Goal: Task Accomplishment & Management: Manage account settings

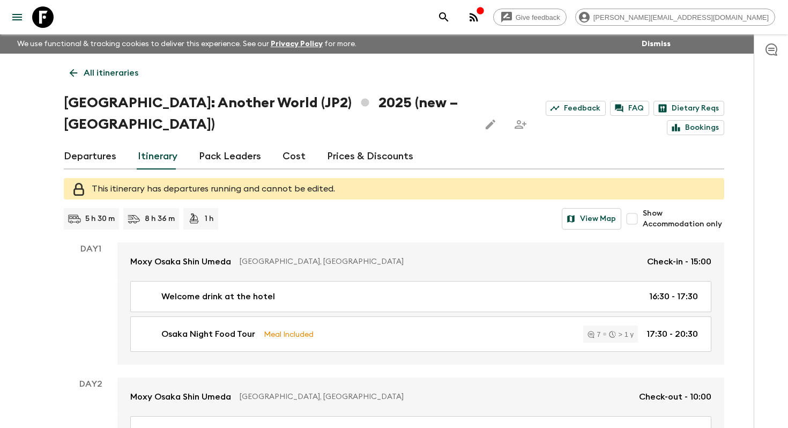
click at [116, 73] on p "All itineraries" at bounding box center [111, 72] width 55 height 13
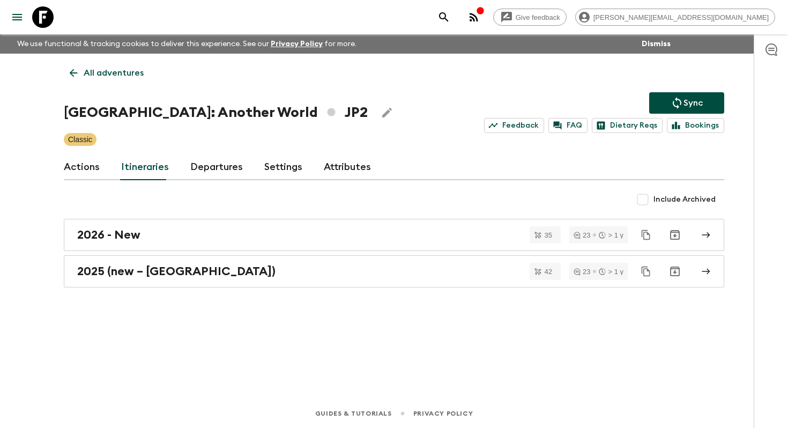
click at [116, 73] on p "All adventures" at bounding box center [114, 72] width 60 height 13
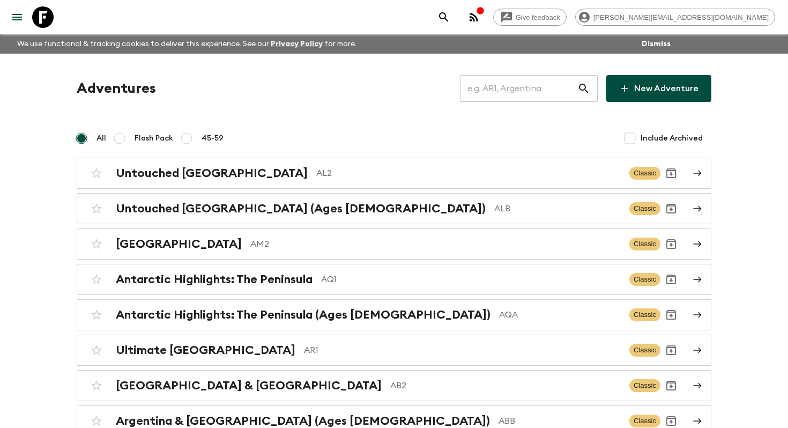
click at [500, 86] on input "text" at bounding box center [518, 88] width 117 height 30
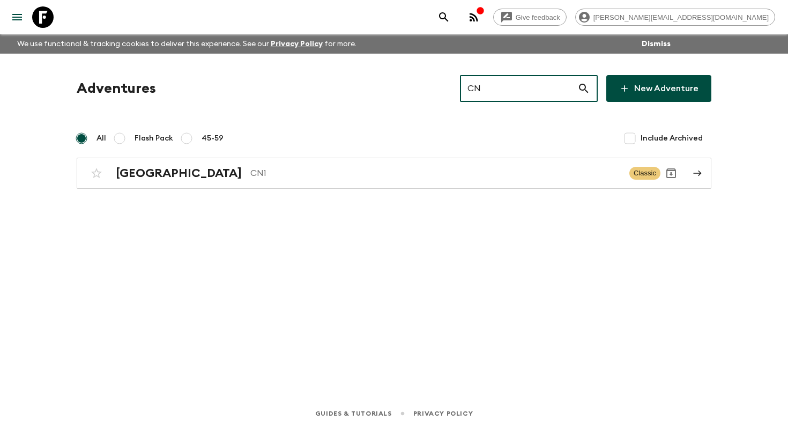
type input "CN1"
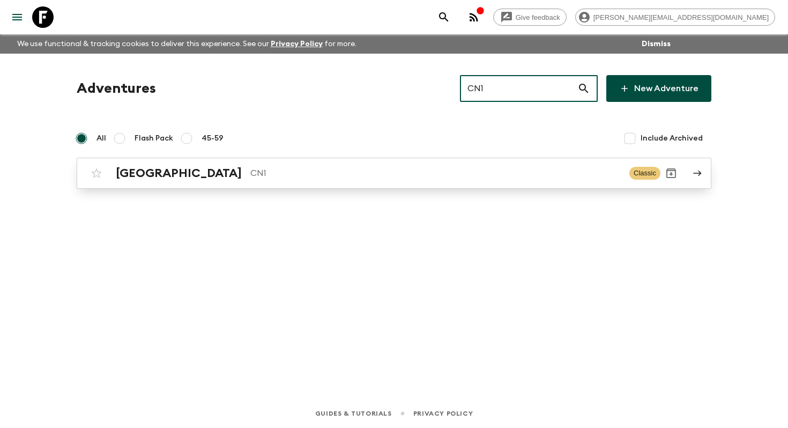
click at [377, 185] on link "China CN1 Classic" at bounding box center [394, 173] width 635 height 31
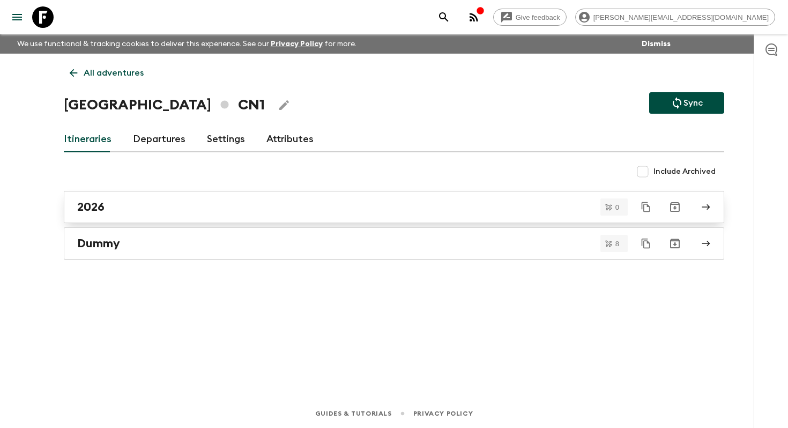
click at [146, 215] on link "2026" at bounding box center [394, 207] width 660 height 32
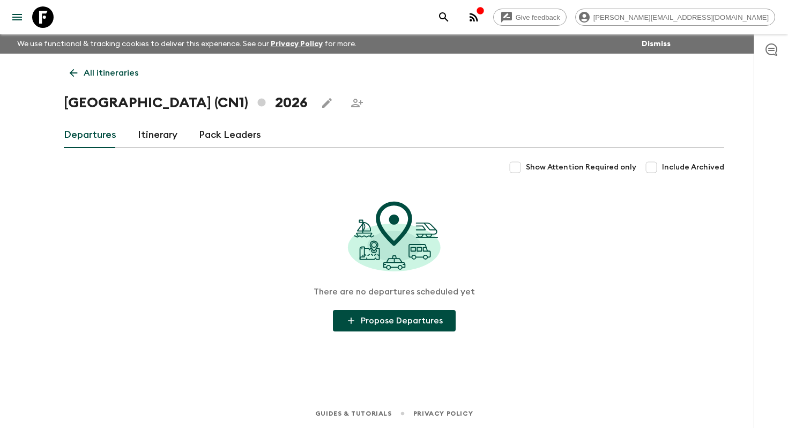
click at [152, 137] on link "Itinerary" at bounding box center [158, 135] width 40 height 26
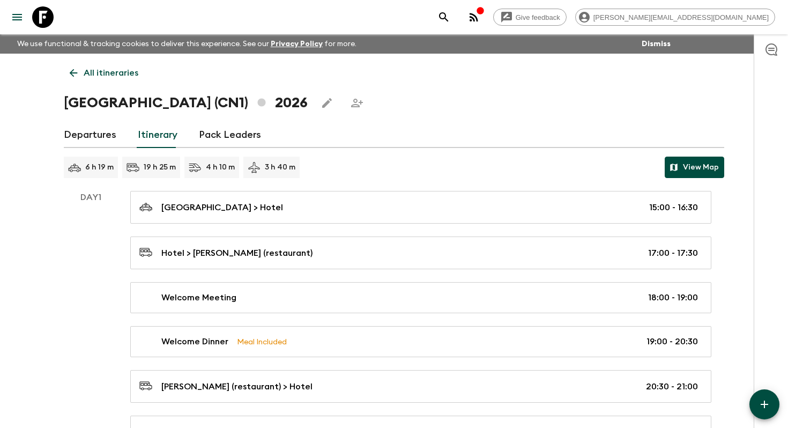
click at [689, 168] on button "View Map" at bounding box center [694, 166] width 59 height 21
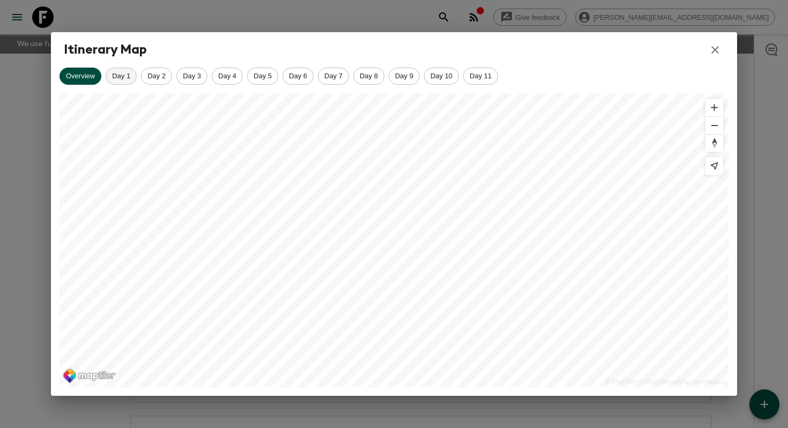
click at [113, 73] on span "Day 1" at bounding box center [121, 76] width 30 height 8
click at [143, 72] on span "Day 2" at bounding box center [156, 76] width 30 height 8
click at [196, 73] on span "Day 3" at bounding box center [192, 76] width 30 height 8
click at [242, 74] on span "Day 4" at bounding box center [227, 76] width 30 height 8
click at [355, 70] on div "Day 8" at bounding box center [368, 76] width 31 height 17
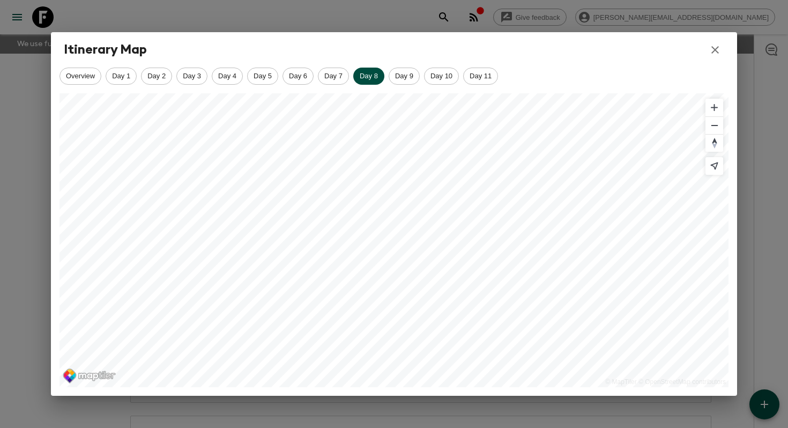
click at [714, 44] on icon "button" at bounding box center [715, 49] width 13 height 13
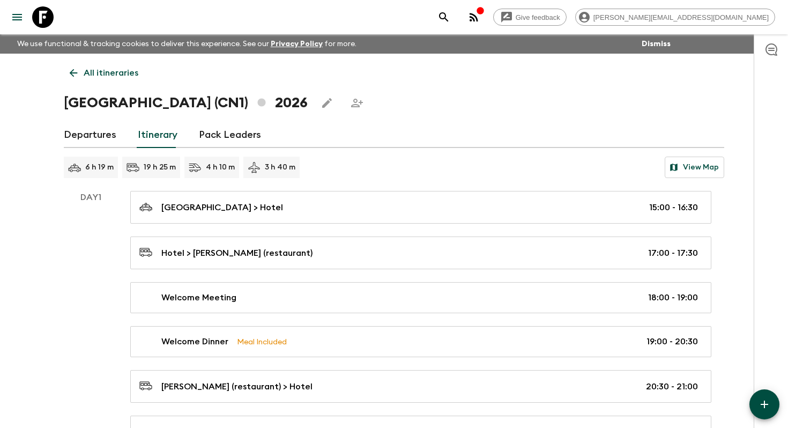
click at [73, 67] on icon at bounding box center [74, 73] width 12 height 12
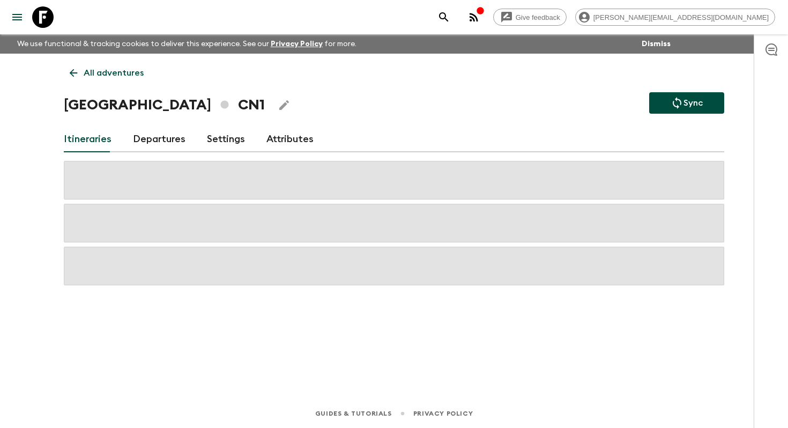
click at [73, 67] on icon at bounding box center [74, 73] width 12 height 12
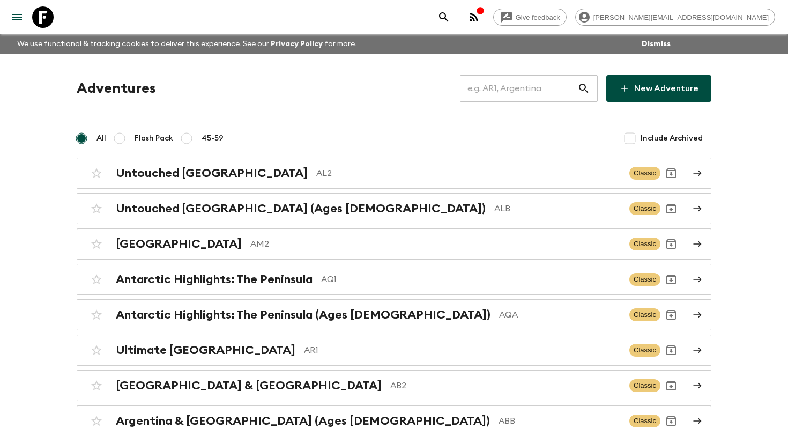
click at [539, 95] on input "text" at bounding box center [518, 88] width 117 height 30
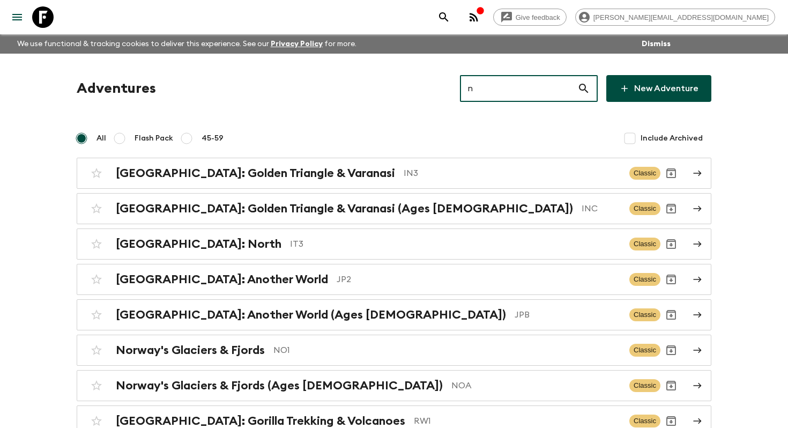
type input "np"
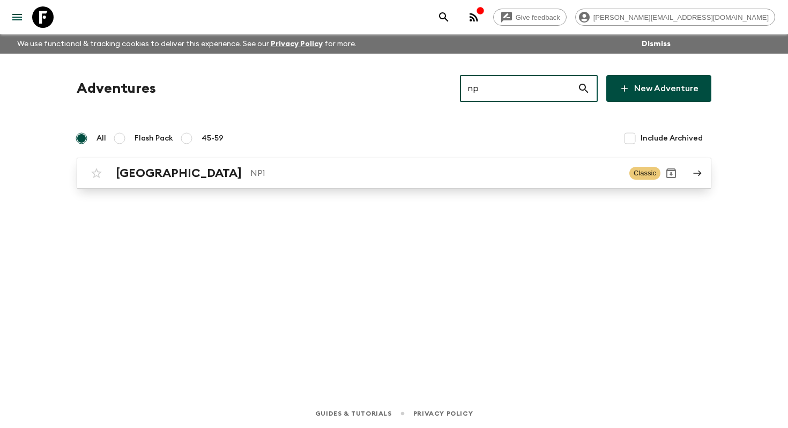
click at [303, 173] on p "NP1" at bounding box center [435, 173] width 370 height 13
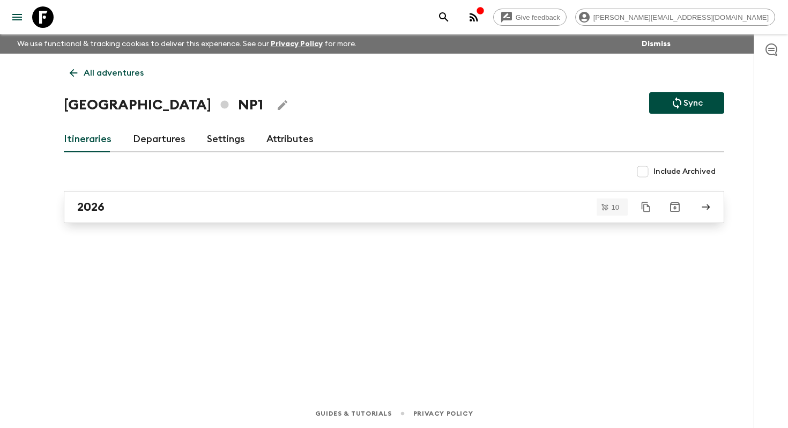
click at [139, 213] on div "2026" at bounding box center [383, 207] width 613 height 14
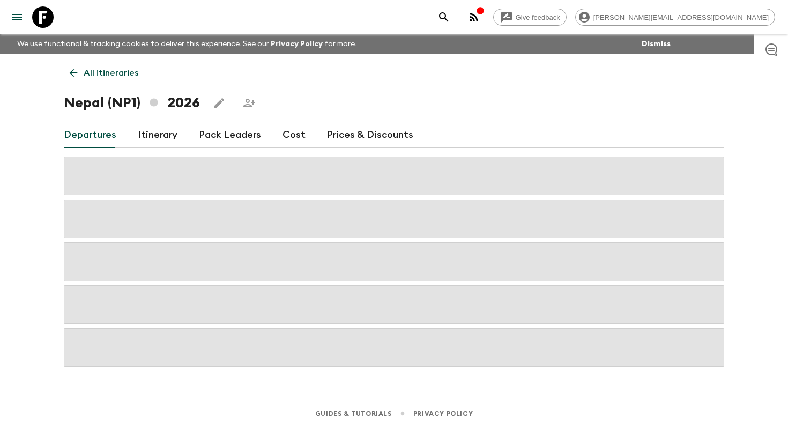
click at [153, 140] on link "Itinerary" at bounding box center [158, 135] width 40 height 26
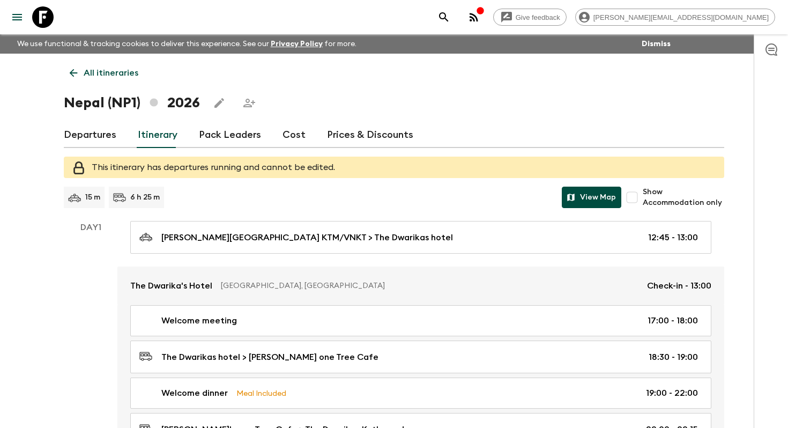
click at [588, 199] on button "View Map" at bounding box center [591, 197] width 59 height 21
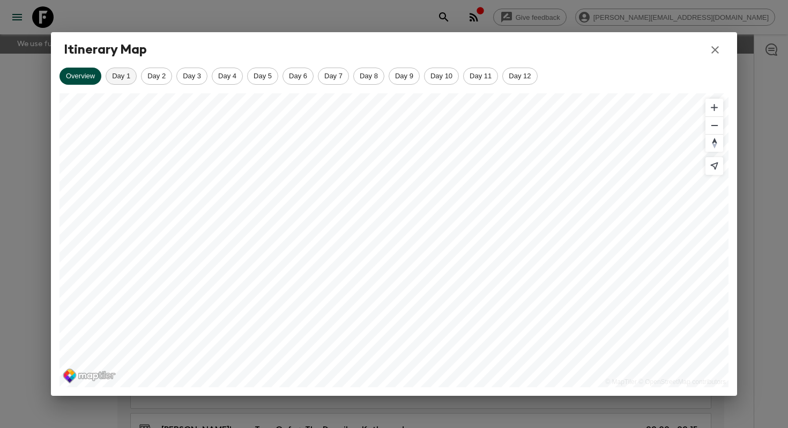
click at [117, 74] on span "Day 1" at bounding box center [121, 76] width 30 height 8
click at [162, 78] on span "Day 2" at bounding box center [156, 76] width 30 height 8
click at [203, 69] on div "Day 3" at bounding box center [191, 76] width 31 height 17
click at [228, 76] on span "Day 4" at bounding box center [227, 76] width 30 height 8
click at [263, 81] on div "Day 5" at bounding box center [262, 76] width 31 height 17
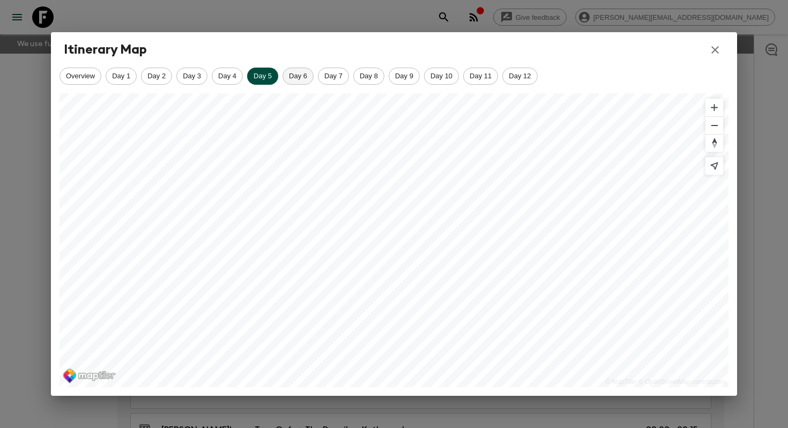
click at [302, 77] on span "Day 6" at bounding box center [298, 76] width 30 height 8
click at [335, 78] on span "Day 7" at bounding box center [333, 76] width 30 height 8
click at [370, 76] on span "Day 8" at bounding box center [369, 76] width 30 height 8
click at [404, 77] on span "Day 9" at bounding box center [404, 76] width 30 height 8
click at [716, 46] on icon "button" at bounding box center [715, 49] width 13 height 13
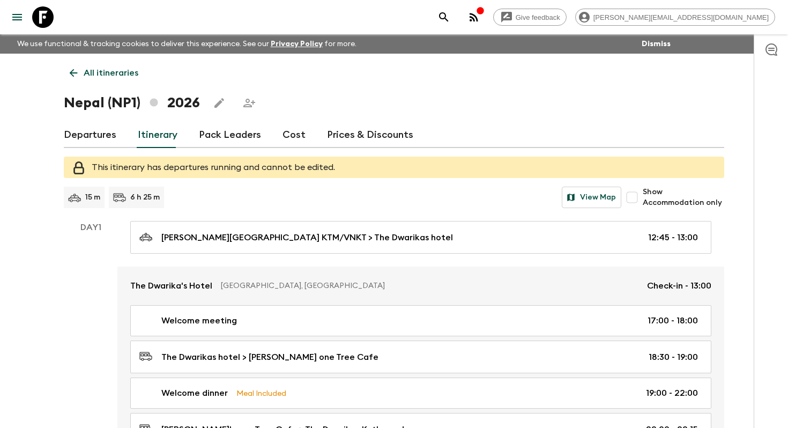
click at [92, 80] on link "All itineraries" at bounding box center [104, 72] width 80 height 21
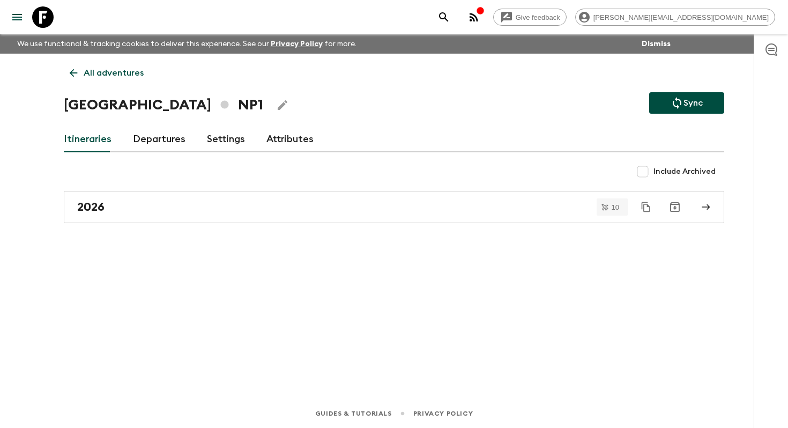
click at [92, 80] on link "All adventures" at bounding box center [107, 72] width 86 height 21
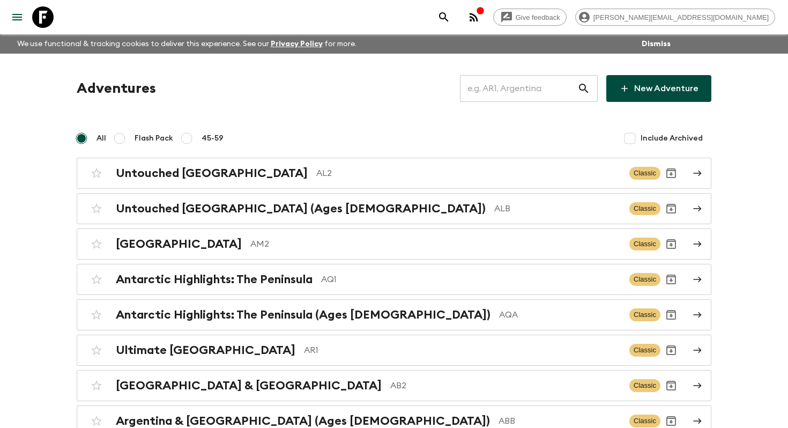
click at [540, 99] on input "text" at bounding box center [518, 88] width 117 height 30
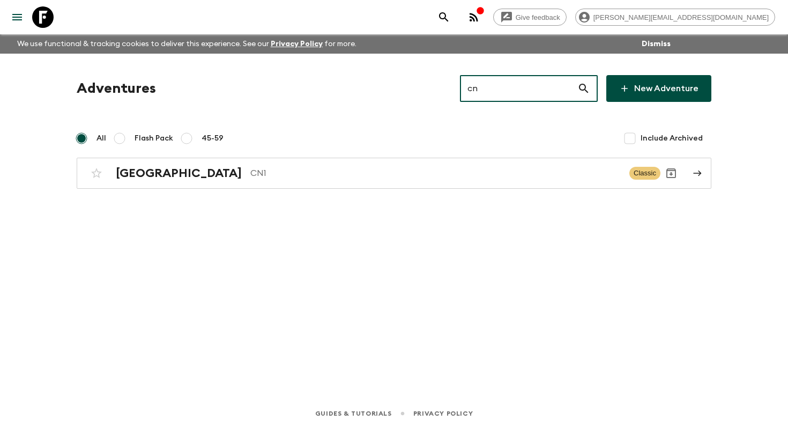
type input "cn1"
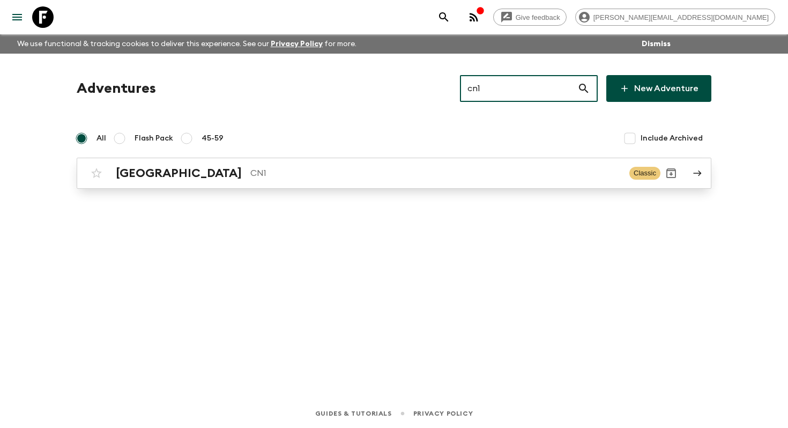
click at [399, 183] on div "China CN1 Classic" at bounding box center [373, 172] width 575 height 21
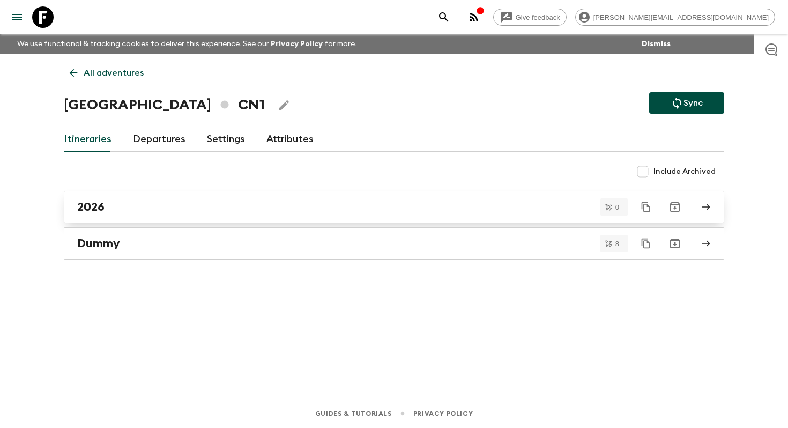
click at [132, 210] on div "2026" at bounding box center [383, 207] width 613 height 14
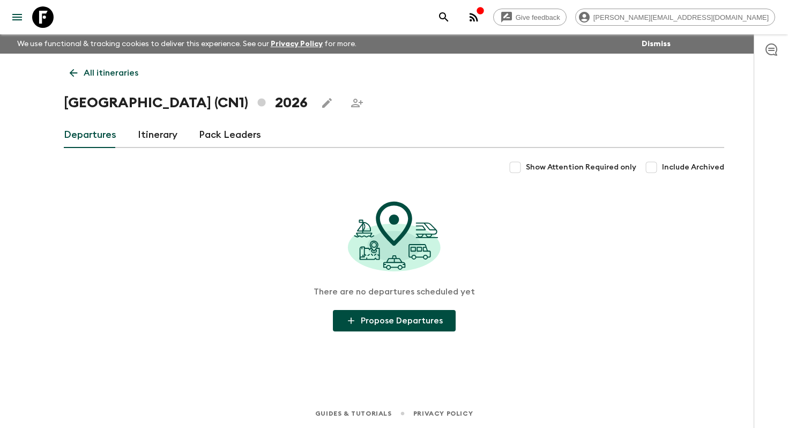
click at [153, 137] on link "Itinerary" at bounding box center [158, 135] width 40 height 26
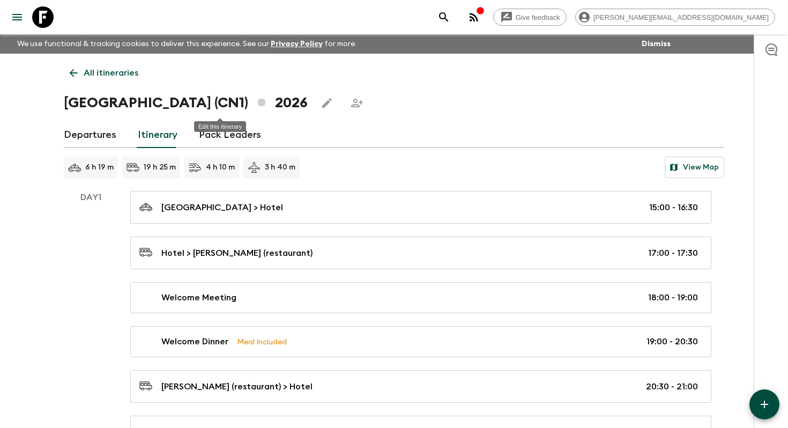
click at [316, 98] on button "Edit this itinerary" at bounding box center [326, 102] width 21 height 21
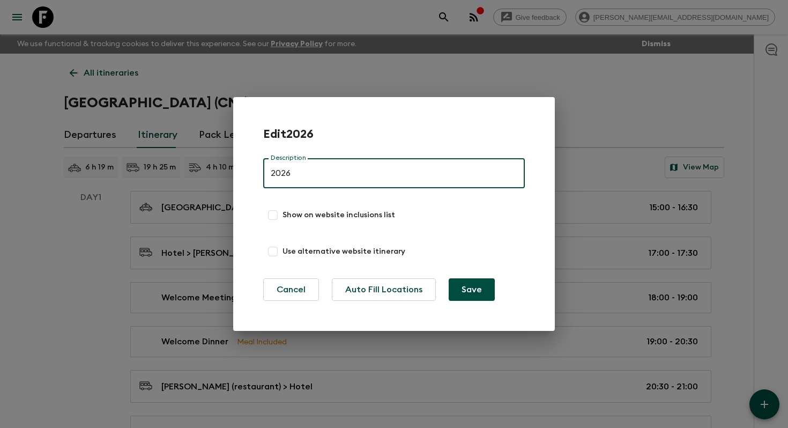
click at [268, 212] on input "Show on website inclusions list" at bounding box center [272, 214] width 19 height 19
checkbox input "true"
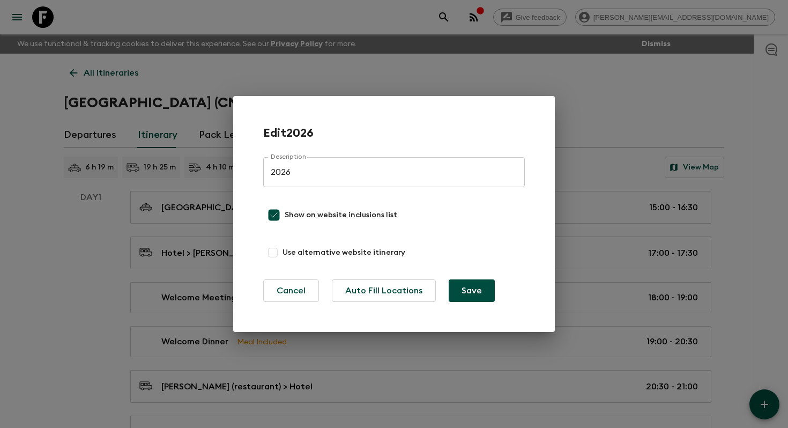
click at [469, 282] on button "Save" at bounding box center [472, 290] width 46 height 23
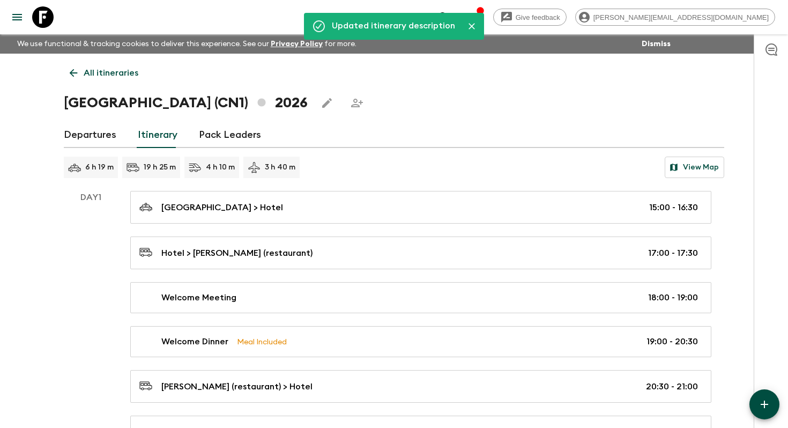
click at [320, 107] on icon "Edit this itinerary" at bounding box center [326, 102] width 13 height 13
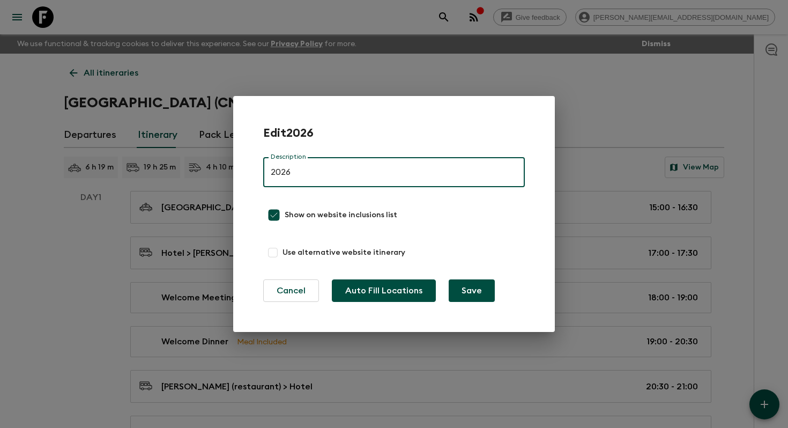
click at [399, 293] on button "Auto Fill Locations" at bounding box center [384, 290] width 104 height 23
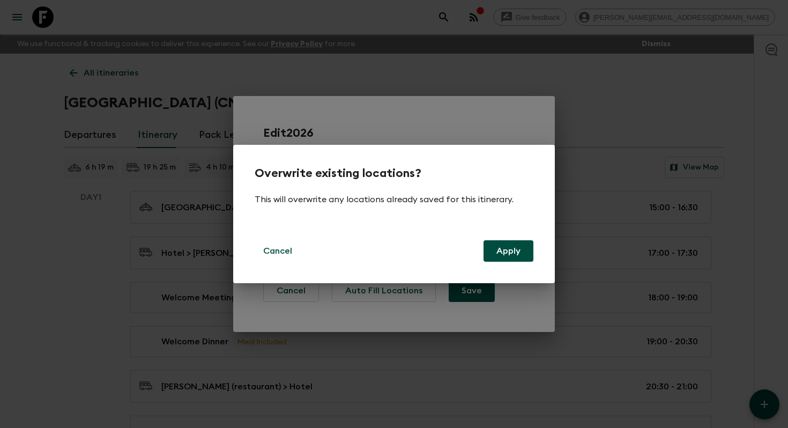
click at [518, 257] on button "Apply" at bounding box center [508, 250] width 50 height 21
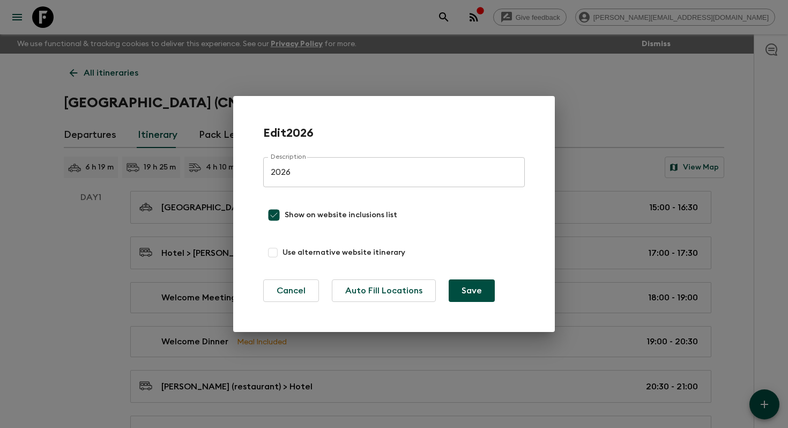
click at [466, 282] on button "Save" at bounding box center [472, 290] width 46 height 23
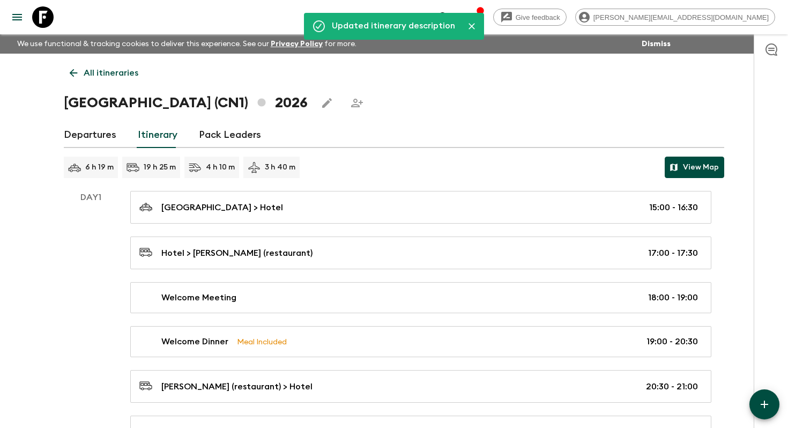
click at [695, 169] on button "View Map" at bounding box center [694, 166] width 59 height 21
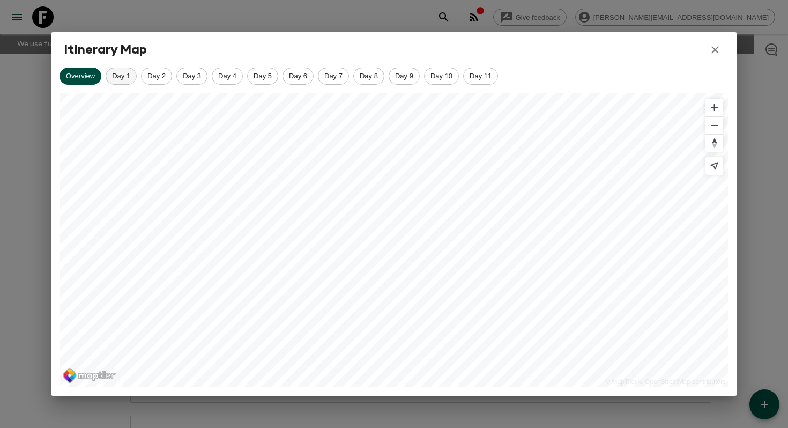
click at [116, 70] on div "Day 1" at bounding box center [121, 76] width 31 height 17
click at [152, 74] on span "Day 2" at bounding box center [156, 76] width 30 height 8
click at [184, 73] on span "Day 3" at bounding box center [192, 76] width 30 height 8
click at [135, 81] on div "Overview Day 1 Day 2 Day 3 Day 4 Day 5 Day 6 Day 7 Day 8 Day 9 Day 10 Day 11" at bounding box center [393, 76] width 669 height 17
click at [713, 51] on icon "button" at bounding box center [715, 50] width 8 height 8
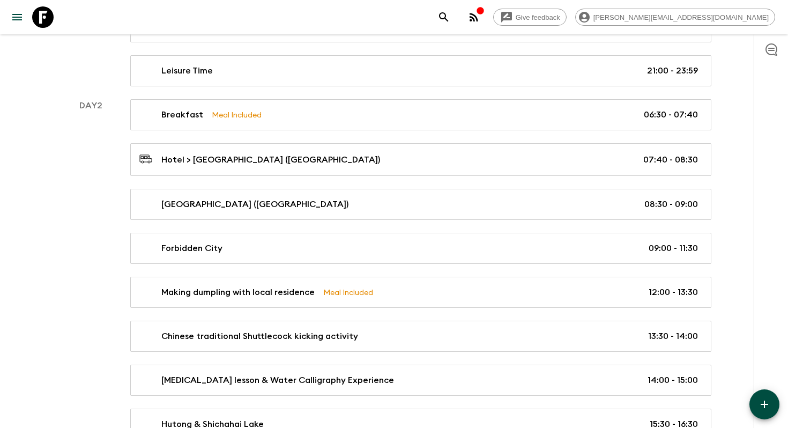
scroll to position [363, 0]
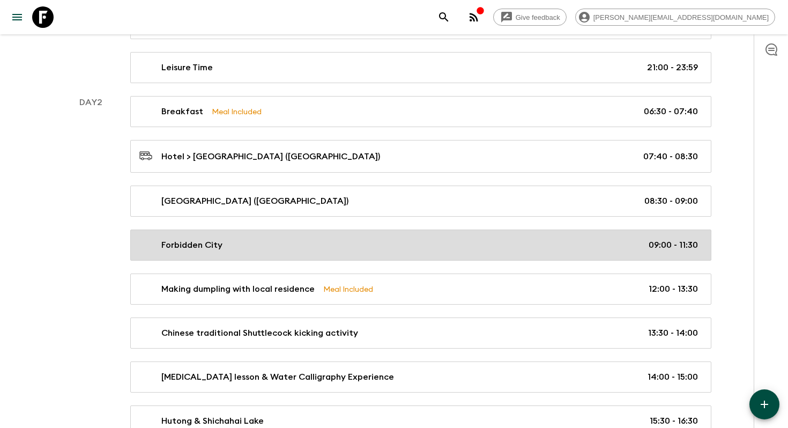
click at [347, 252] on link "Forbidden City 09:00 - 11:30" at bounding box center [420, 244] width 581 height 31
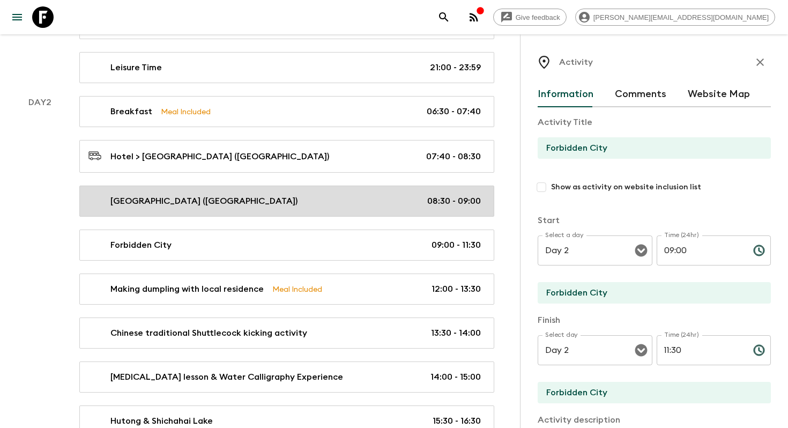
click at [309, 206] on link "[GEOGRAPHIC_DATA] ([GEOGRAPHIC_DATA]) 08:30 - 09:00" at bounding box center [286, 200] width 415 height 31
type input "[GEOGRAPHIC_DATA] ([GEOGRAPHIC_DATA])"
type input "Hotel"
type input "[GEOGRAPHIC_DATA]"
type textarea "Glimpse the iconic political and historical landmark from the vehicle. The [GEO…"
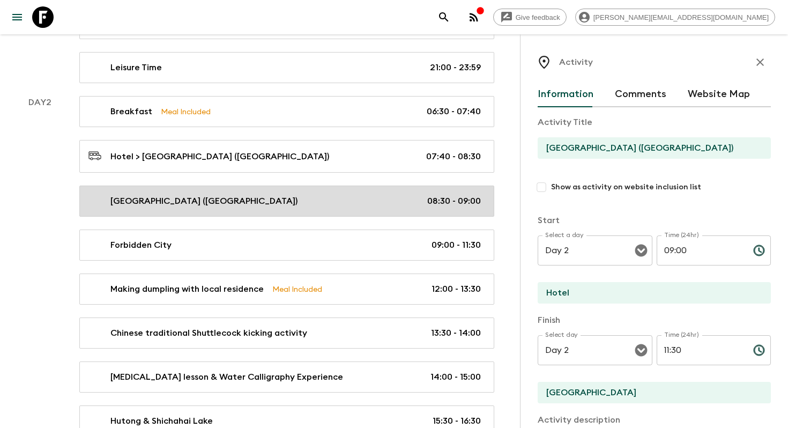
type input "08:30"
type input "09:00"
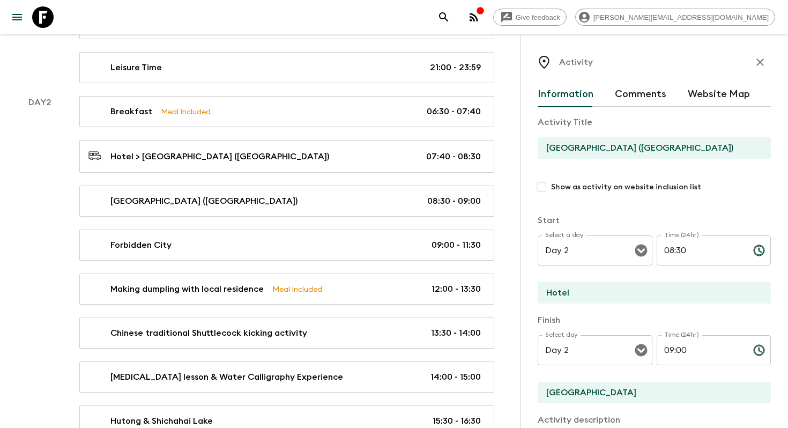
click at [545, 187] on input "Show as activity on website inclusion list" at bounding box center [541, 186] width 19 height 19
checkbox input "true"
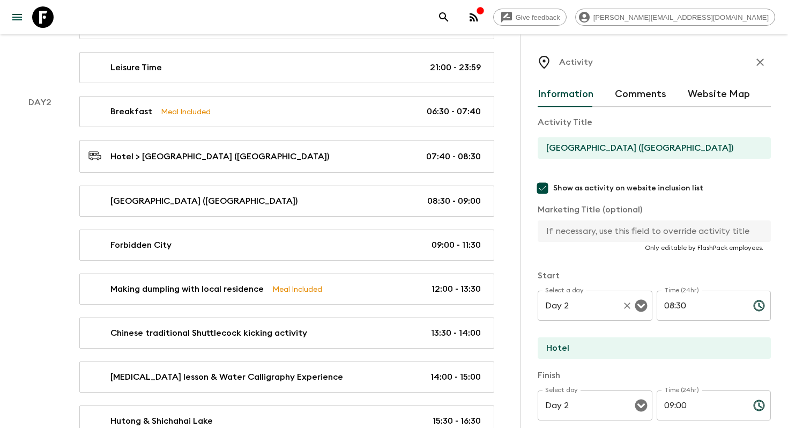
scroll to position [342, 0]
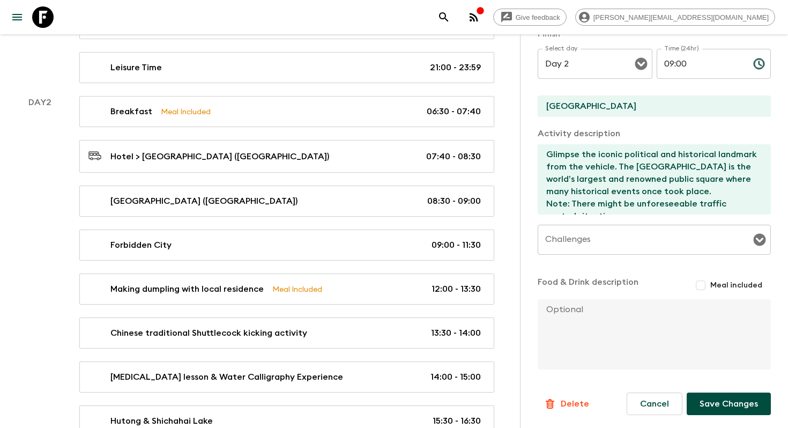
click at [714, 397] on button "Save Changes" at bounding box center [729, 403] width 84 height 23
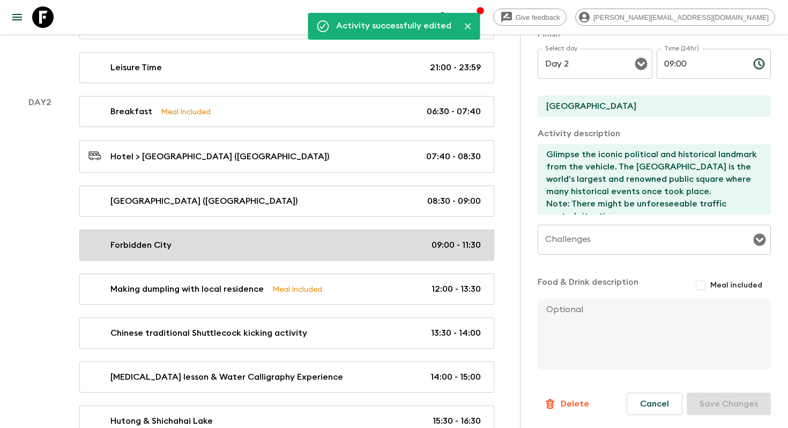
click at [285, 247] on div "Forbidden City 09:00 - 11:30" at bounding box center [284, 244] width 392 height 13
type input "Forbidden City"
checkbox input "false"
type input "Forbidden City"
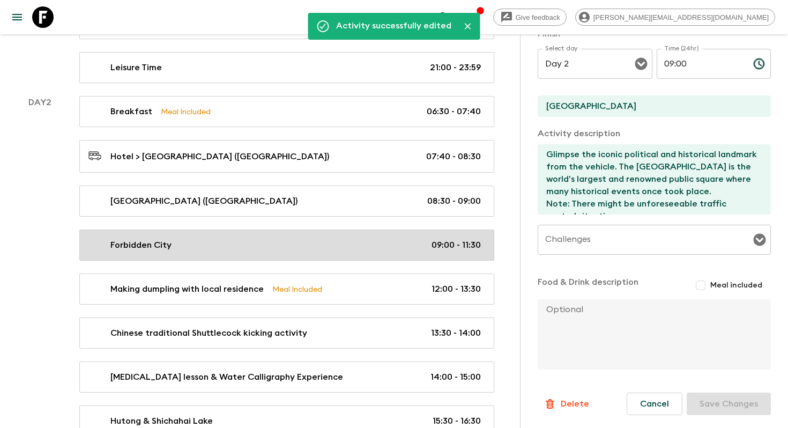
type textarea "The Forbidden City (UNESCO) is the imperial place where the emperors of the Min…"
type input "09:00"
type input "11:30"
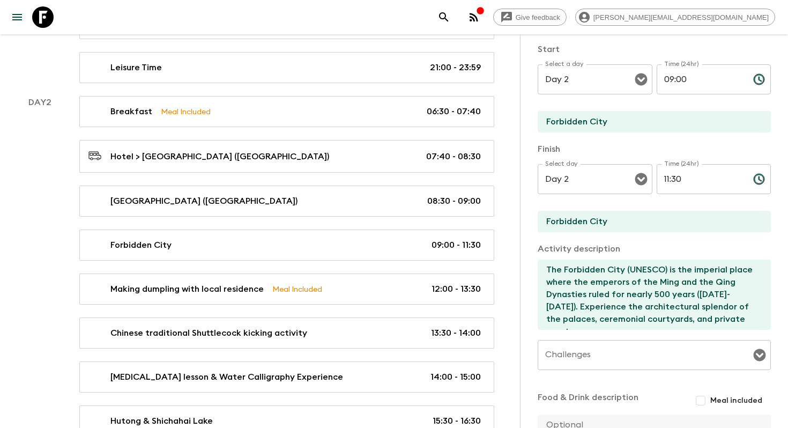
scroll to position [12, 0]
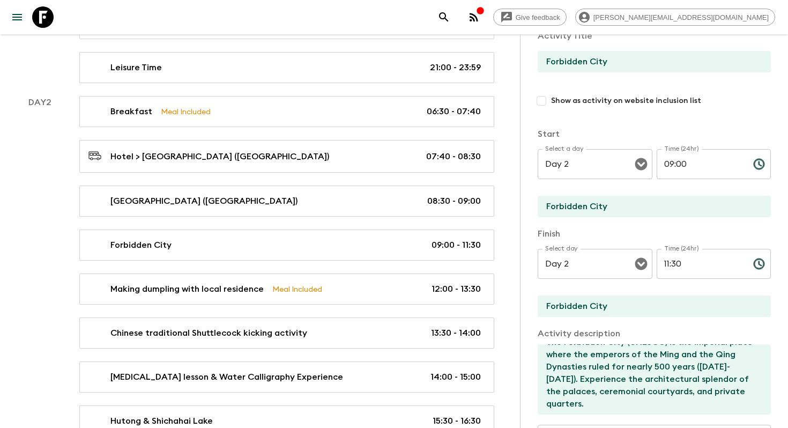
click at [547, 101] on input "Show as activity on website inclusion list" at bounding box center [541, 100] width 19 height 19
checkbox input "true"
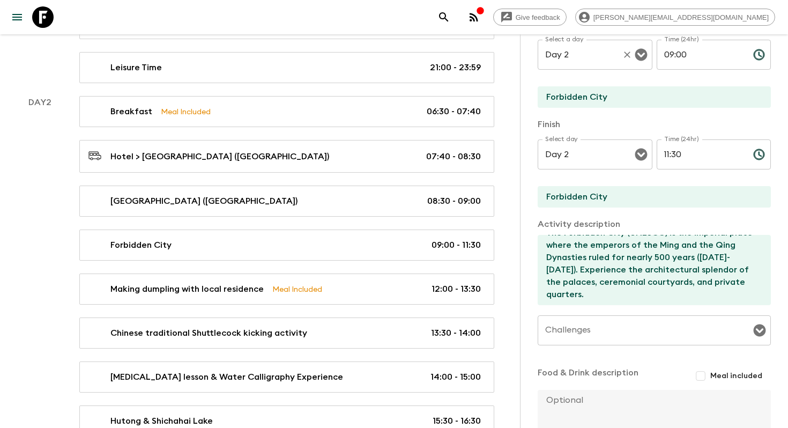
scroll to position [342, 0]
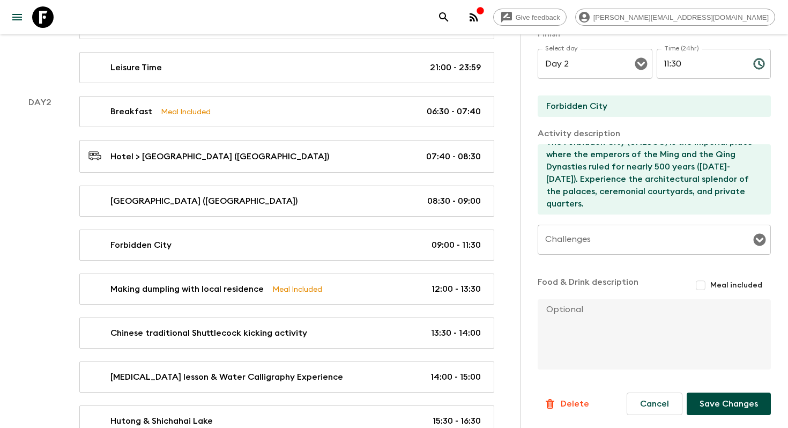
click at [741, 407] on button "Save Changes" at bounding box center [729, 403] width 84 height 23
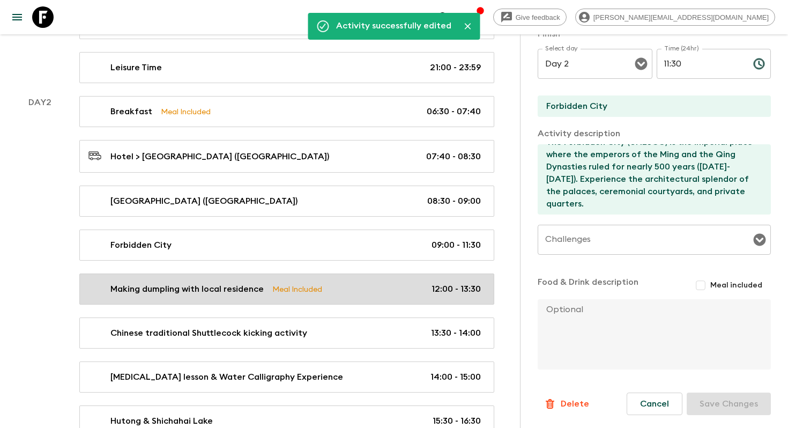
click at [367, 293] on div "Making dumpling with local residence Meal Included 12:00 - 13:30" at bounding box center [284, 288] width 392 height 13
type input "Making dumpling with local residence"
checkbox input "false"
type input "Quadrangle courtyard near [GEOGRAPHIC_DATA] and [GEOGRAPHIC_DATA]"
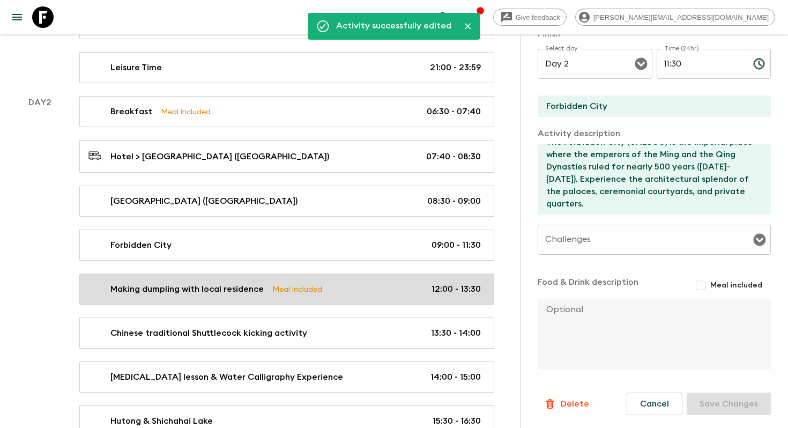
type textarea "Process 1: The tour guide leads the way, introduces the history and culture of …"
checkbox input "true"
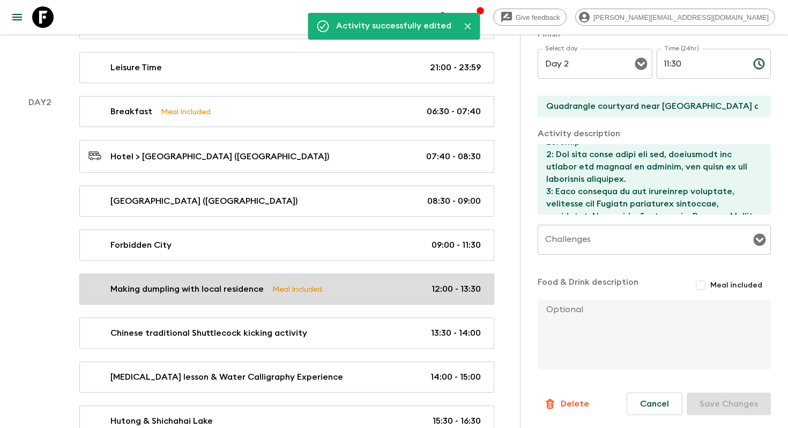
type input "12:00"
type input "13:30"
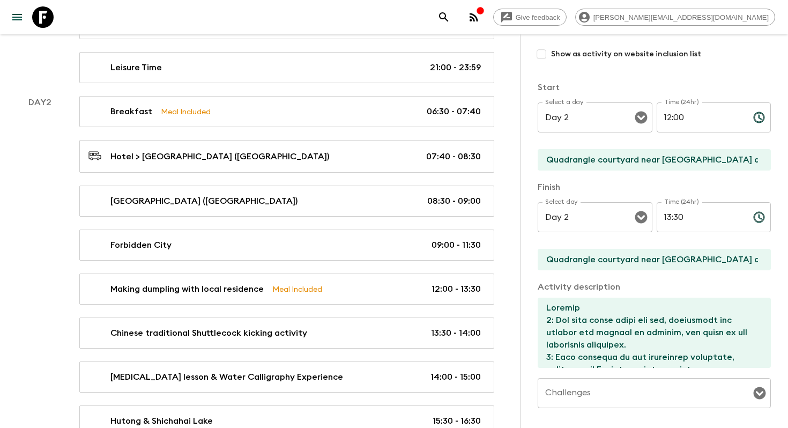
scroll to position [102, 0]
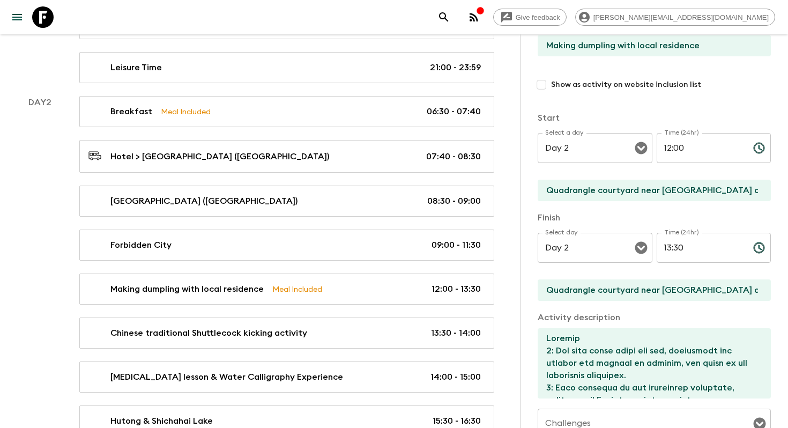
click at [538, 90] on input "Show as activity on website inclusion list" at bounding box center [541, 84] width 19 height 19
checkbox input "true"
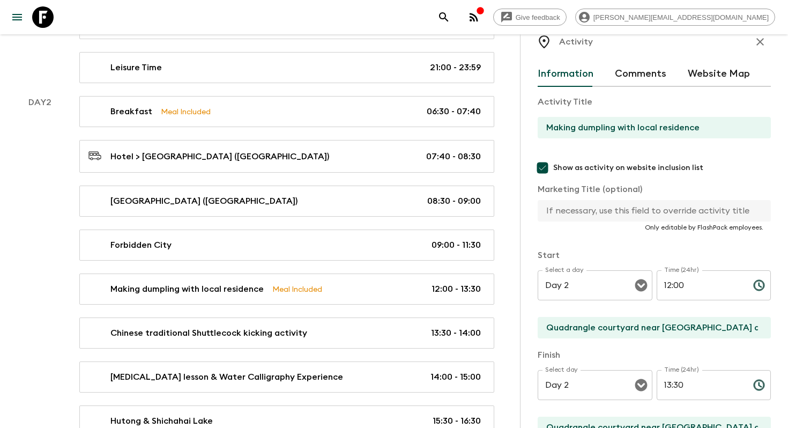
scroll to position [0, 0]
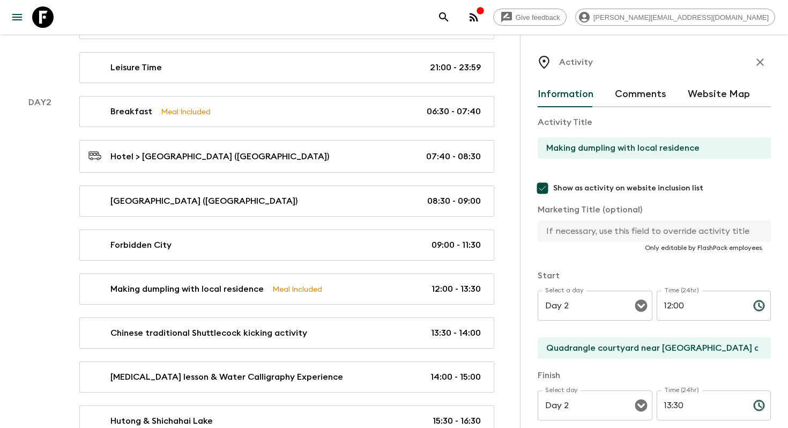
click at [589, 219] on div "Show as activity on website inclusion list Marketing Title (optional) ​ Only ed…" at bounding box center [654, 214] width 233 height 74
click at [586, 238] on input "text" at bounding box center [650, 230] width 225 height 21
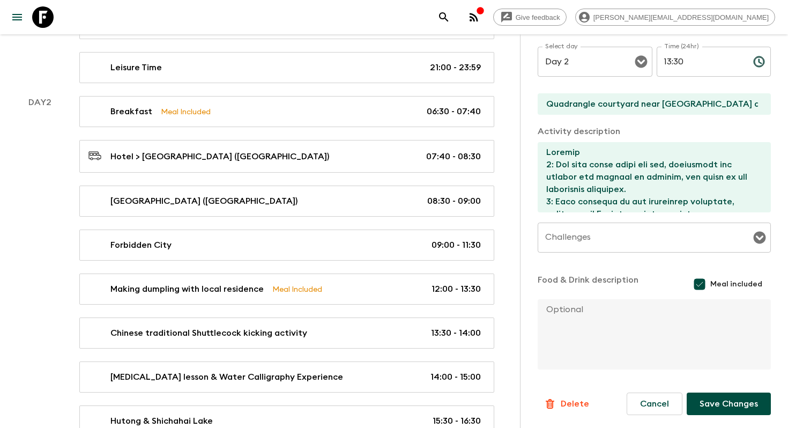
type input "Dumpling making"
click at [728, 402] on button "Save Changes" at bounding box center [729, 403] width 84 height 23
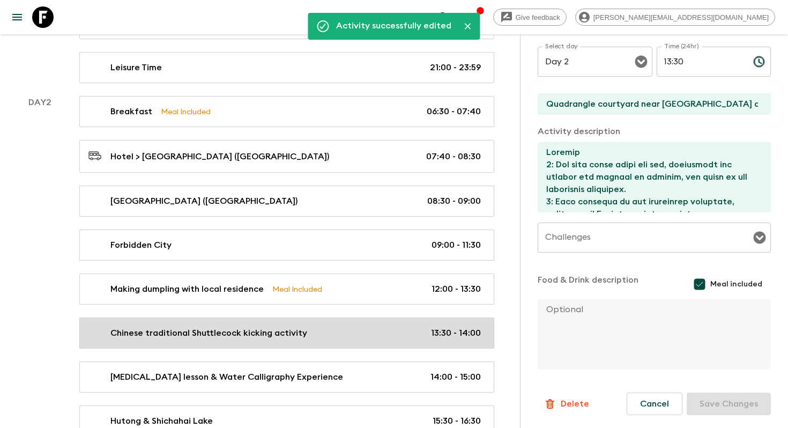
click at [349, 339] on link "Chinese traditional Shuttlecock kicking activity 13:30 - 14:00" at bounding box center [286, 332] width 415 height 31
type input "Chinese traditional Shuttlecock kicking activity"
checkbox input "false"
type input "Any open space"
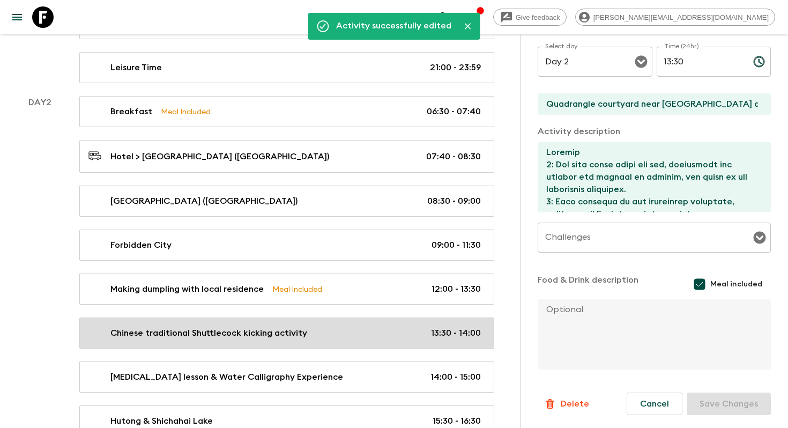
type textarea "Materials The tour guide will prepare 1.5 shuttlecocks per person based on the …"
checkbox input "false"
type input "13:30"
type input "14:00"
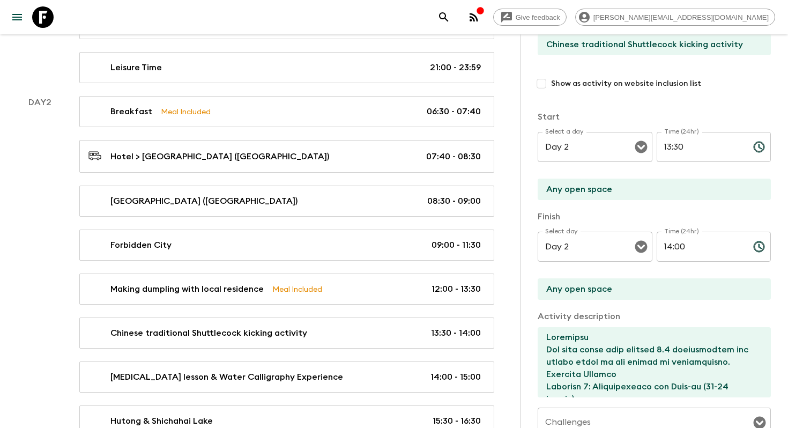
scroll to position [74, 0]
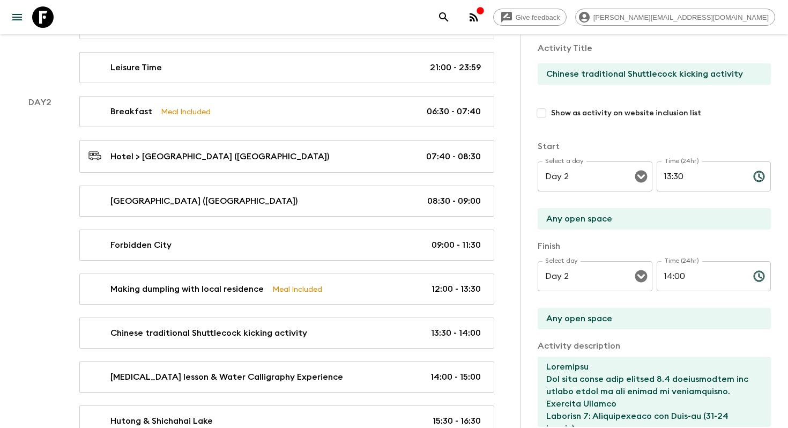
click at [545, 111] on input "Show as activity on website inclusion list" at bounding box center [541, 112] width 19 height 19
checkbox input "true"
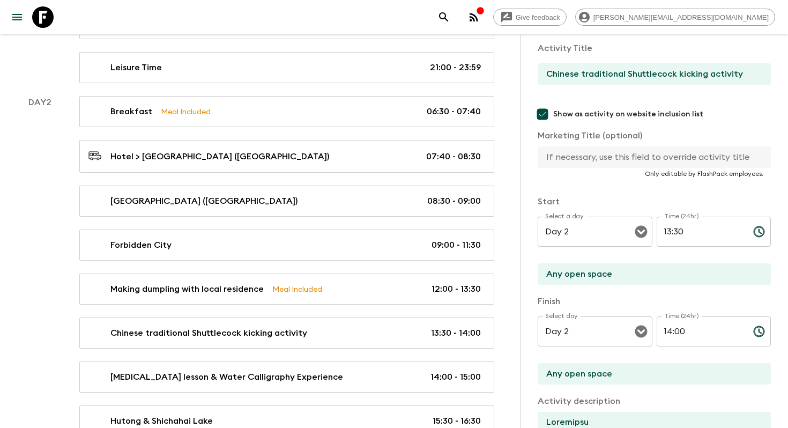
click at [594, 163] on input "text" at bounding box center [650, 156] width 225 height 21
drag, startPoint x: 706, startPoint y: 75, endPoint x: 519, endPoint y: 64, distance: 187.4
click at [588, 157] on input "text" at bounding box center [650, 156] width 225 height 21
paste input "Chinese traditional Shuttlecock kicking"
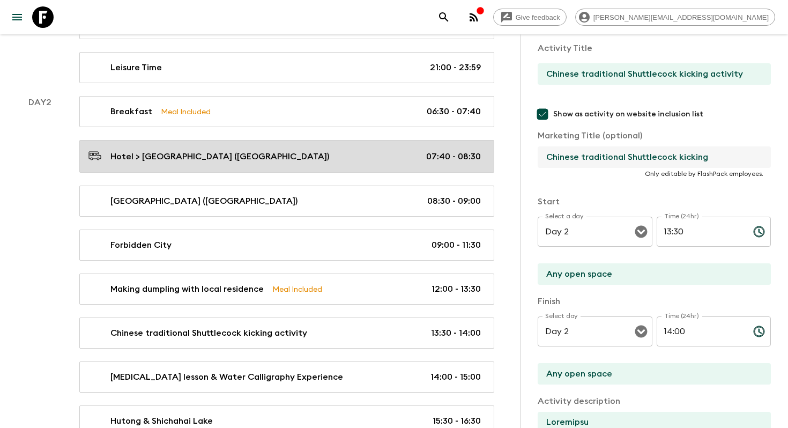
drag, startPoint x: 584, startPoint y: 156, endPoint x: 490, endPoint y: 152, distance: 93.4
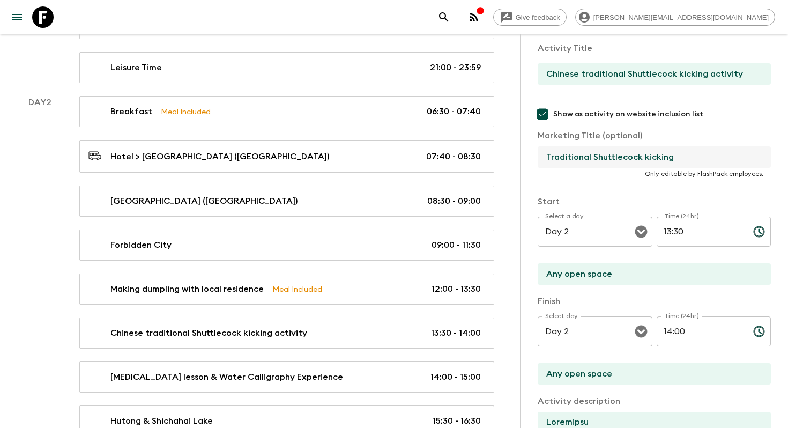
type input "Traditional Shuttlecock kicking"
click at [593, 188] on div "Activity Title Chinese traditional Shuttlecock kicking activity Show as activit…" at bounding box center [654, 335] width 233 height 605
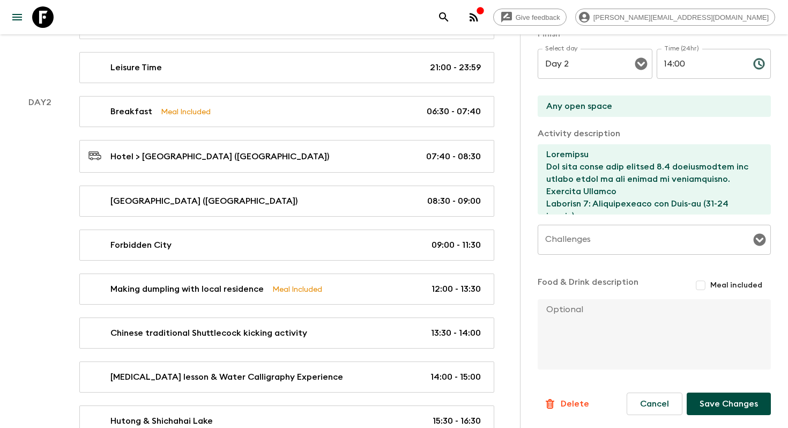
click at [724, 409] on button "Save Changes" at bounding box center [729, 403] width 84 height 23
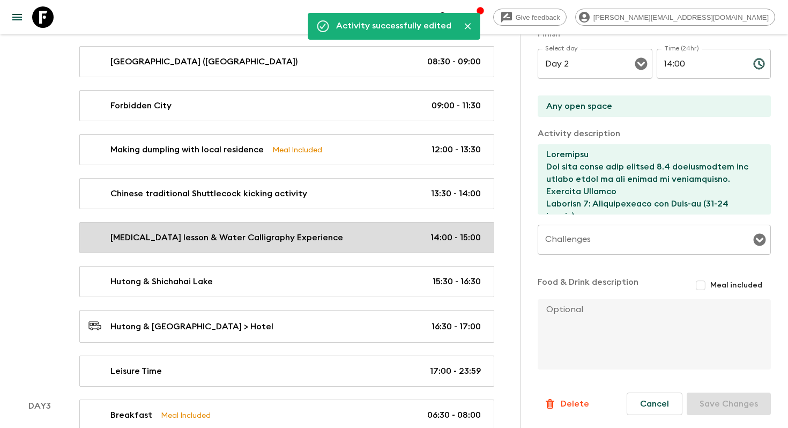
scroll to position [505, 0]
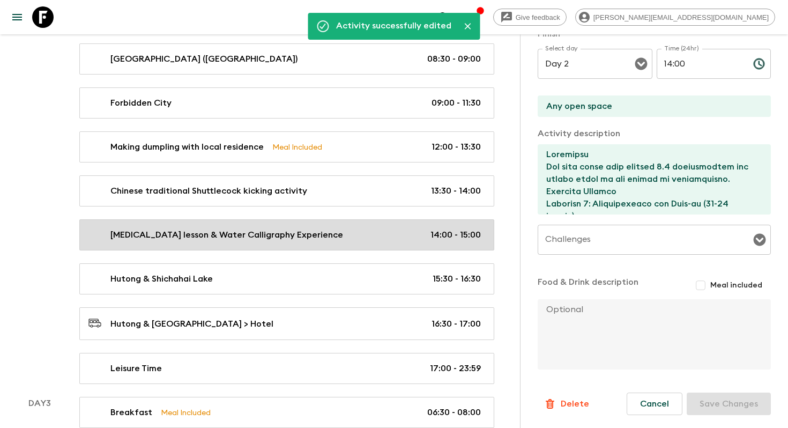
click at [331, 230] on div "[MEDICAL_DATA] lesson & Water Calligraphy Experience 14:00 - 15:00" at bounding box center [284, 234] width 392 height 13
type input "[MEDICAL_DATA] lesson & Water Calligraphy Experience"
checkbox input "false"
type input "Bell and [GEOGRAPHIC_DATA]"
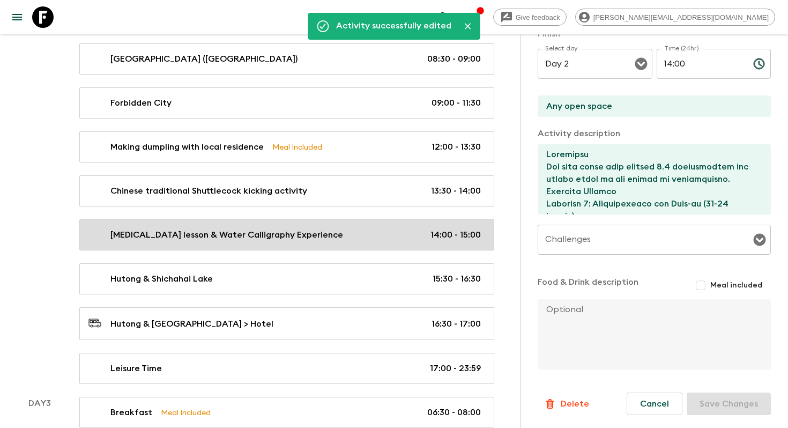
type textarea "Process 1: Distribute water-filled calligraphy brushes. 2: Demonstrate writing …"
type input "14:00"
type input "15:00"
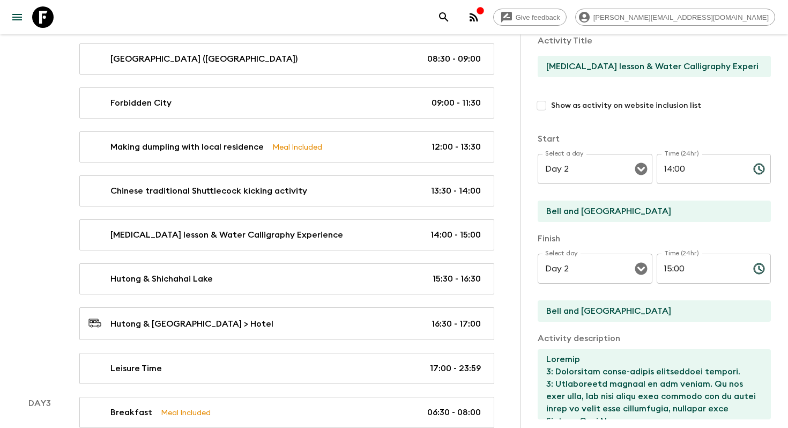
scroll to position [69, 0]
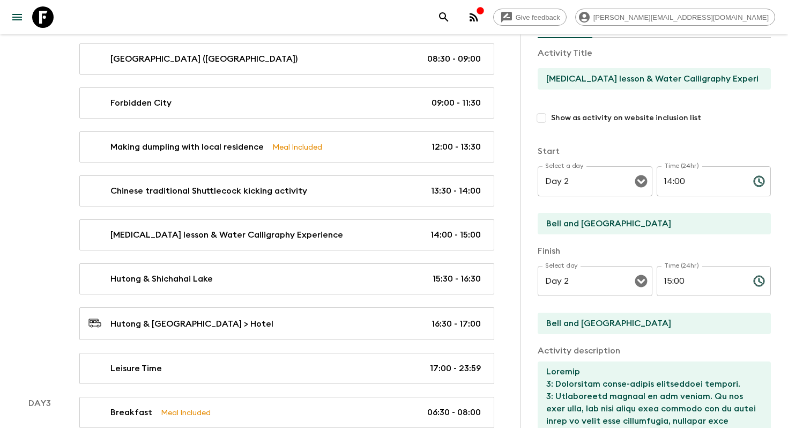
click at [539, 125] on input "Show as activity on website inclusion list" at bounding box center [541, 117] width 19 height 19
checkbox input "true"
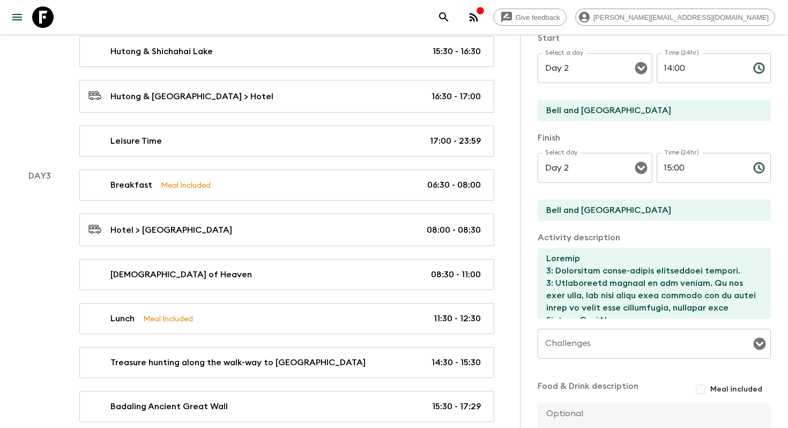
scroll to position [342, 0]
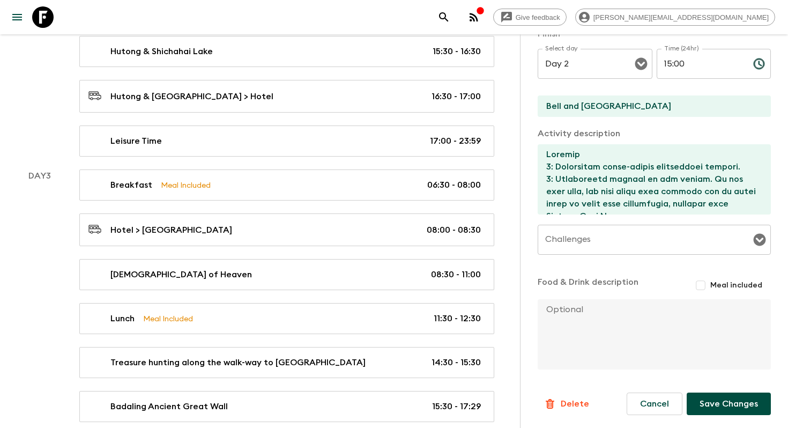
click at [732, 405] on button "Save Changes" at bounding box center [729, 403] width 84 height 23
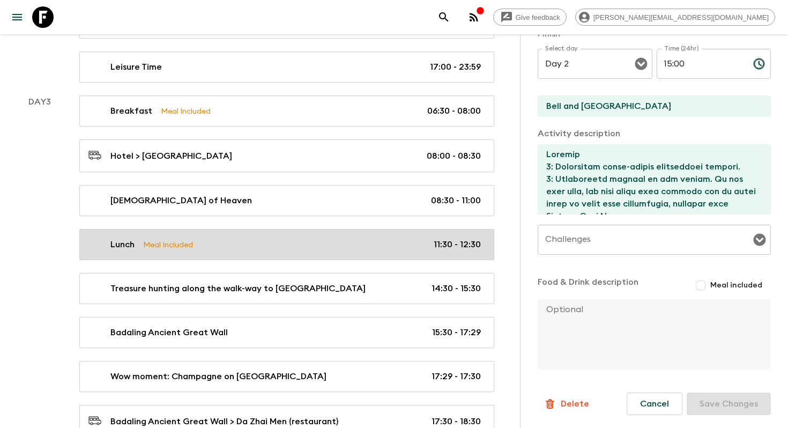
scroll to position [809, 0]
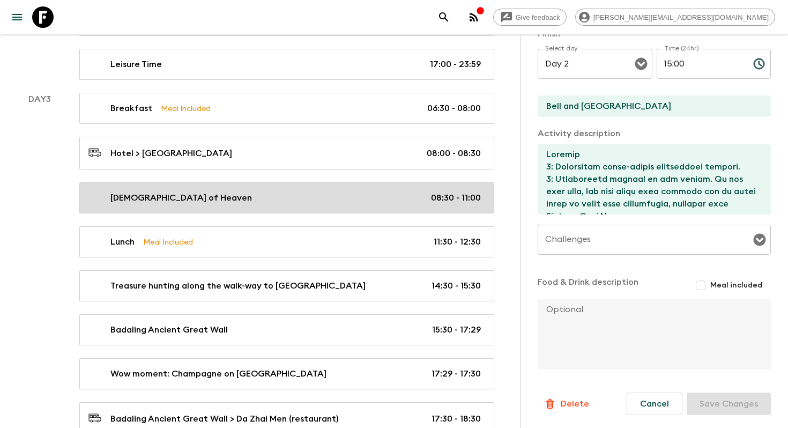
click at [285, 186] on link "[DEMOGRAPHIC_DATA] of Heaven 08:30 - 11:00" at bounding box center [286, 197] width 415 height 31
type input "[DEMOGRAPHIC_DATA] of Heaven"
checkbox input "false"
type input "[DEMOGRAPHIC_DATA] of Heaven"
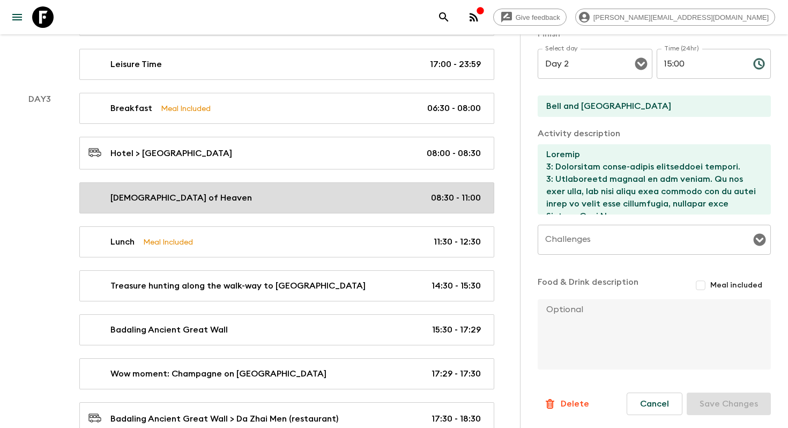
type textarea "The [DEMOGRAPHIC_DATA] (UNESCO), where ancient [DEMOGRAPHIC_DATA] emperors made…"
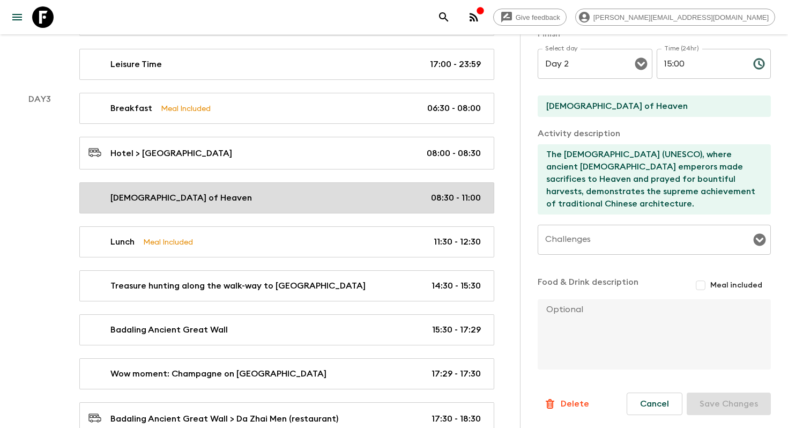
type input "Day 3"
type input "08:30"
type input "Day 3"
type input "11:00"
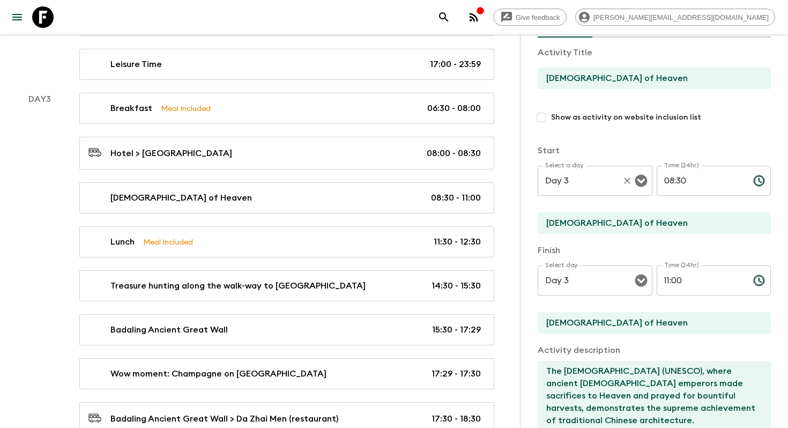
scroll to position [59, 0]
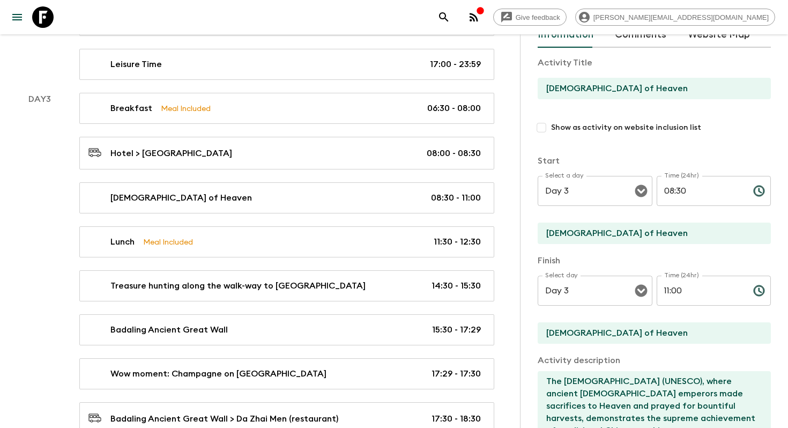
click at [538, 128] on input "Show as activity on website inclusion list" at bounding box center [541, 127] width 19 height 19
checkbox input "true"
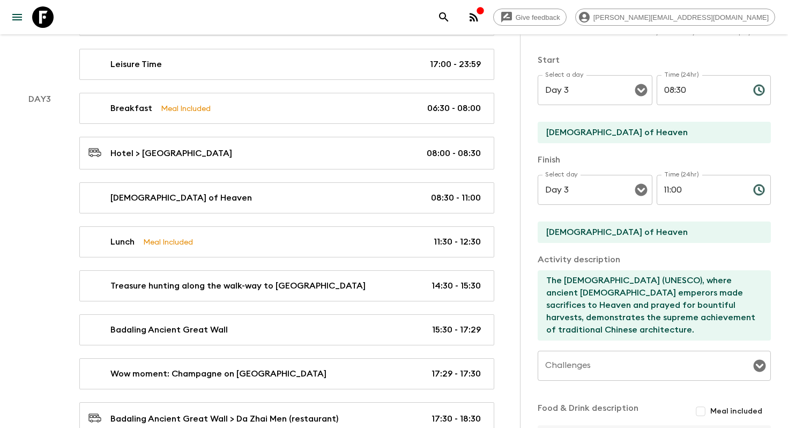
scroll to position [342, 0]
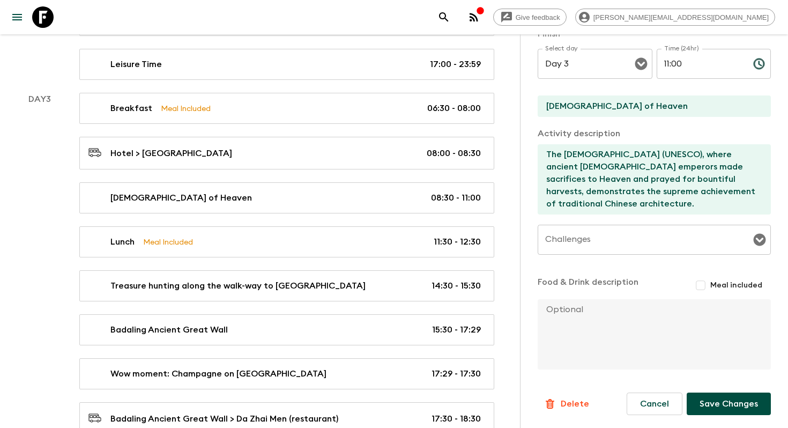
click at [732, 414] on button "Save Changes" at bounding box center [729, 403] width 84 height 23
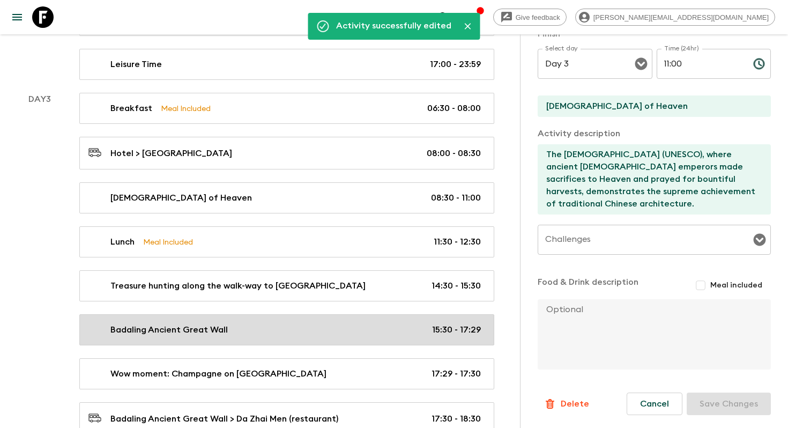
click at [305, 333] on div "Badaling Ancient Great Wall 15:30 - 17:29" at bounding box center [284, 329] width 392 height 13
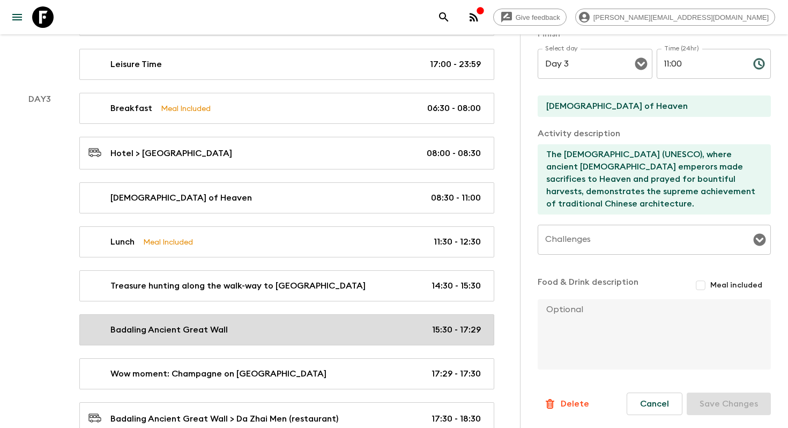
type input "Badaling Ancient Great Wall"
checkbox input "false"
type input "Badaling Ancient Great Wall"
type textarea "This Ancient Great Wall (UNESCO) is 7-8 miles from Badaling main scenic area, w…"
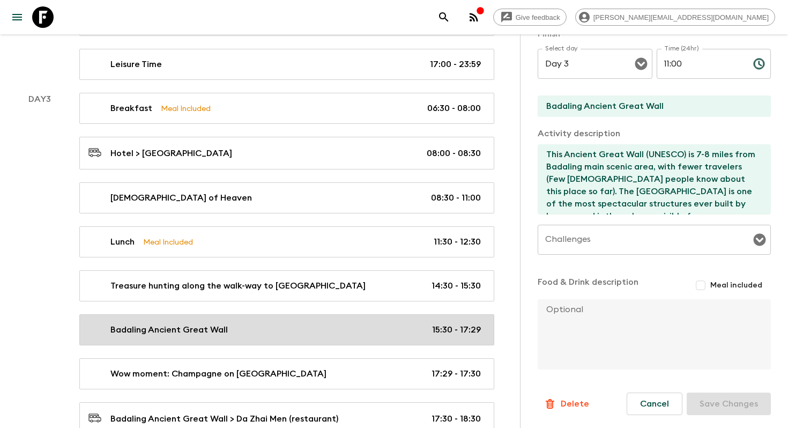
type input "15:30"
type input "17:29"
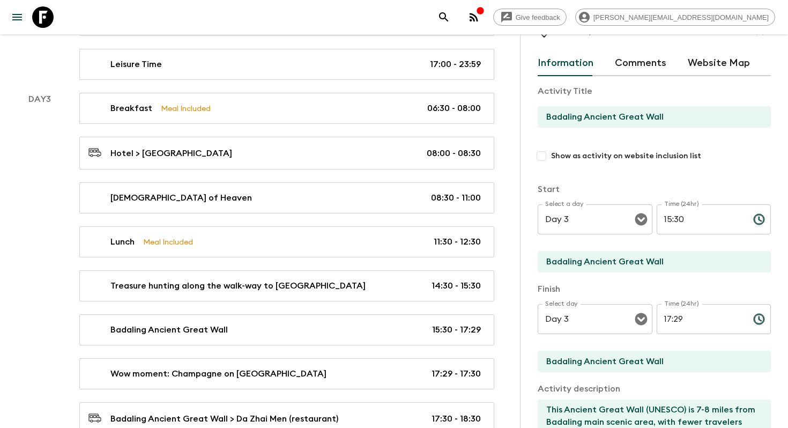
scroll to position [10, 0]
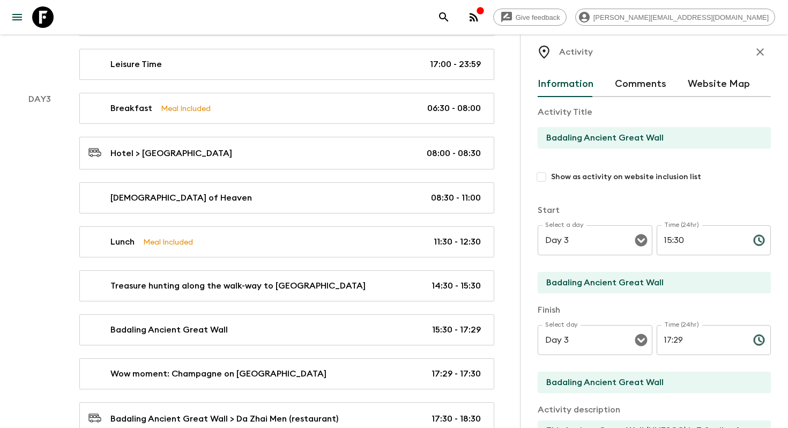
click at [540, 174] on input "Show as activity on website inclusion list" at bounding box center [541, 176] width 19 height 19
checkbox input "true"
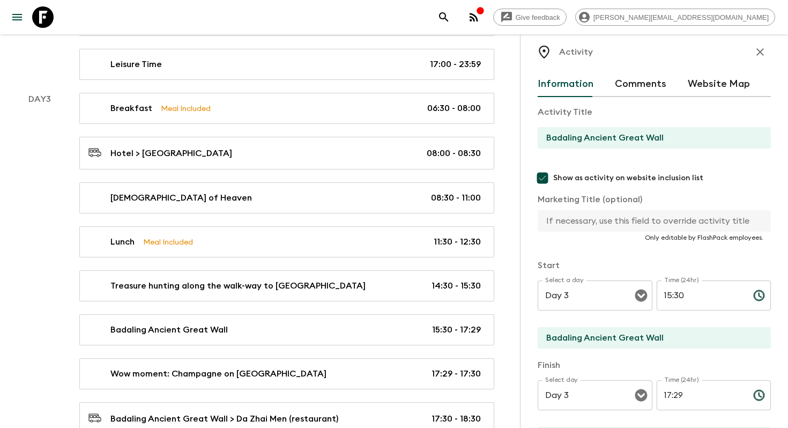
click at [688, 339] on input "Badaling Ancient Great Wall" at bounding box center [650, 337] width 225 height 21
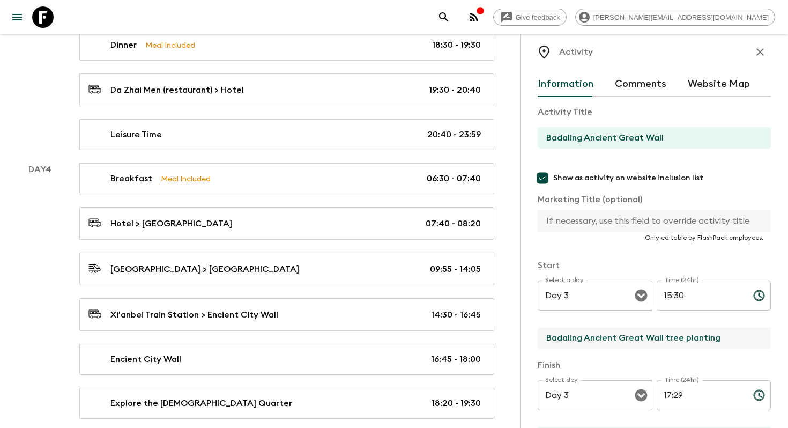
scroll to position [342, 0]
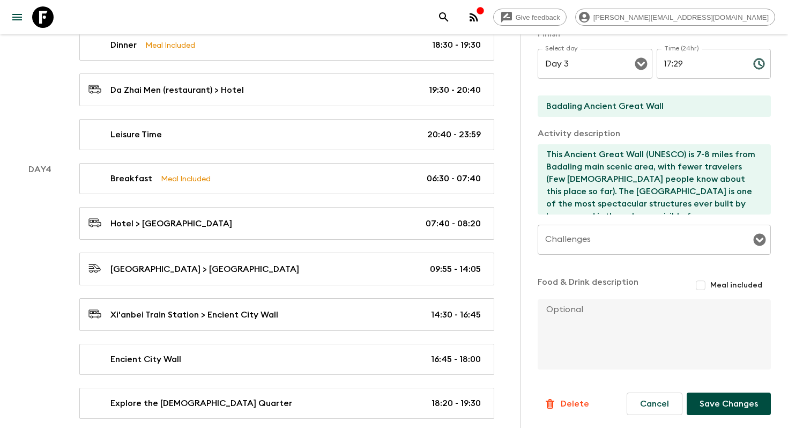
type input "Badaling Ancient Great Wall tree planting"
click at [723, 401] on button "Save Changes" at bounding box center [729, 403] width 84 height 23
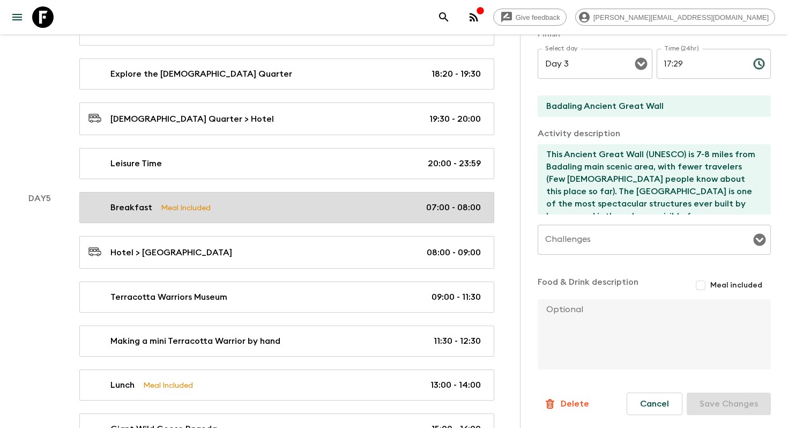
scroll to position [1583, 0]
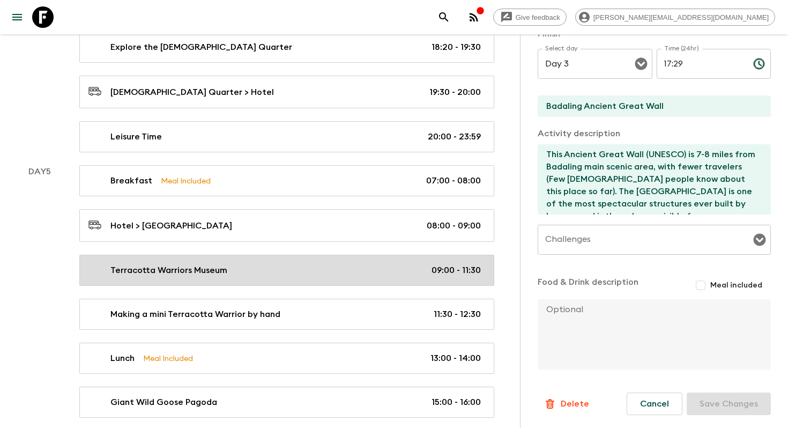
click at [310, 271] on div "Terracotta Warriors Museum 09:00 - 11:30" at bounding box center [284, 270] width 392 height 13
type input "Terracotta Warriors Museum"
checkbox input "false"
type input "Terracotta Warriors Museum"
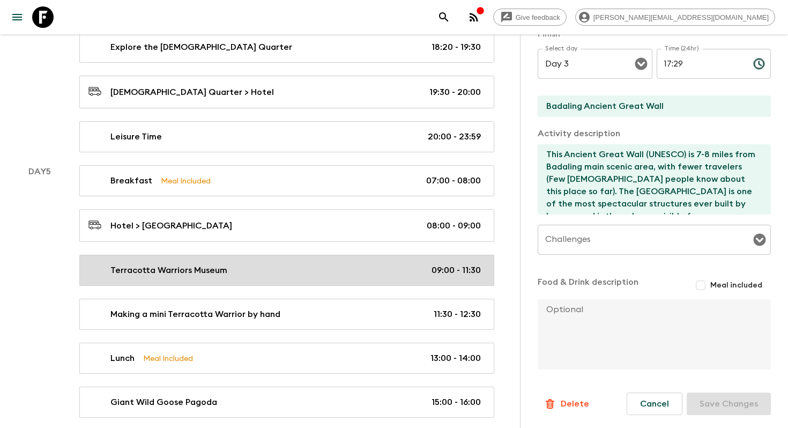
type textarea "The Museum of Terracotta Warriors and Horses (UNESCO) is one of the greatest ar…"
type input "Day 5"
type input "09:00"
type input "Day 5"
type input "11:30"
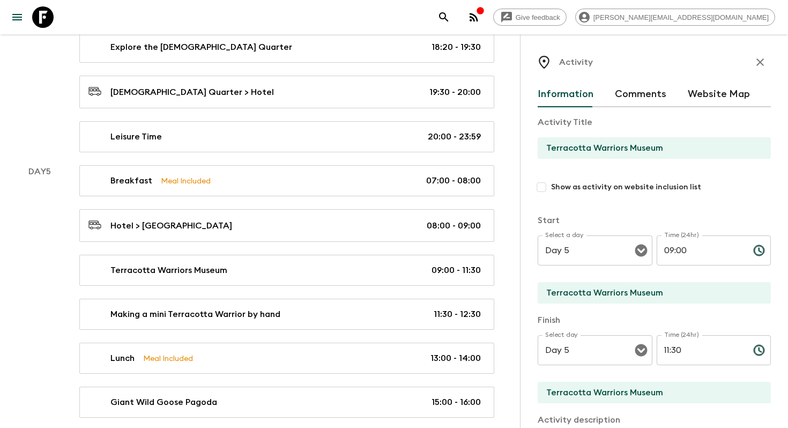
click at [541, 190] on input "Show as activity on website inclusion list" at bounding box center [541, 186] width 19 height 19
checkbox input "true"
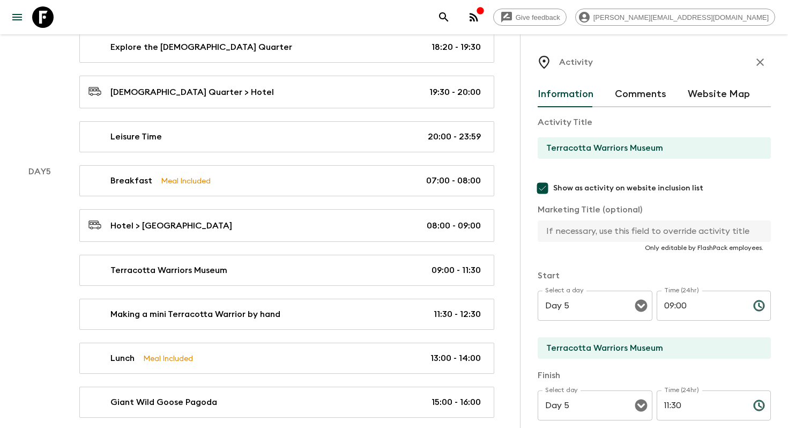
scroll to position [342, 0]
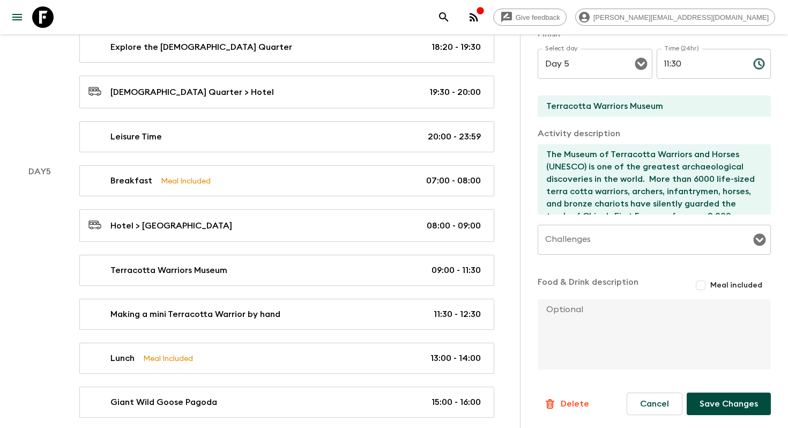
click at [719, 406] on button "Save Changes" at bounding box center [729, 403] width 84 height 23
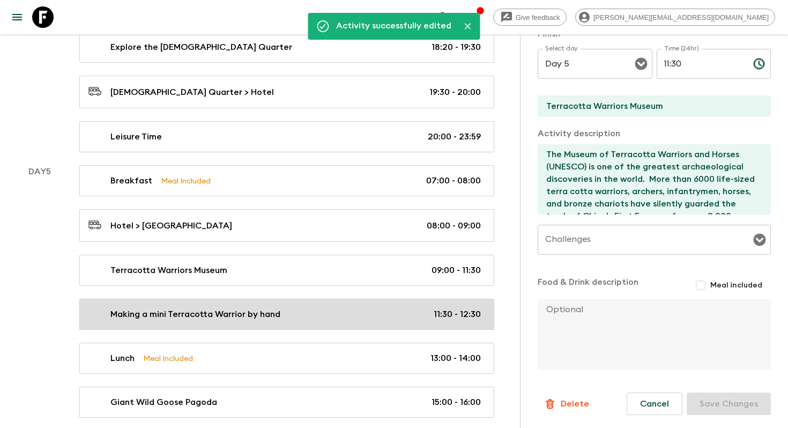
click at [308, 309] on div "Making a mini Terracotta Warrior by hand 11:30 - 12:30" at bounding box center [284, 314] width 392 height 13
type input "Making a mini Terracotta Warrior by hand"
checkbox input "false"
type input "mini Terracotta Warrior workshop"
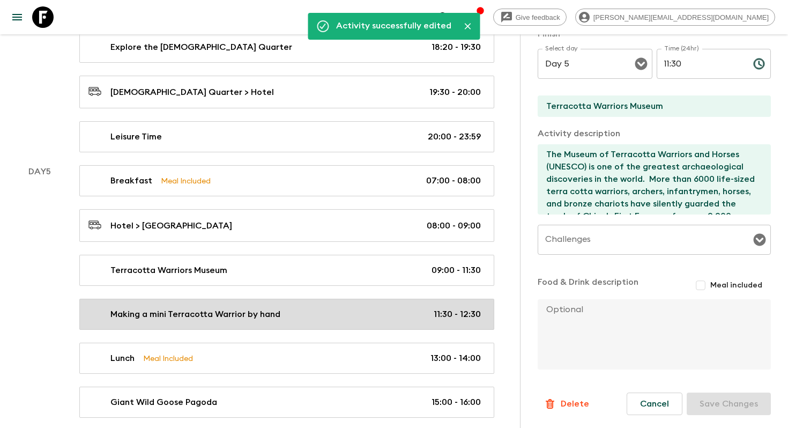
type textarea "Making a mini Terracotta Warrior by yourselves"
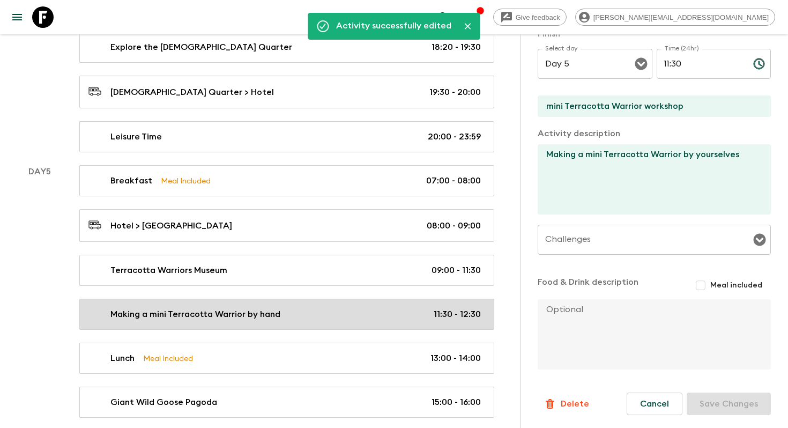
type input "11:30"
type input "12:30"
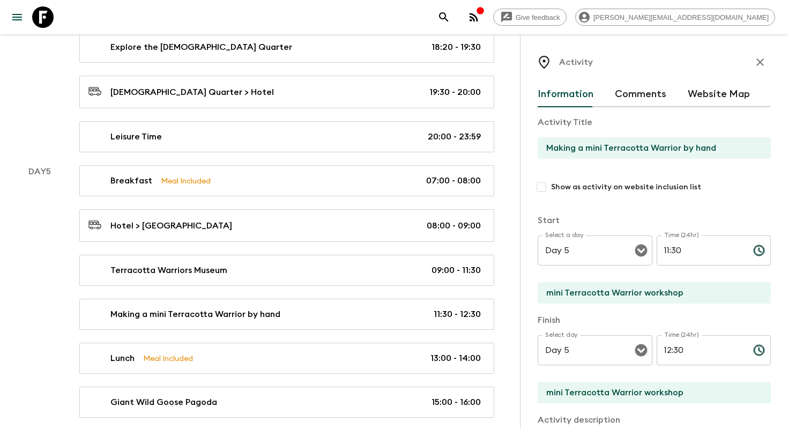
click at [541, 187] on input "Show as activity on website inclusion list" at bounding box center [541, 186] width 19 height 19
checkbox input "true"
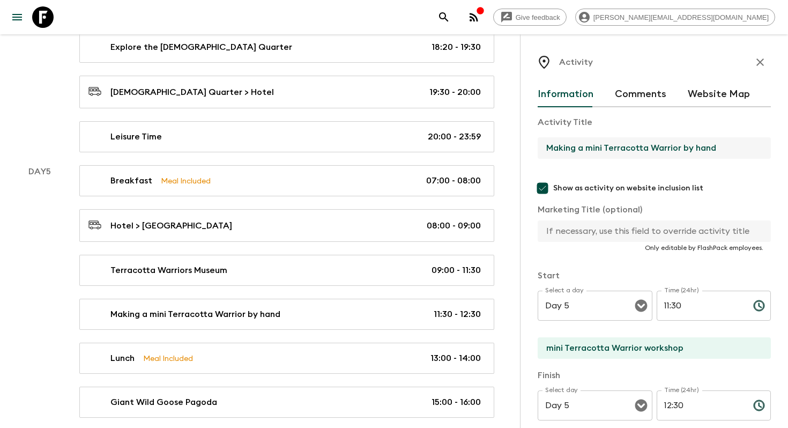
drag, startPoint x: 606, startPoint y: 148, endPoint x: 541, endPoint y: 144, distance: 65.0
click at [541, 144] on input "Making a mini Terracotta Warrior by hand" at bounding box center [650, 147] width 225 height 21
drag, startPoint x: 671, startPoint y: 152, endPoint x: 624, endPoint y: 150, distance: 47.2
click at [624, 150] on input "Terracotta Warrior by hand" at bounding box center [650, 147] width 225 height 21
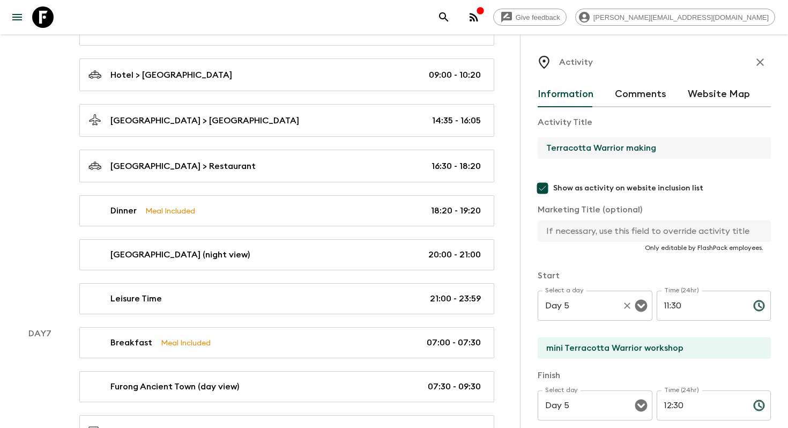
scroll to position [342, 0]
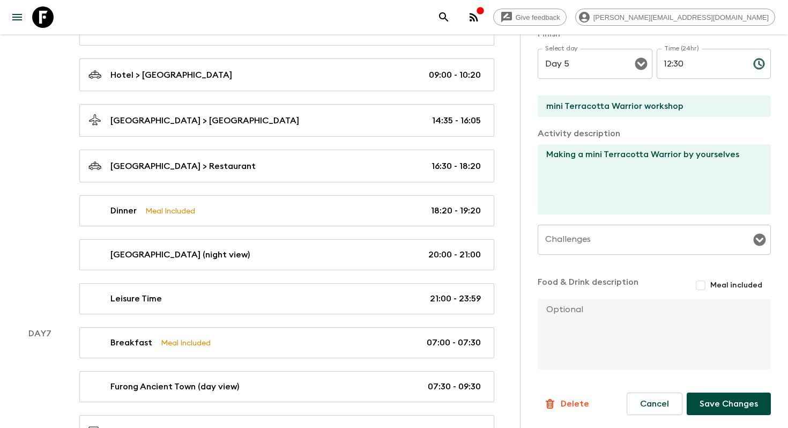
click at [716, 399] on button "Save Changes" at bounding box center [729, 403] width 84 height 23
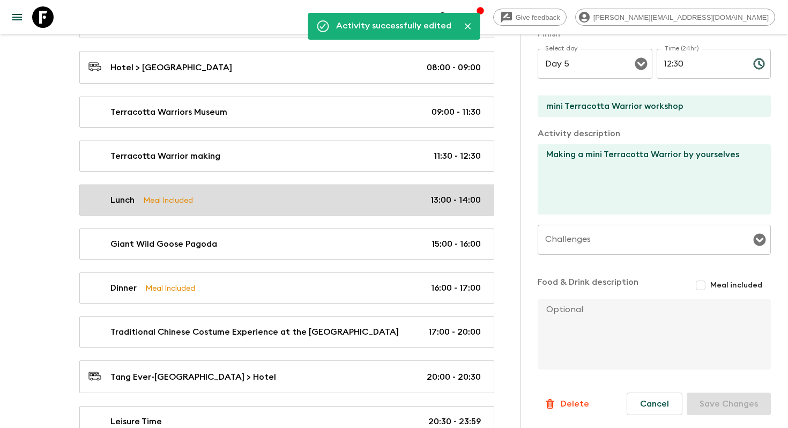
scroll to position [1743, 0]
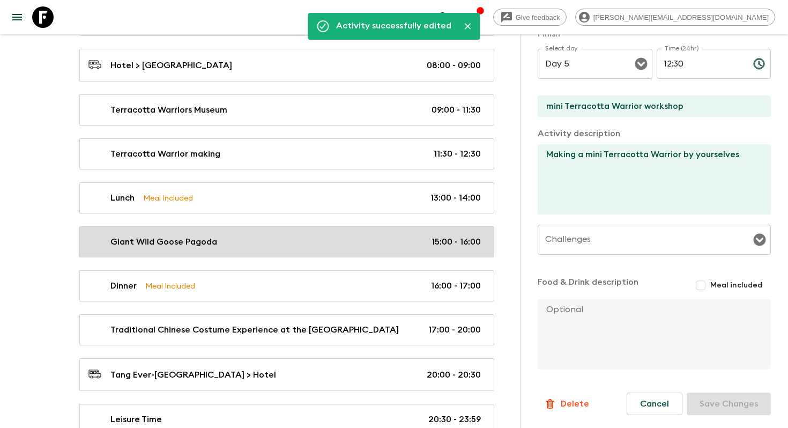
click at [298, 242] on div "Giant Wild Goose Pagoda 15:00 - 16:00" at bounding box center [284, 241] width 392 height 13
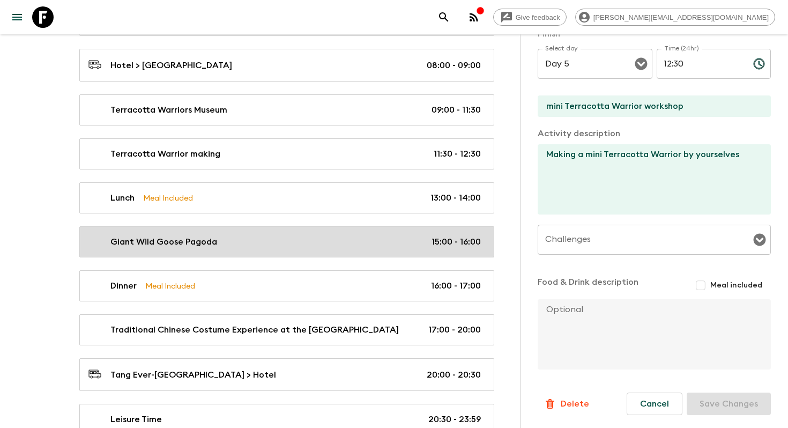
type input "Giant Wild Goose Pagoda"
checkbox input "false"
type input "Giant Wild Goose Pagoda (tower-climbing excluded)"
type textarea "The [GEOGRAPHIC_DATA] (tower-climbing excluded), a Tang Dynasty landmark, is a …"
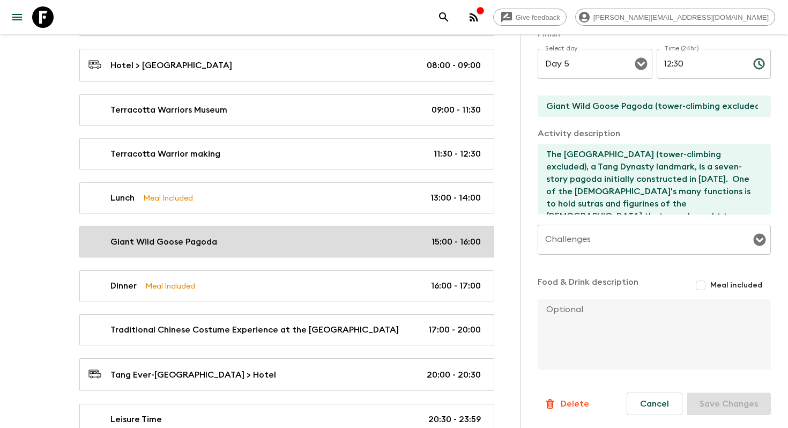
type input "15:00"
type input "16:00"
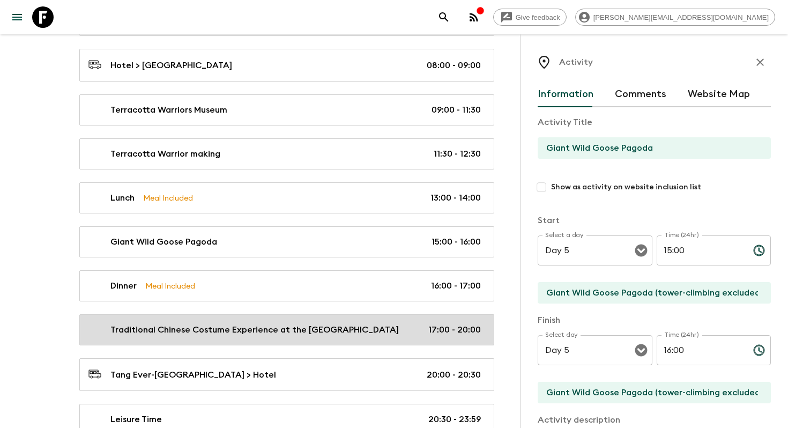
click at [264, 335] on link "Traditional Chinese Costume Experience at the [GEOGRAPHIC_DATA] 17:00 - 20:00" at bounding box center [286, 329] width 415 height 31
type input "Traditional Chinese Costume Experience at the [GEOGRAPHIC_DATA]"
type input "Tang Ever-[GEOGRAPHIC_DATA]"
type textarea "Enjoy a traditional Chinese costume experience at the [GEOGRAPHIC_DATA] (with m…"
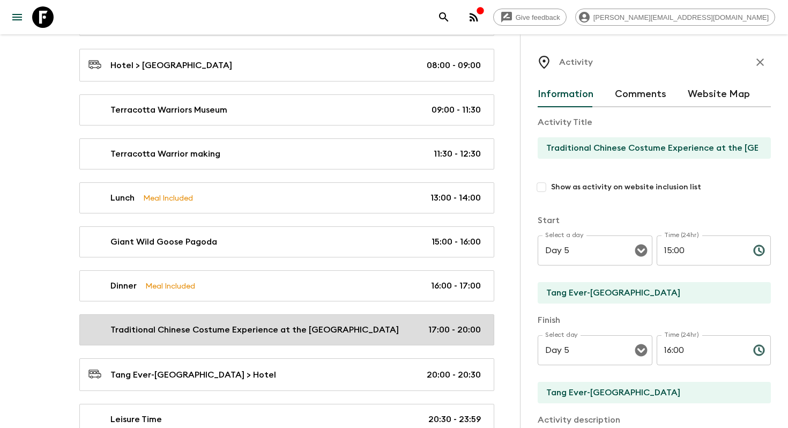
type input "17:00"
type input "20:00"
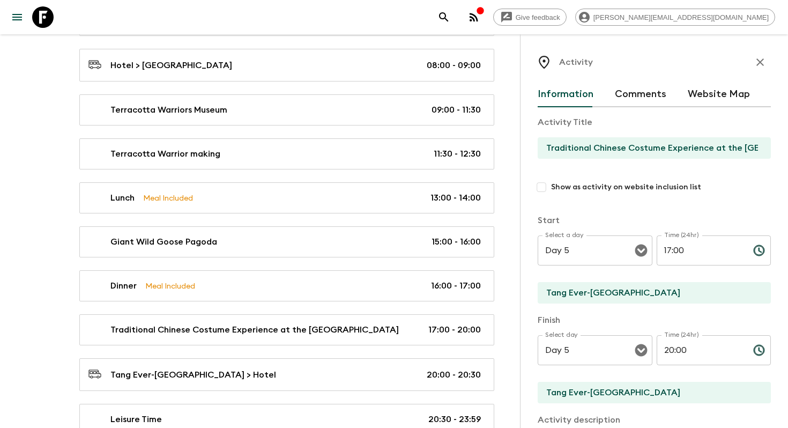
click at [541, 183] on input "Show as activity on website inclusion list" at bounding box center [541, 186] width 19 height 19
checkbox input "true"
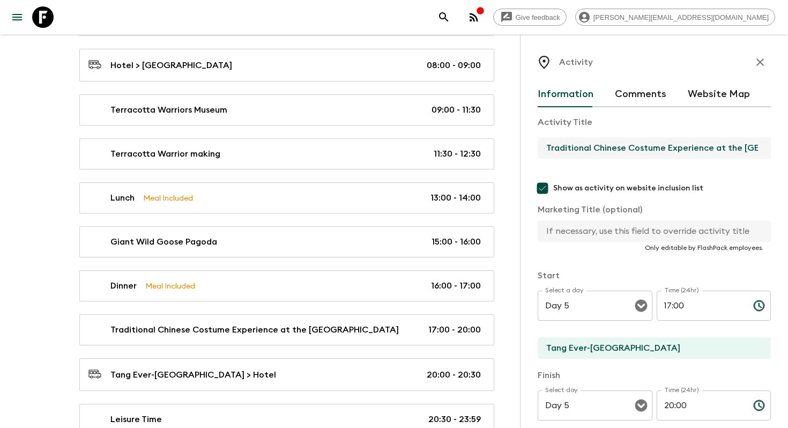
scroll to position [0, 67]
drag, startPoint x: 714, startPoint y: 146, endPoint x: 787, endPoint y: 148, distance: 72.9
click at [787, 148] on div "Activity Information Comments Website Map Activity Title Traditional Chinese Co…" at bounding box center [654, 248] width 268 height 428
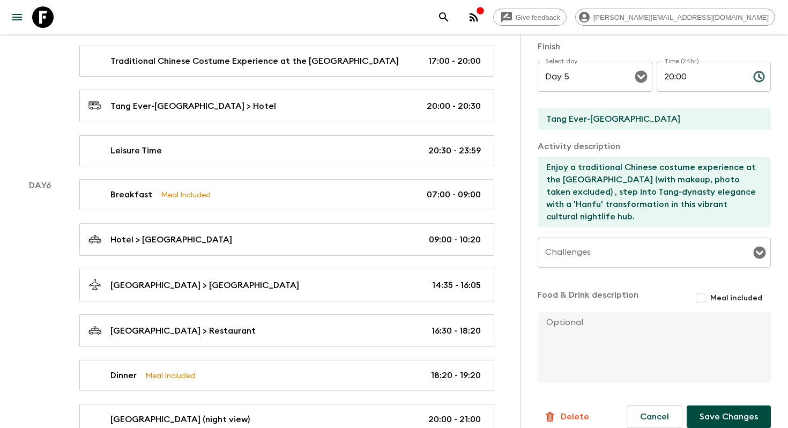
scroll to position [342, 0]
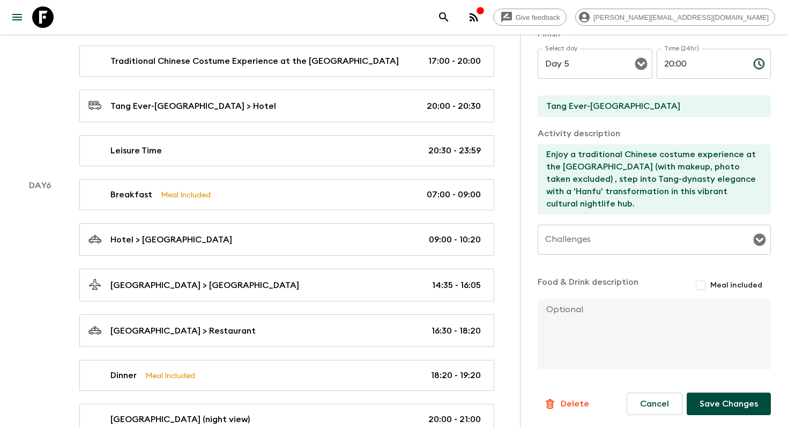
click at [720, 393] on button "Save Changes" at bounding box center [729, 403] width 84 height 23
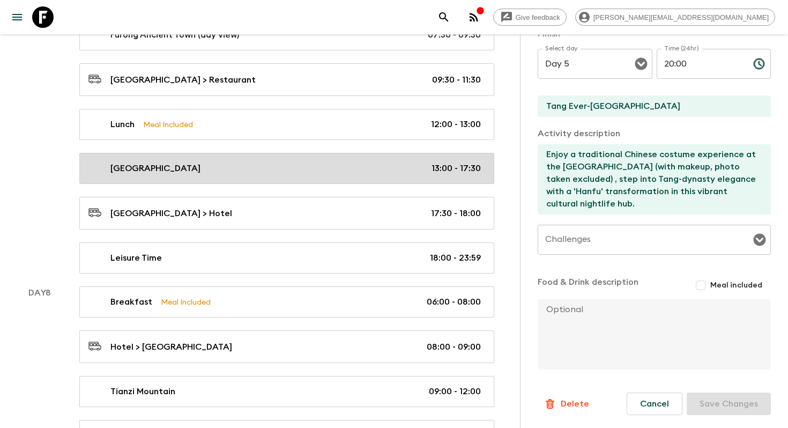
scroll to position [2561, 0]
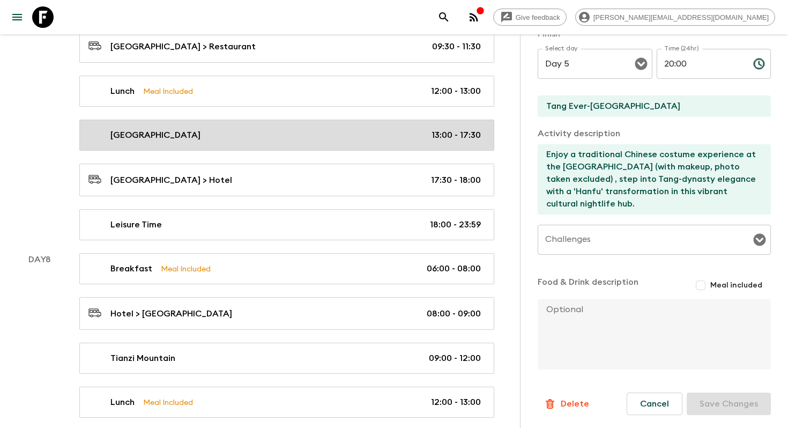
click at [315, 129] on div "[GEOGRAPHIC_DATA] 13:00 - 17:30" at bounding box center [284, 135] width 392 height 13
type input "[GEOGRAPHIC_DATA]"
checkbox input "false"
type input "[GEOGRAPHIC_DATA]"
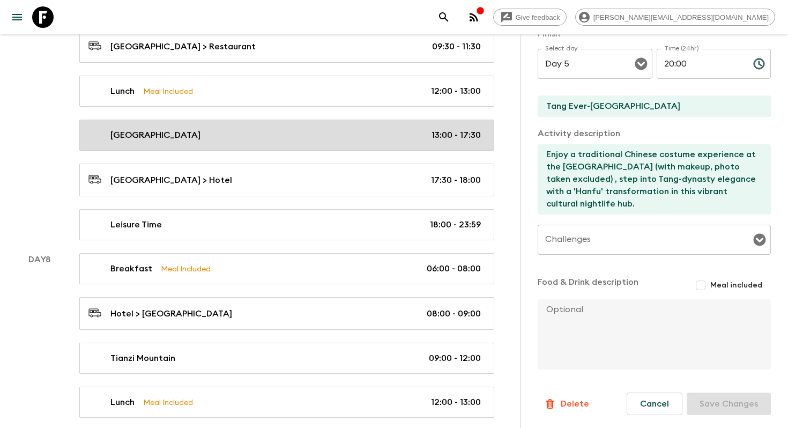
type textarea "[GEOGRAPHIC_DATA], a breathtaking natural wonder featuring the iconic [GEOGRAPH…"
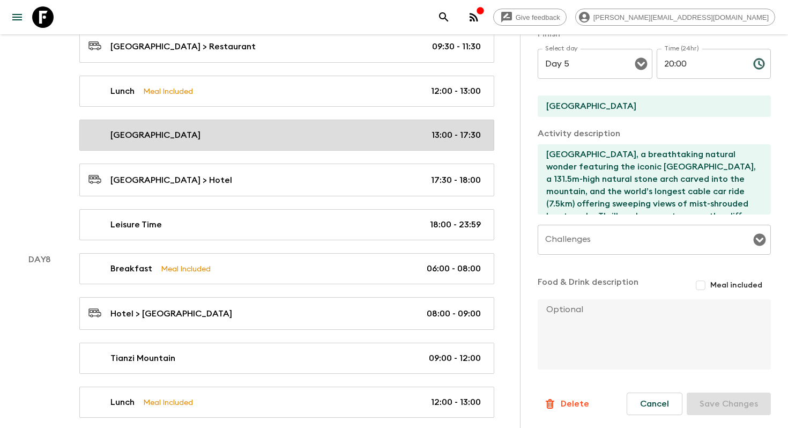
type input "Day 7"
type input "13:00"
type input "Day 7"
type input "17:30"
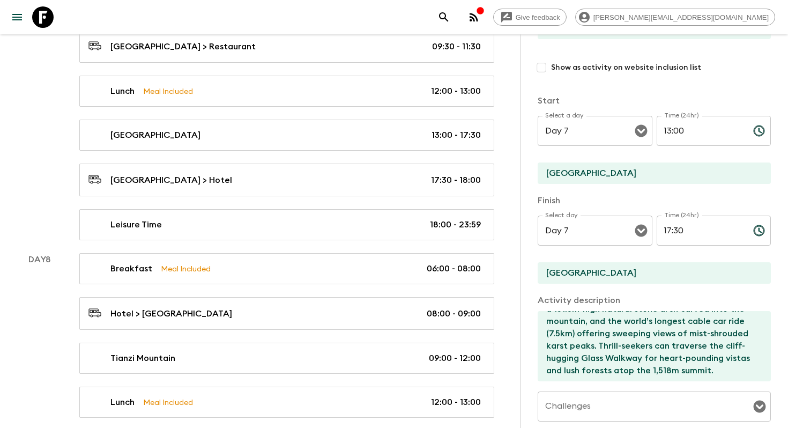
scroll to position [122, 0]
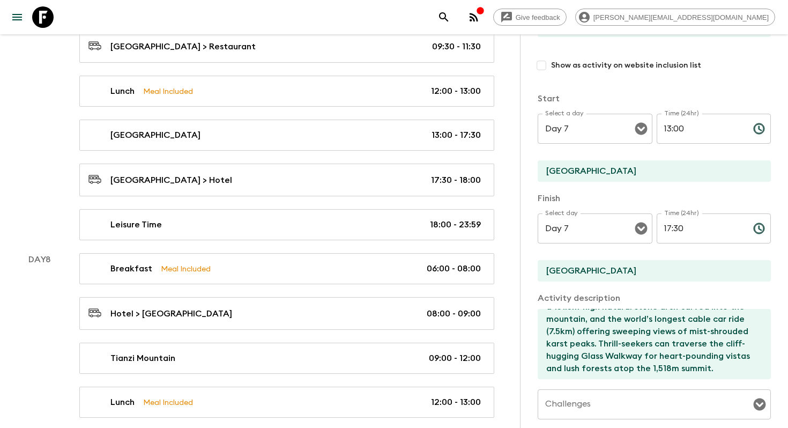
click at [541, 67] on input "Show as activity on website inclusion list" at bounding box center [541, 65] width 19 height 19
checkbox input "true"
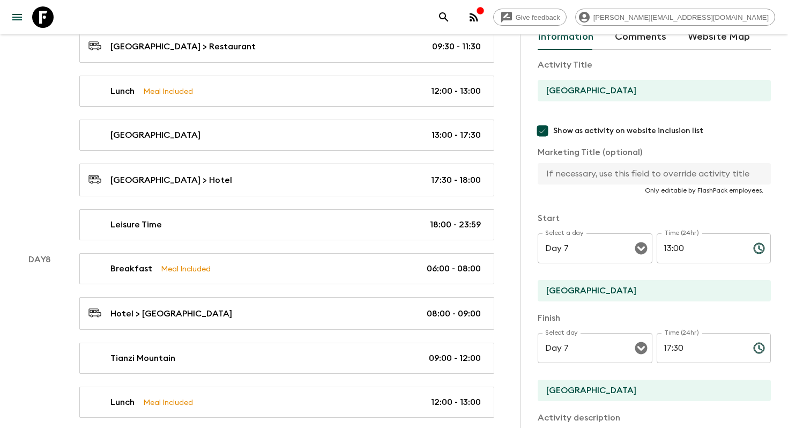
scroll to position [58, 0]
click at [641, 93] on input "[GEOGRAPHIC_DATA]" at bounding box center [650, 89] width 225 height 21
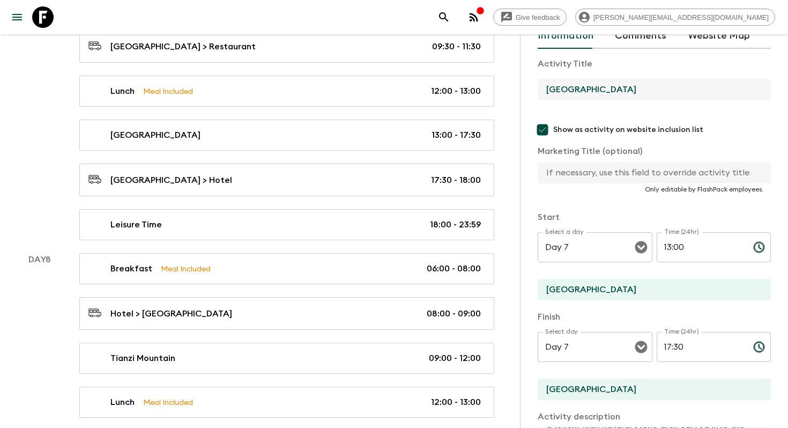
click at [641, 93] on input "[GEOGRAPHIC_DATA]" at bounding box center [650, 89] width 225 height 21
click at [597, 178] on input "text" at bounding box center [650, 172] width 225 height 21
paste input "[GEOGRAPHIC_DATA]"
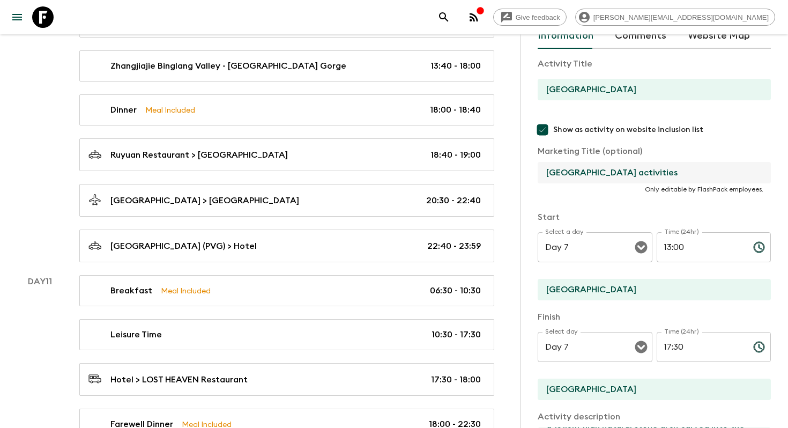
scroll to position [342, 0]
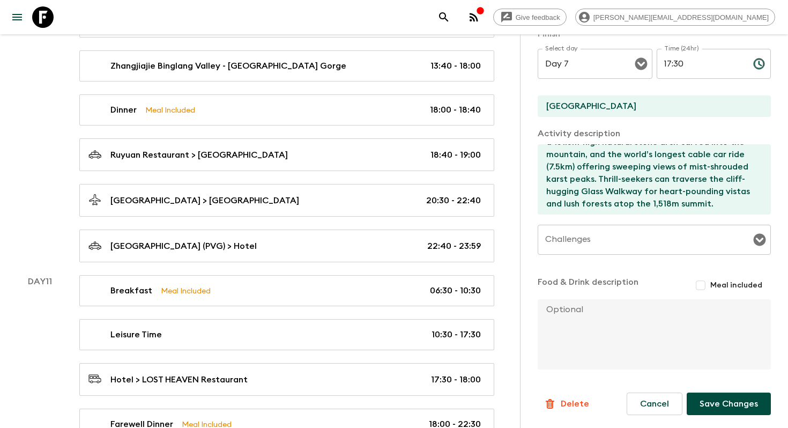
type input "[GEOGRAPHIC_DATA] activities"
click at [721, 393] on button "Save Changes" at bounding box center [729, 403] width 84 height 23
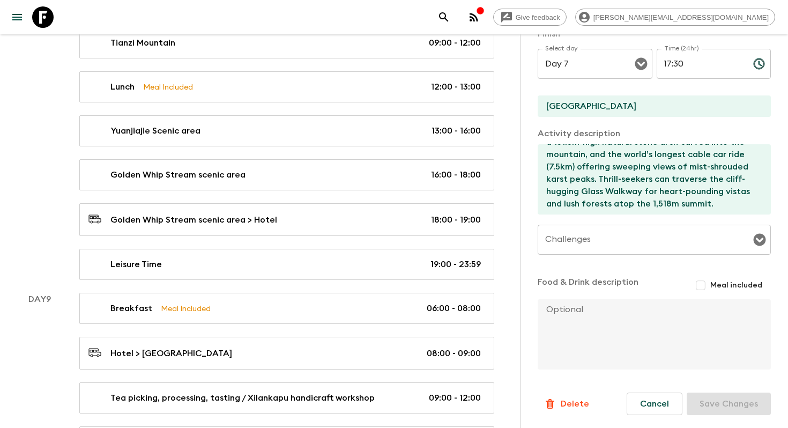
scroll to position [2892, 0]
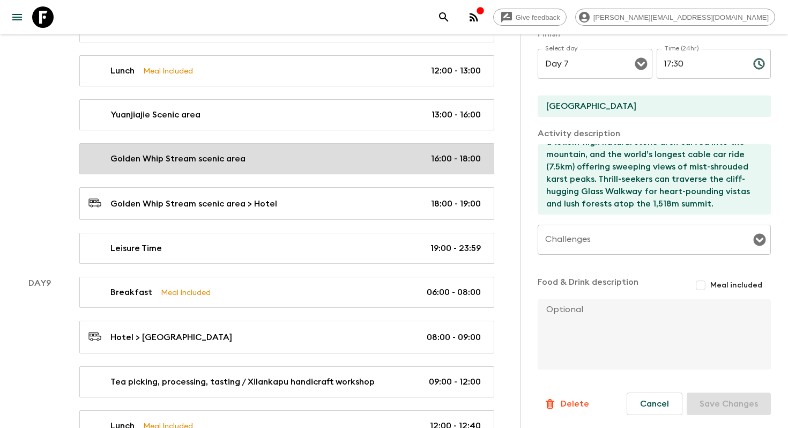
click at [296, 159] on div "Golden Whip Stream scenic area 16:00 - 18:00" at bounding box center [284, 158] width 392 height 13
type input "Golden Whip Stream scenic area"
checkbox input "false"
type input "Golden Whip Stream scenic area"
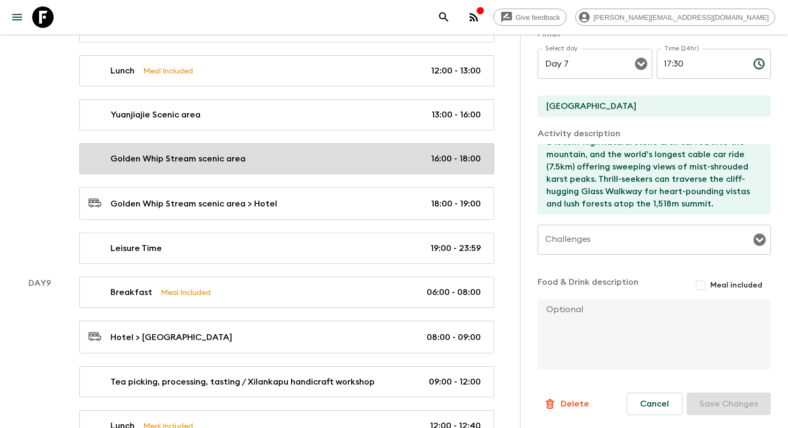
type textarea "Visit [GEOGRAPHIC_DATA] - Golden Whip Stream scenic area (about 1 hour) to expl…"
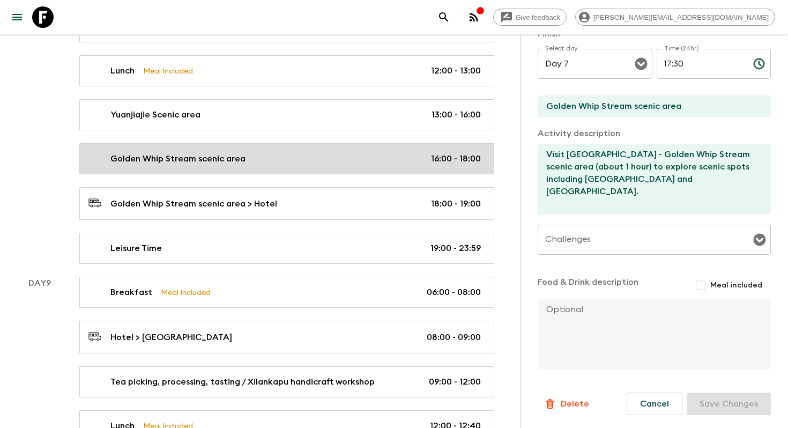
type input "Day 8"
type input "16:00"
type input "Day 8"
type input "18:00"
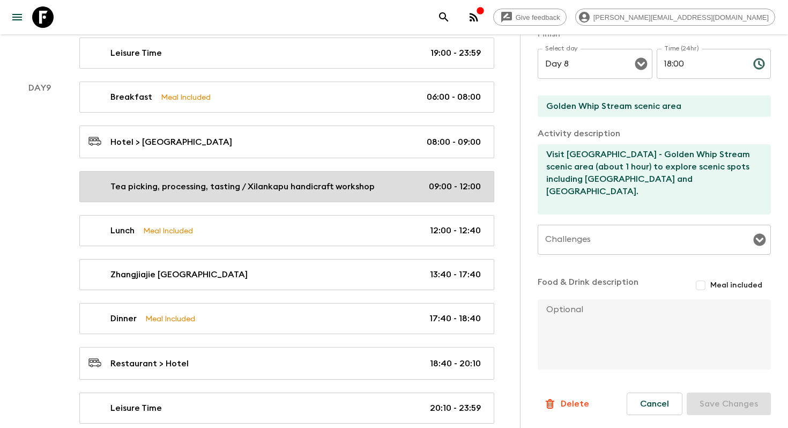
click at [254, 171] on link "Tea picking, processing, tasting / Xilankapu handicraft workshop 09:00 - 12:00" at bounding box center [286, 186] width 415 height 31
type input "Tea picking, processing, tasting / Xilankapu handicraft workshop"
type input "Wulingyuan"
type textarea "Wulingyuan for a hands-on experience of tea picking, processing, and tasting (a…"
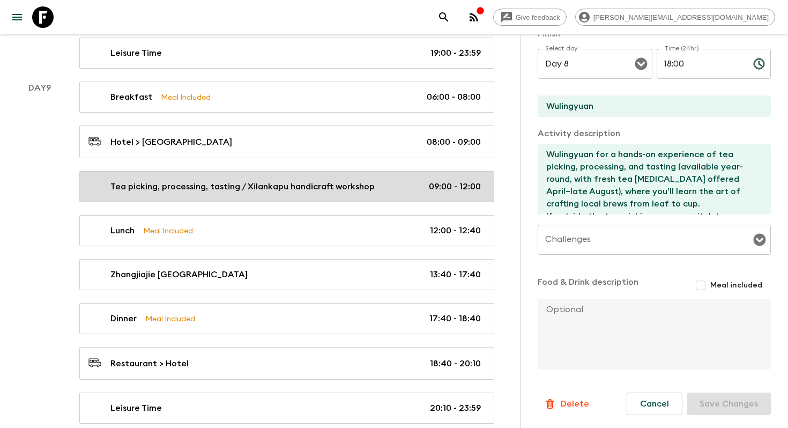
type input "Day 9"
type input "09:00"
type input "Day 9"
type input "12:00"
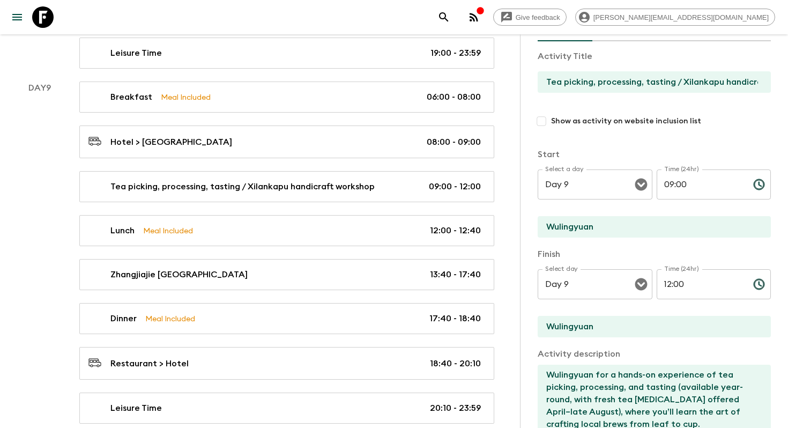
click at [573, 84] on input "Tea picking, processing, tasting / Xilankapu handicraft workshop" at bounding box center [650, 81] width 225 height 21
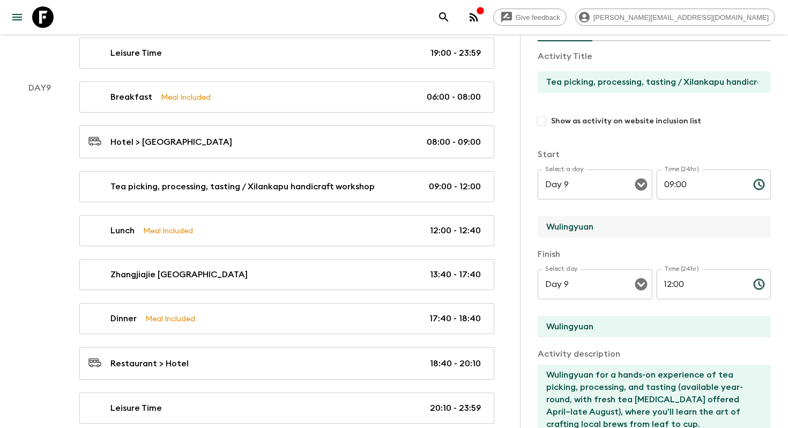
click at [565, 225] on input "Wulingyuan" at bounding box center [650, 226] width 225 height 21
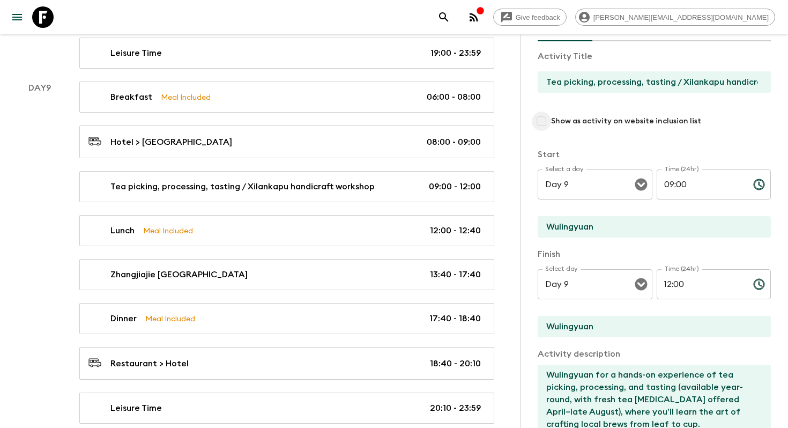
click at [545, 119] on input "Show as activity on website inclusion list" at bounding box center [541, 120] width 19 height 19
checkbox input "true"
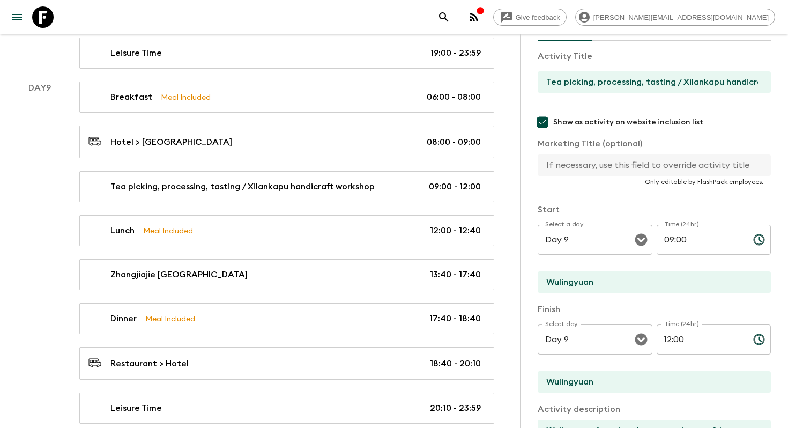
click at [578, 167] on input "text" at bounding box center [650, 164] width 225 height 21
paste input "Tea picking, processing, tasting / Xilankapu handicraft workshop"
click at [628, 166] on input "Tea picking, processing, tasting / Xilankapu handicraft workshop" at bounding box center [650, 164] width 225 height 21
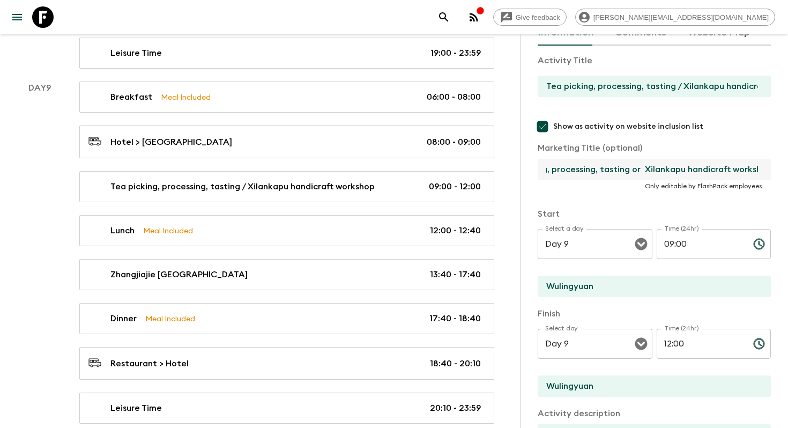
scroll to position [0, 10]
click at [595, 170] on input "Tea picking, processing, tasting or Xilankapu handicraft workshop" at bounding box center [650, 169] width 225 height 21
drag, startPoint x: 617, startPoint y: 172, endPoint x: 593, endPoint y: 170, distance: 24.1
click at [593, 170] on input "Tea picking tasting or Xilankapu handicraft workshop" at bounding box center [650, 169] width 225 height 21
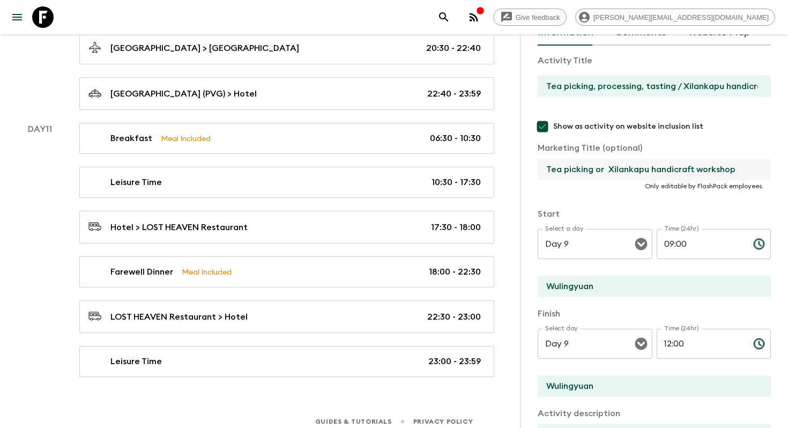
scroll to position [342, 0]
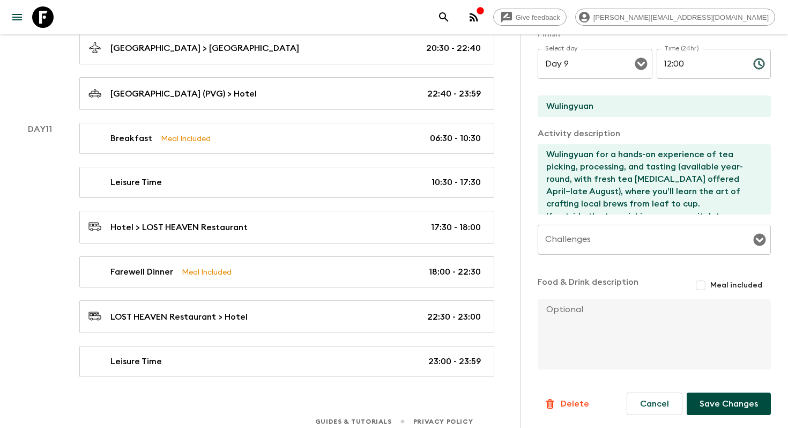
type input "Tea picking or Xilankapu handicraft workshop"
click at [716, 400] on button "Save Changes" at bounding box center [729, 403] width 84 height 23
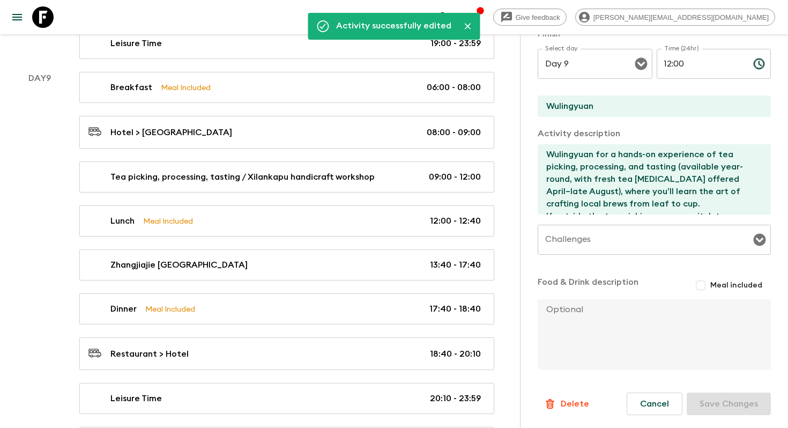
scroll to position [3097, 0]
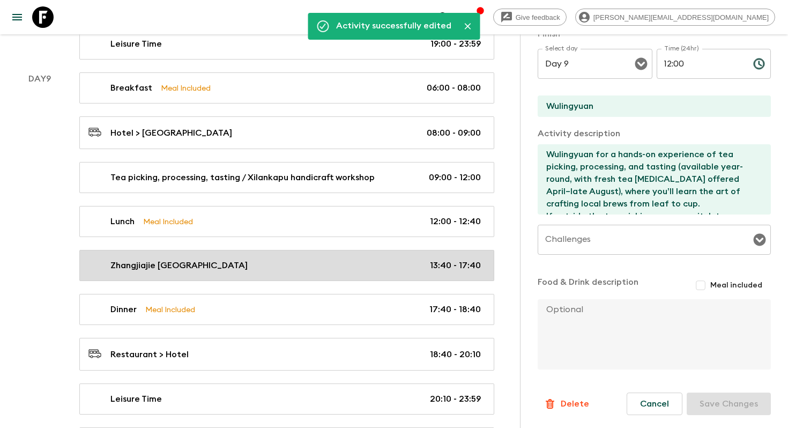
click at [311, 264] on div "[GEOGRAPHIC_DATA] 13:40 - 17:40" at bounding box center [284, 265] width 392 height 13
type input "Zhangjiajie [GEOGRAPHIC_DATA]"
checkbox input "false"
type input "Zhangjiajie [GEOGRAPHIC_DATA]"
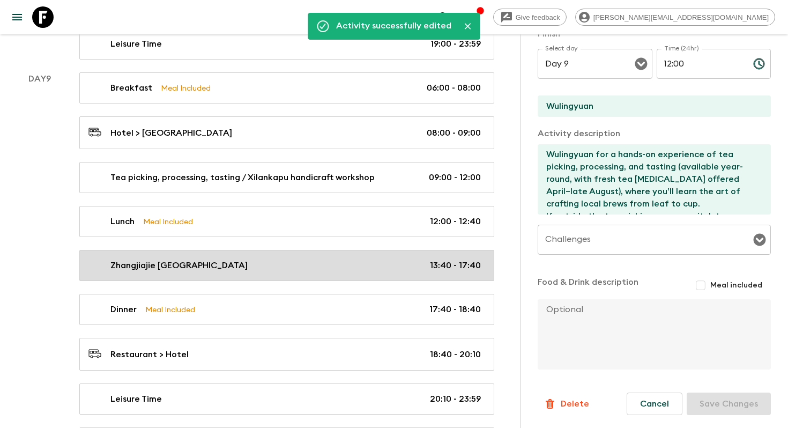
type textarea "[GEOGRAPHIC_DATA]: visit the [GEOGRAPHIC_DATA] (a spectacular transparent glass…"
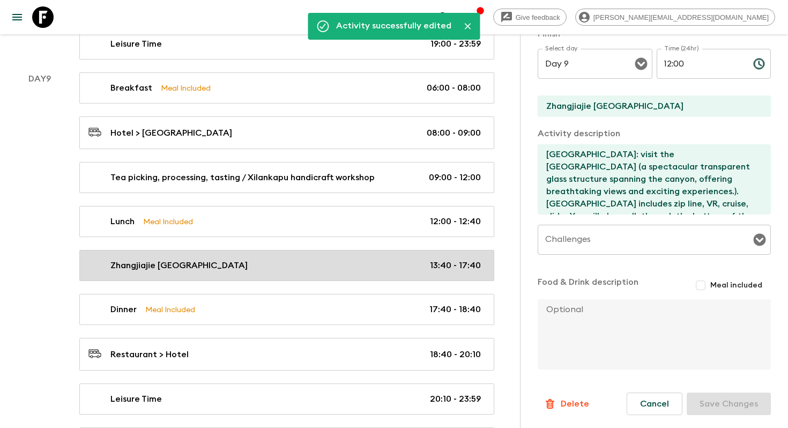
type input "13:40"
type input "17:40"
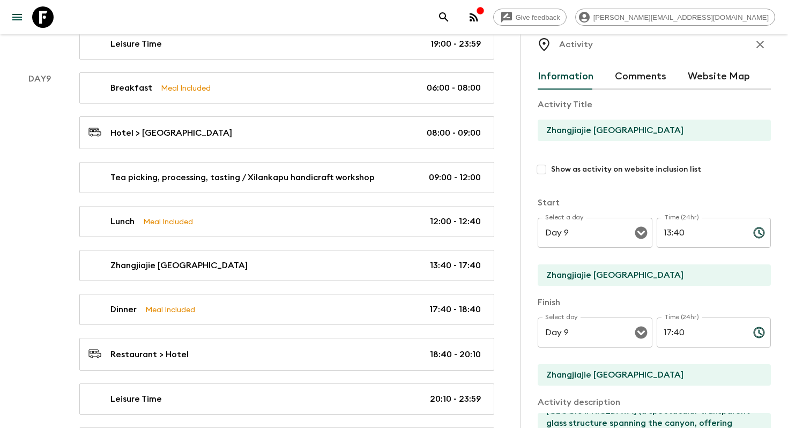
scroll to position [14, 0]
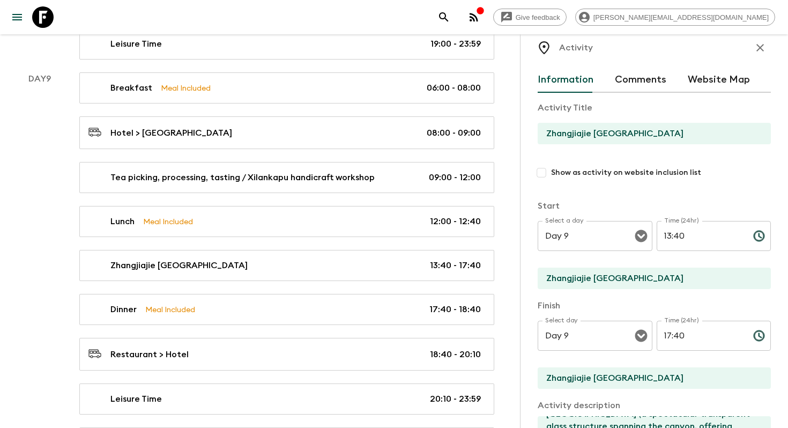
click at [541, 169] on input "Show as activity on website inclusion list" at bounding box center [541, 172] width 19 height 19
checkbox input "true"
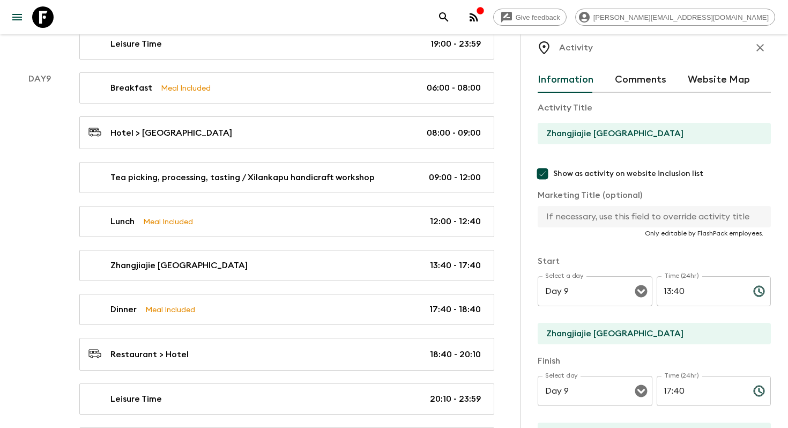
click at [623, 126] on input "Zhangjiajie [GEOGRAPHIC_DATA]" at bounding box center [650, 133] width 225 height 21
click at [599, 214] on input "text" at bounding box center [650, 216] width 225 height 21
paste input "Zhangjiajie [GEOGRAPHIC_DATA]"
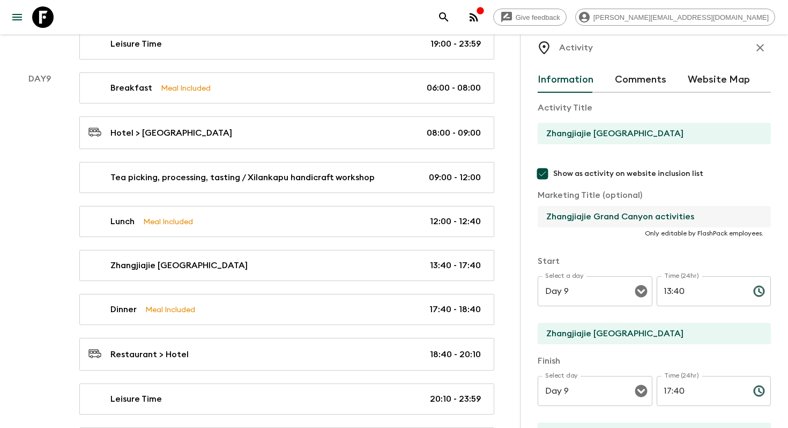
scroll to position [342, 0]
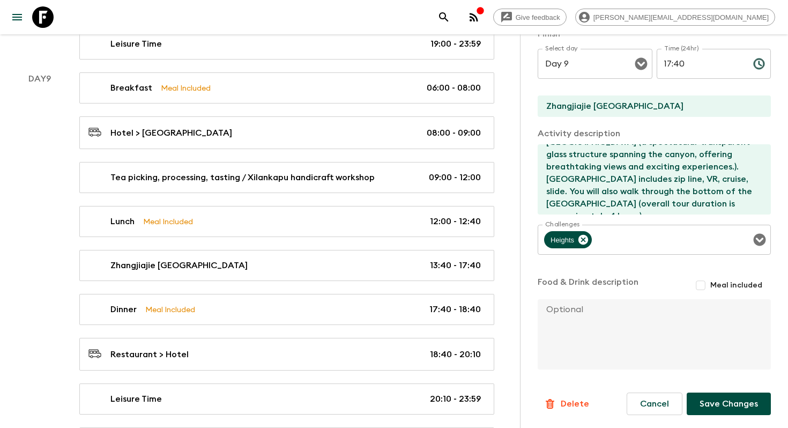
type input "Zhangjiajie Grand Canyon activities"
click at [728, 416] on div "Information Comments Website Map Activity Title Zhangjiajie Grand Canyon Show a…" at bounding box center [654, 92] width 233 height 705
click at [740, 404] on button "Save Changes" at bounding box center [729, 403] width 84 height 23
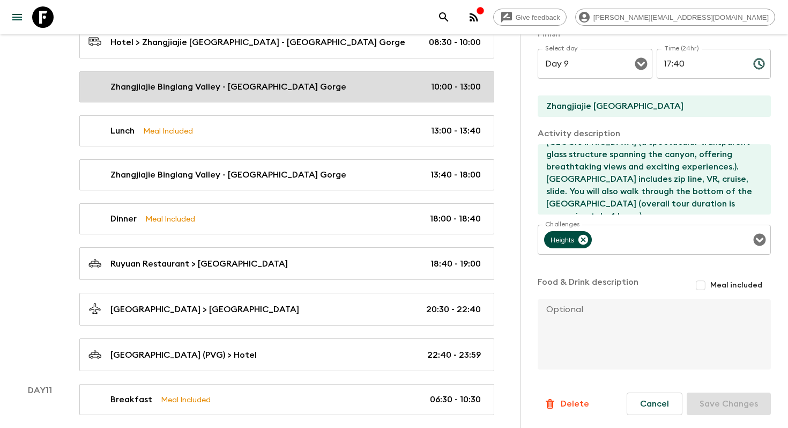
scroll to position [3553, 0]
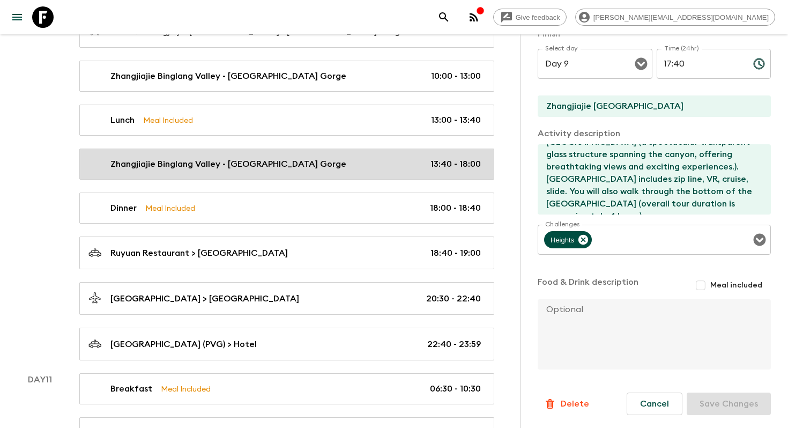
click at [327, 158] on div "Zhangjiajie Binglang Valley - [GEOGRAPHIC_DATA] Gorge 13:40 - 18:00" at bounding box center [284, 164] width 392 height 13
type input "Zhangjiajie Binglang Valley - [GEOGRAPHIC_DATA] Gorge"
checkbox input "false"
type input "Zhangjiajie Binglang Valley - [GEOGRAPHIC_DATA] Gorge"
type input "Restaurant"
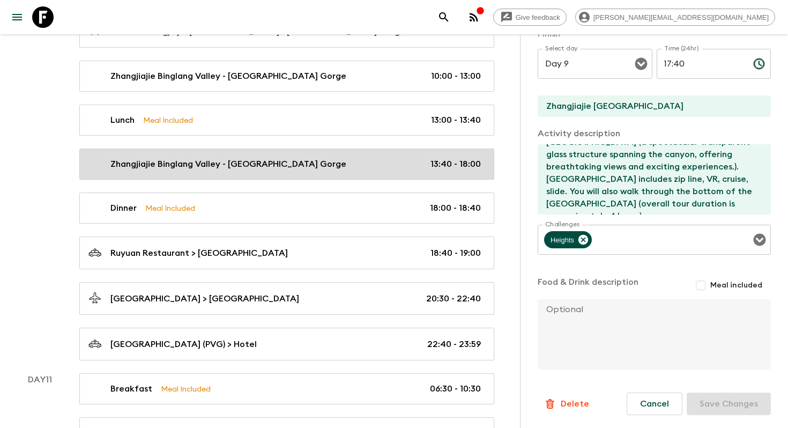
type textarea "Zhangjiajie Binglang Valley - Jia’ergou Gorge The allure of Jia’ergou lies in i…"
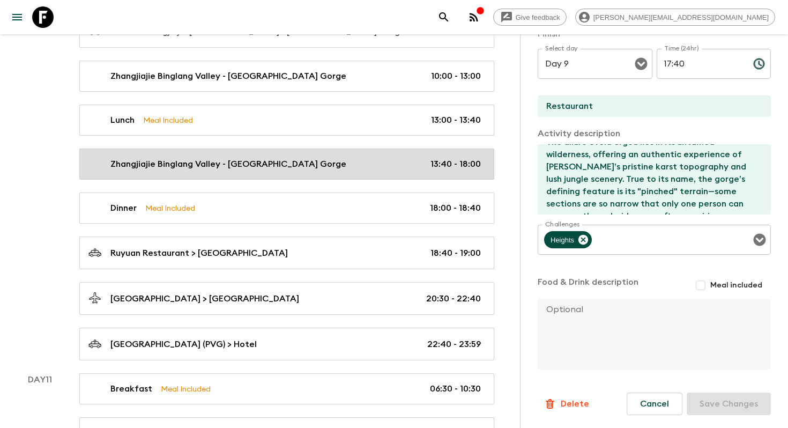
type input "Day 10"
type input "18:00"
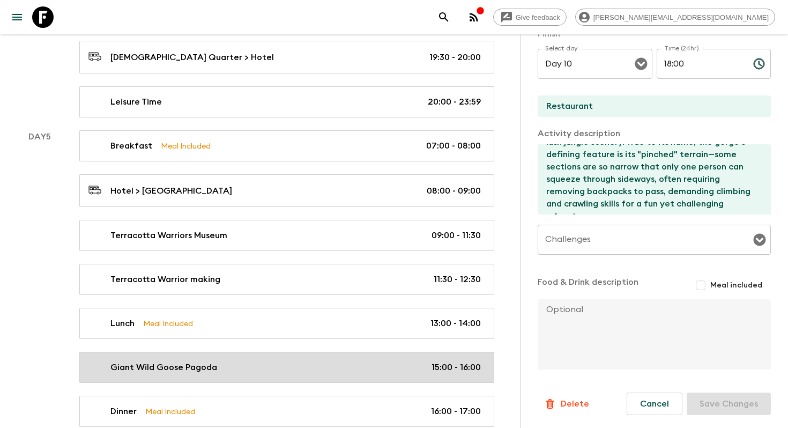
scroll to position [1616, 0]
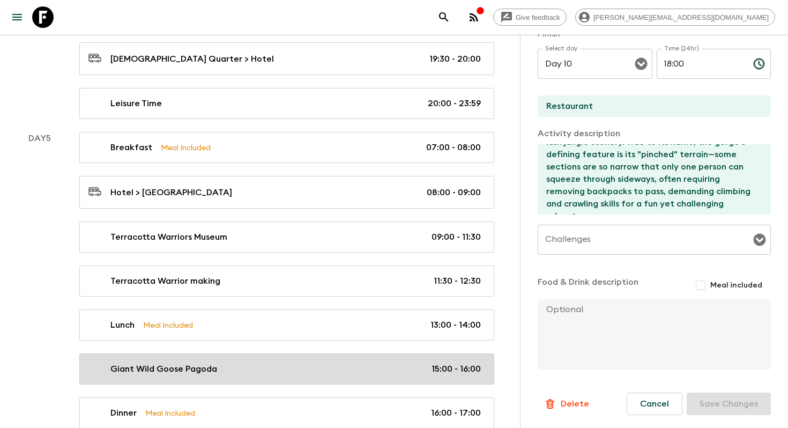
click at [243, 375] on link "Giant Wild Goose Pagoda 15:00 - 16:00" at bounding box center [286, 368] width 415 height 31
type input "Giant Wild Goose Pagoda"
type input "Giant Wild Goose Pagoda (tower-climbing excluded)"
type textarea "The [GEOGRAPHIC_DATA] (tower-climbing excluded), a Tang Dynasty landmark, is a …"
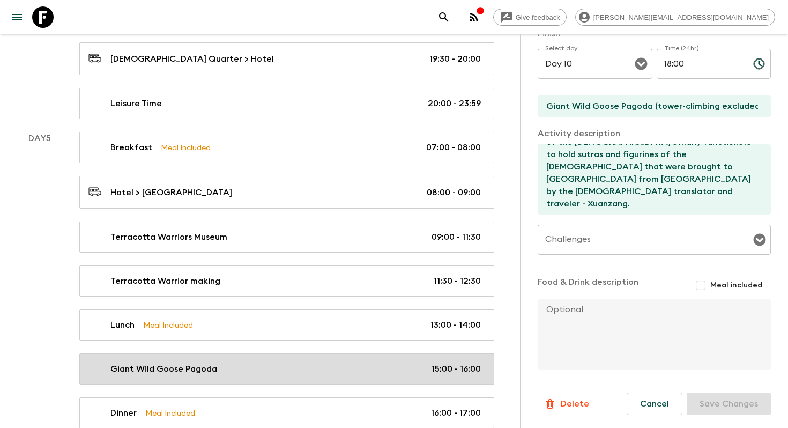
type input "Day 5"
type input "15:00"
type input "Day 5"
type input "16:00"
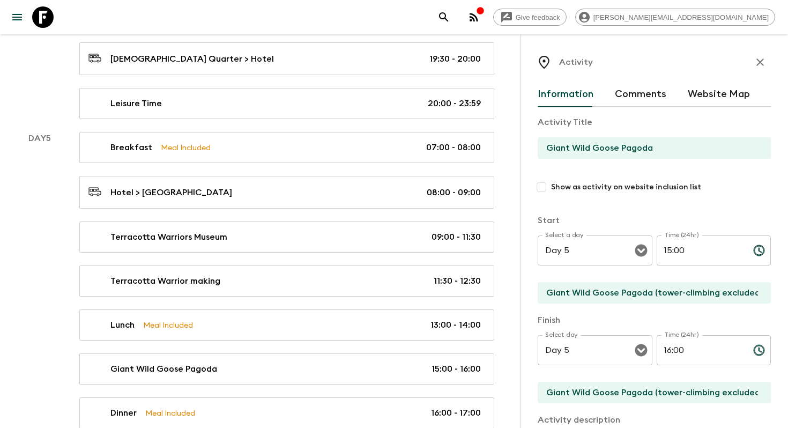
click at [542, 189] on input "Show as activity on website inclusion list" at bounding box center [541, 186] width 19 height 19
checkbox input "true"
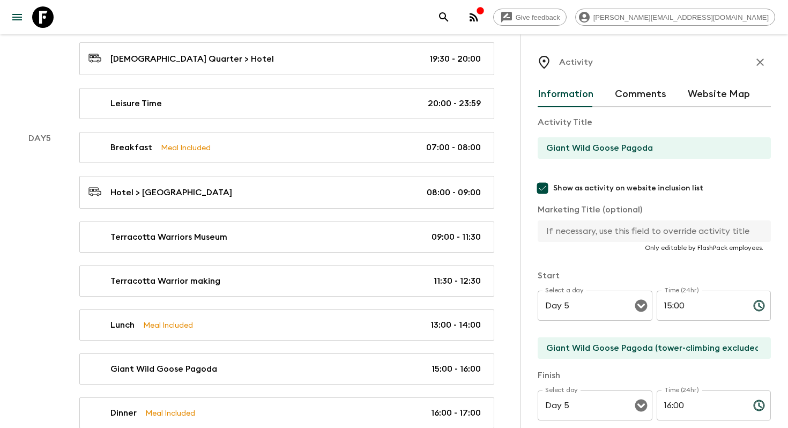
scroll to position [342, 0]
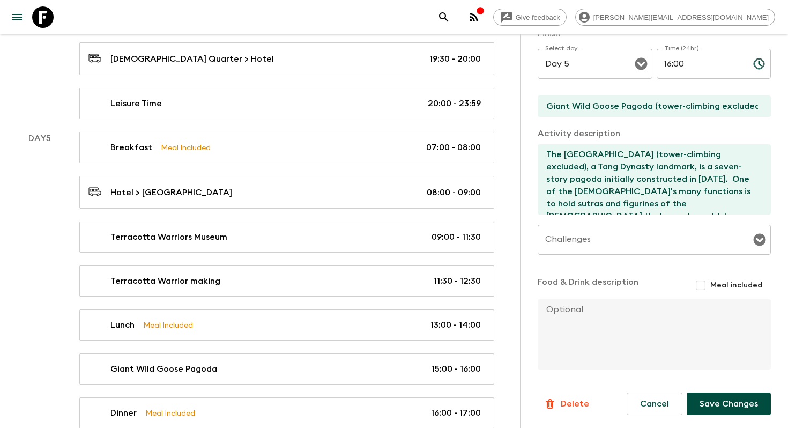
click at [732, 405] on button "Save Changes" at bounding box center [729, 403] width 84 height 23
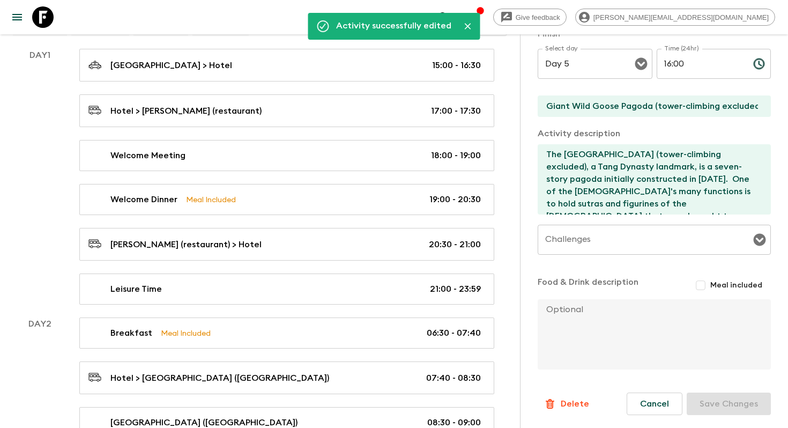
scroll to position [0, 0]
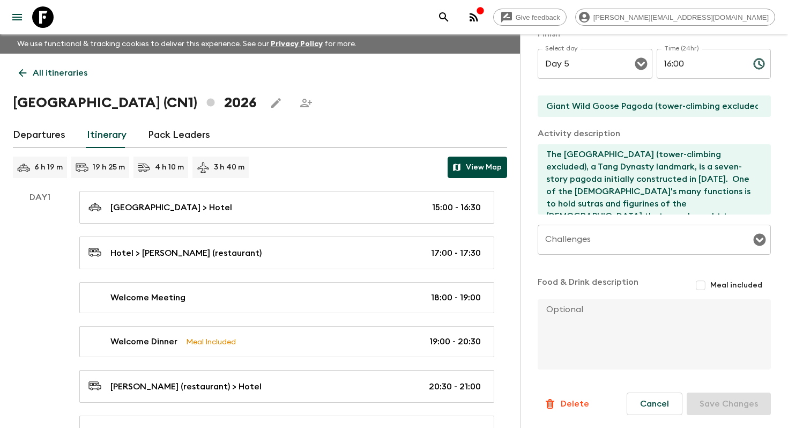
click at [496, 172] on button "View Map" at bounding box center [477, 166] width 59 height 21
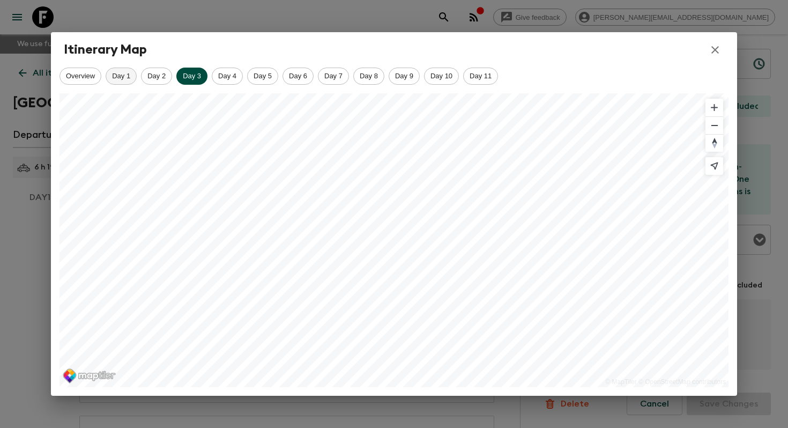
click at [120, 70] on div "Day 1" at bounding box center [121, 76] width 31 height 17
click at [161, 77] on span "Day 2" at bounding box center [156, 76] width 30 height 8
click at [111, 74] on span "Day 1" at bounding box center [121, 76] width 30 height 8
click at [151, 81] on div "Day 2" at bounding box center [156, 76] width 31 height 17
click at [200, 76] on span "Day 3" at bounding box center [192, 76] width 30 height 8
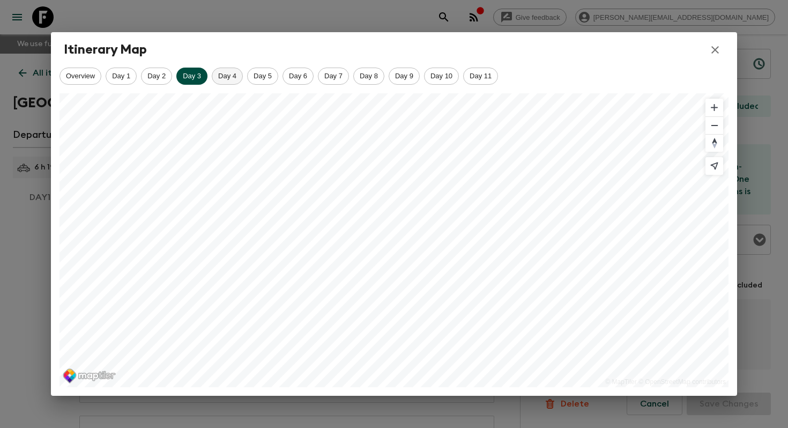
click at [229, 79] on span "Day 4" at bounding box center [227, 76] width 30 height 8
click at [262, 77] on span "Day 5" at bounding box center [263, 76] width 30 height 8
click at [294, 78] on span "Day 6" at bounding box center [298, 76] width 30 height 8
click at [344, 78] on span "Day 7" at bounding box center [333, 76] width 30 height 8
click at [374, 79] on span "Day 8" at bounding box center [369, 76] width 30 height 8
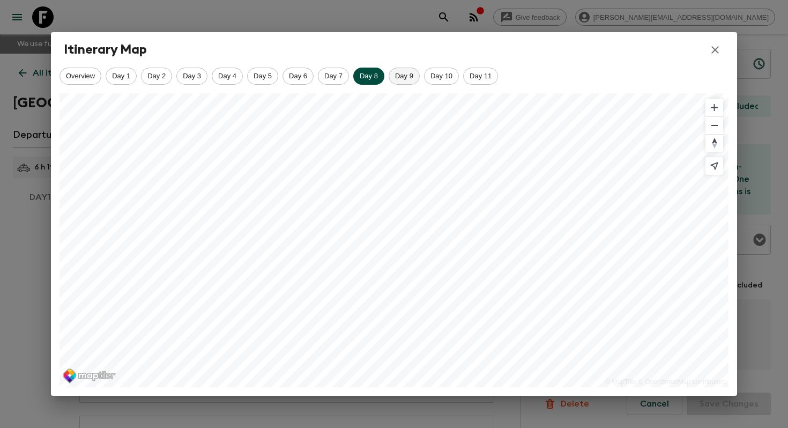
click at [404, 80] on div "Day 9" at bounding box center [404, 76] width 31 height 17
click at [445, 76] on span "Day 10" at bounding box center [441, 76] width 34 height 8
click at [487, 76] on span "Day 11" at bounding box center [481, 76] width 34 height 8
click at [121, 73] on span "Day 1" at bounding box center [121, 76] width 30 height 8
click at [715, 51] on icon "button" at bounding box center [715, 49] width 13 height 13
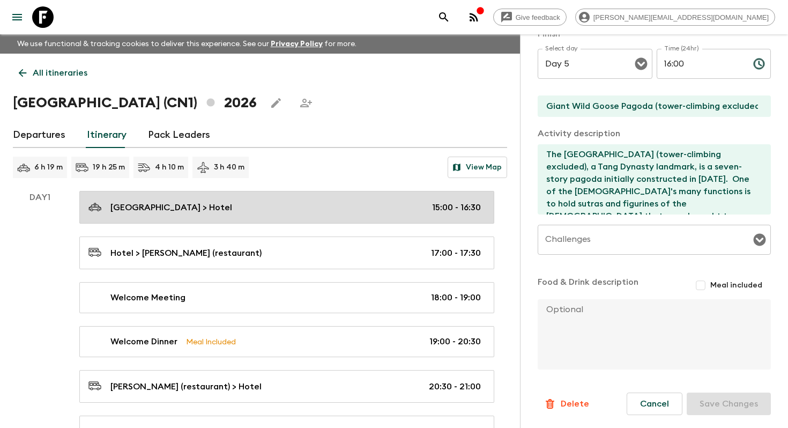
click at [317, 203] on div "[GEOGRAPHIC_DATA] > Hotel 15:00 - 16:30" at bounding box center [284, 207] width 392 height 14
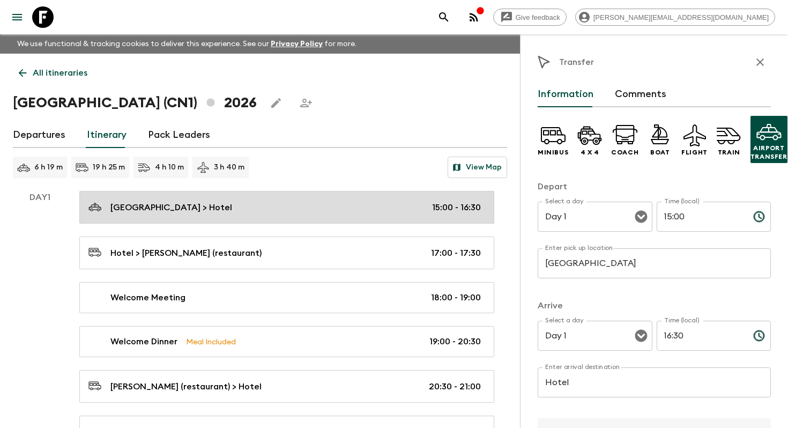
click at [297, 220] on link "[GEOGRAPHIC_DATA] > Hotel 15:00 - 16:30" at bounding box center [286, 207] width 415 height 33
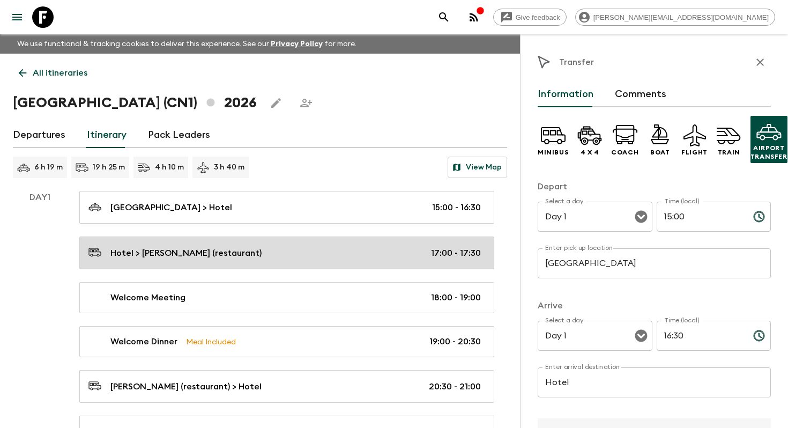
click at [303, 241] on link "Hotel > [PERSON_NAME] (restaurant) 17:00 - 17:30" at bounding box center [286, 252] width 415 height 33
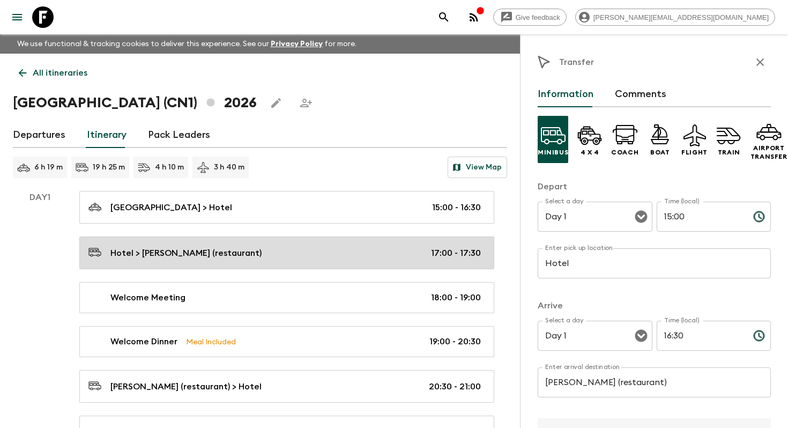
type input "Hotel"
type input "[PERSON_NAME] (restaurant)"
type input "17:00"
type input "17:30"
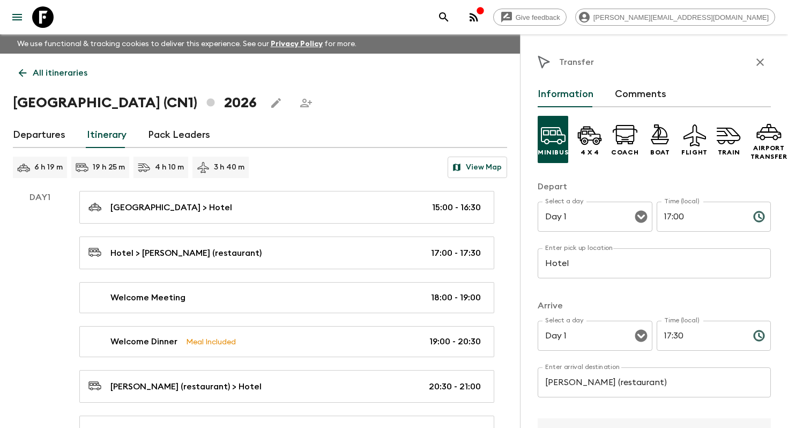
click at [305, 278] on div "[GEOGRAPHIC_DATA] > Hotel 15:00 - 16:30 Hotel > [PERSON_NAME] (restaurant) 17:0…" at bounding box center [286, 319] width 441 height 256
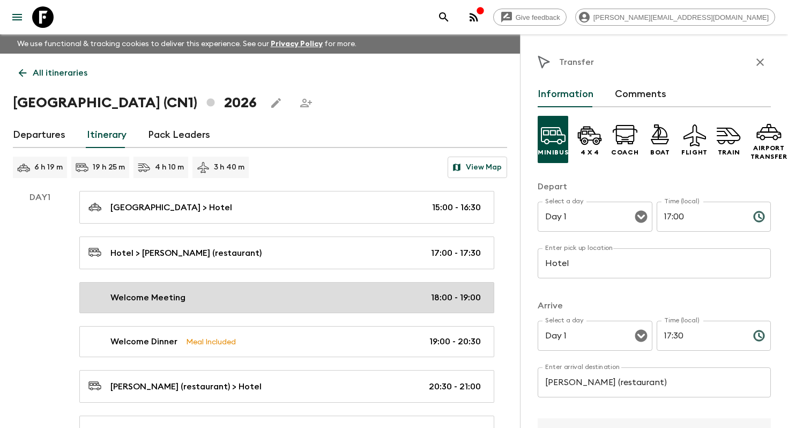
click at [302, 298] on div "Welcome Meeting 18:00 - 19:00" at bounding box center [284, 297] width 392 height 13
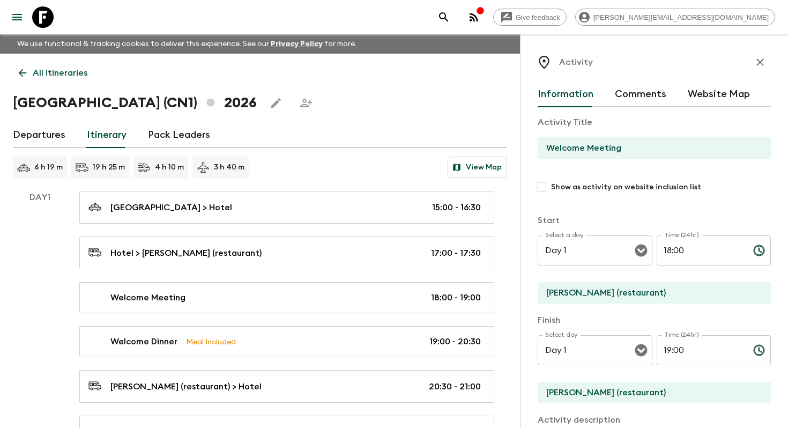
click at [726, 91] on button "Website Map" at bounding box center [719, 94] width 62 height 26
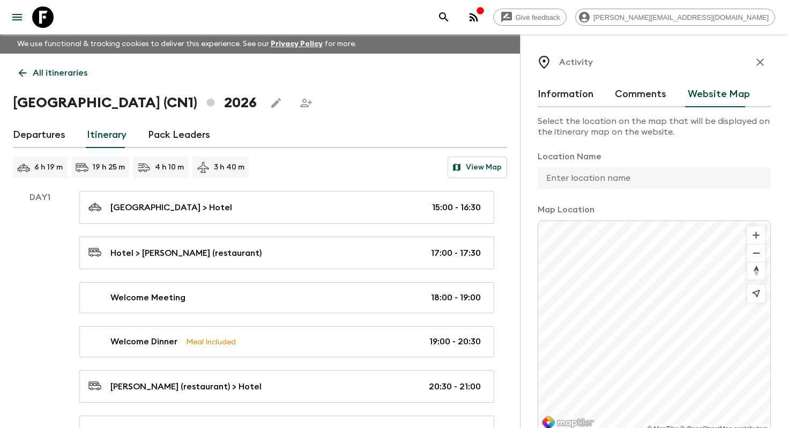
click at [648, 185] on input "text" at bounding box center [650, 177] width 225 height 21
click at [738, 218] on div "Map Location © MapTiler © OpenStreetMap contributors" at bounding box center [654, 319] width 233 height 232
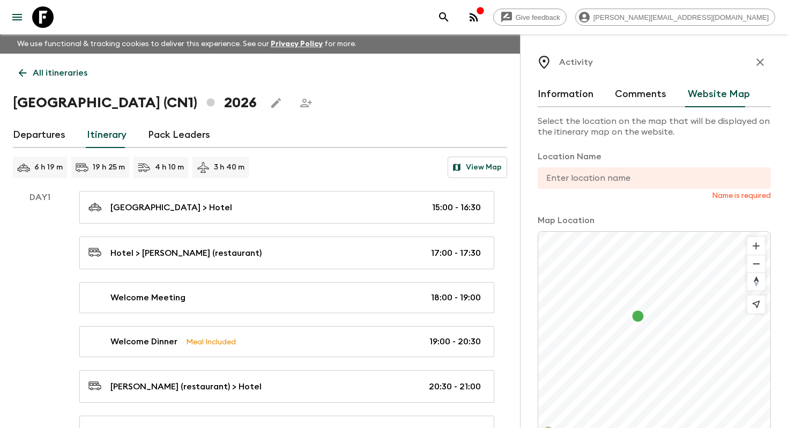
click at [669, 171] on input "text" at bounding box center [650, 177] width 225 height 21
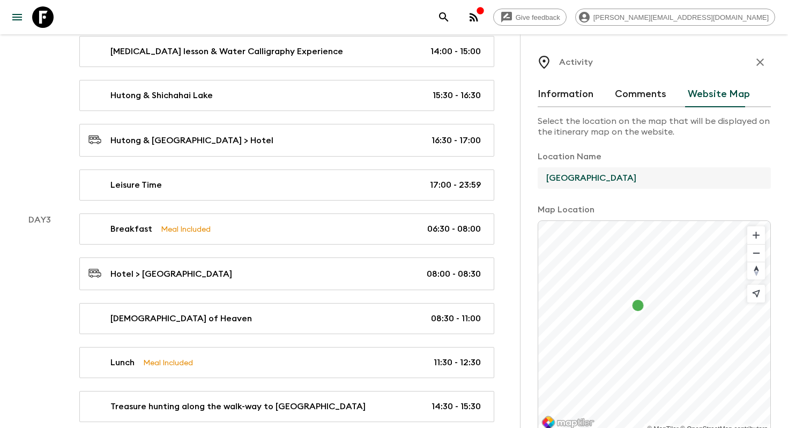
scroll to position [132, 0]
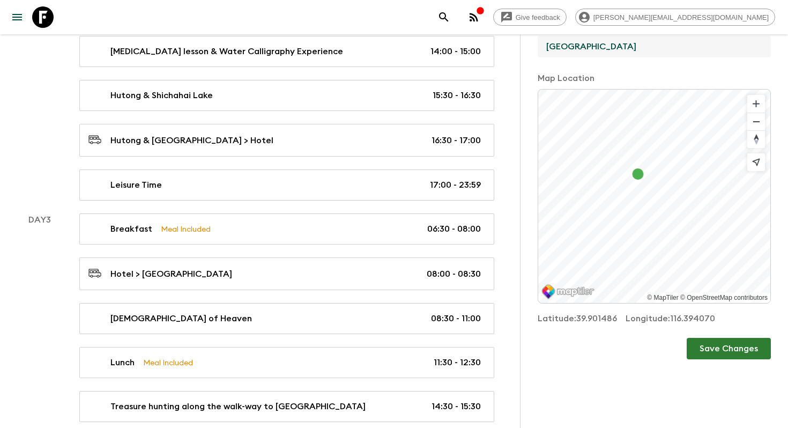
type input "[GEOGRAPHIC_DATA]"
click at [722, 359] on div "Select the location on the map that will be displayed on the itinerary map on t…" at bounding box center [654, 210] width 233 height 469
click at [727, 345] on button "Save Changes" at bounding box center [729, 348] width 84 height 21
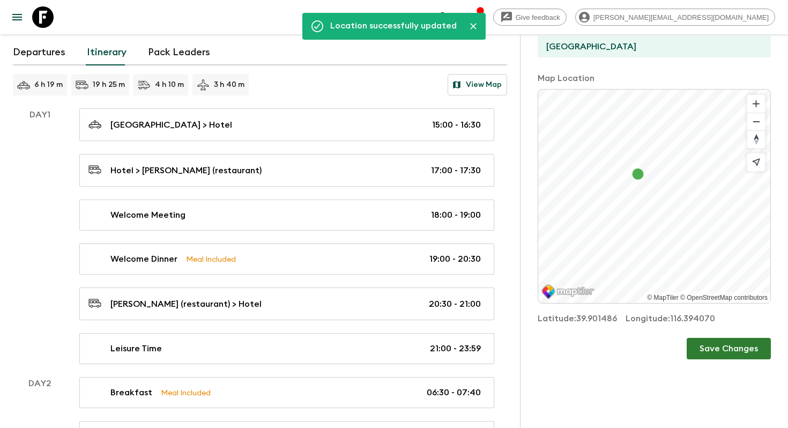
scroll to position [0, 0]
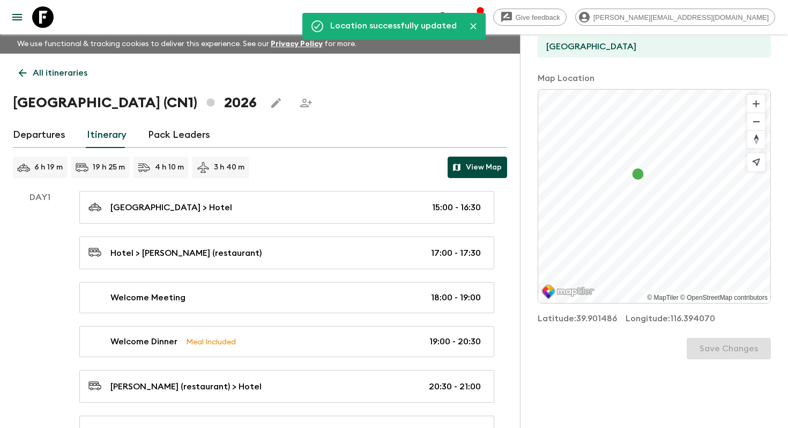
click at [466, 175] on button "View Map" at bounding box center [477, 166] width 59 height 21
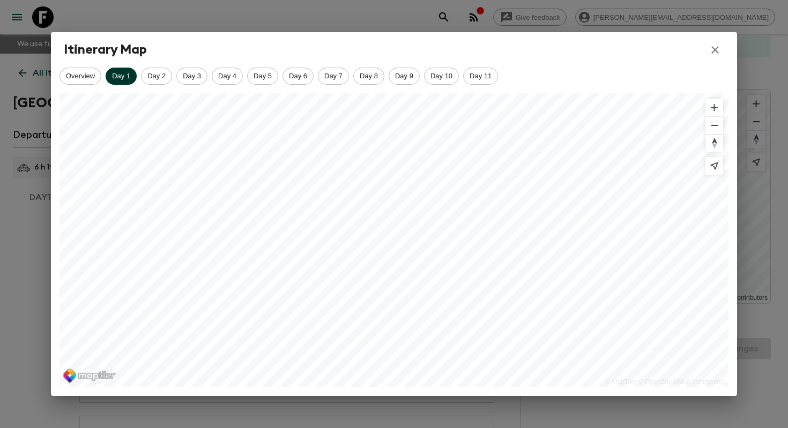
click at [133, 76] on span "Day 1" at bounding box center [121, 76] width 31 height 8
click at [144, 74] on span "Day 2" at bounding box center [156, 76] width 30 height 8
click at [178, 74] on span "Day 3" at bounding box center [192, 76] width 30 height 8
click at [230, 77] on span "Day 4" at bounding box center [227, 76] width 30 height 8
click at [275, 74] on span "Day 5" at bounding box center [263, 76] width 30 height 8
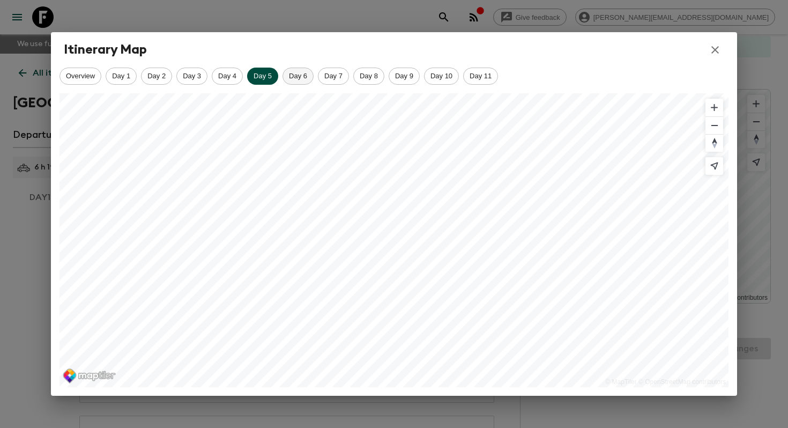
click at [303, 75] on span "Day 6" at bounding box center [298, 76] width 30 height 8
click at [342, 78] on span "Day 7" at bounding box center [333, 76] width 30 height 8
click at [374, 78] on span "Day 8" at bounding box center [369, 76] width 30 height 8
click at [408, 78] on span "Day 9" at bounding box center [404, 76] width 30 height 8
click at [445, 76] on span "Day 10" at bounding box center [441, 76] width 34 height 8
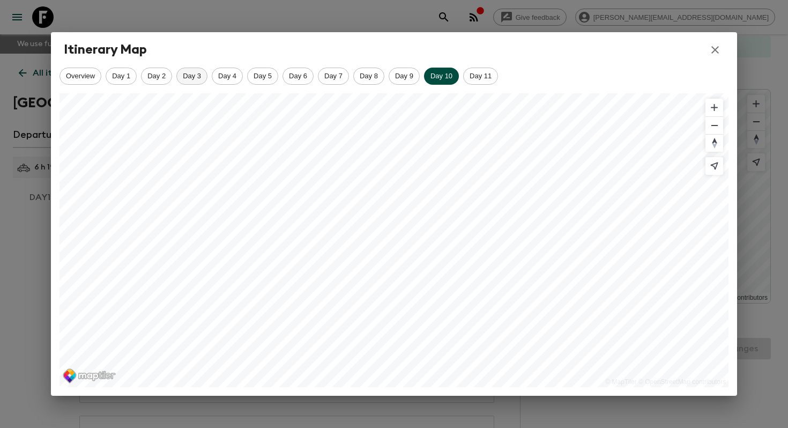
click at [189, 69] on div "Day 3" at bounding box center [191, 76] width 31 height 17
click at [717, 50] on icon "button" at bounding box center [715, 49] width 13 height 13
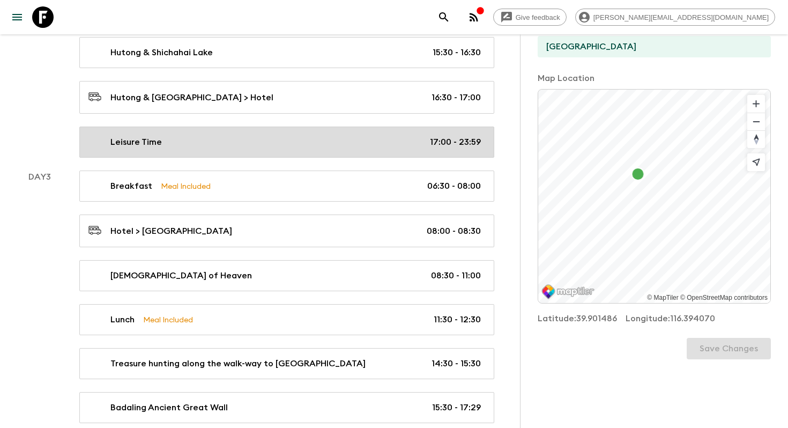
scroll to position [734, 0]
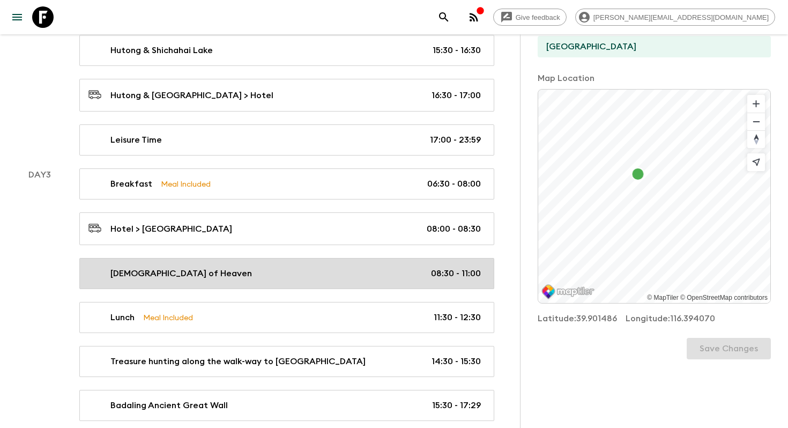
click at [228, 270] on div "[DEMOGRAPHIC_DATA] of Heaven 08:30 - 11:00" at bounding box center [284, 273] width 392 height 13
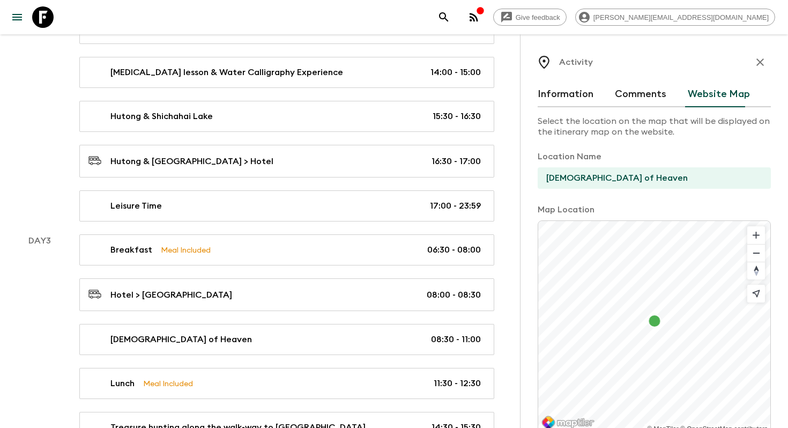
scroll to position [665, 0]
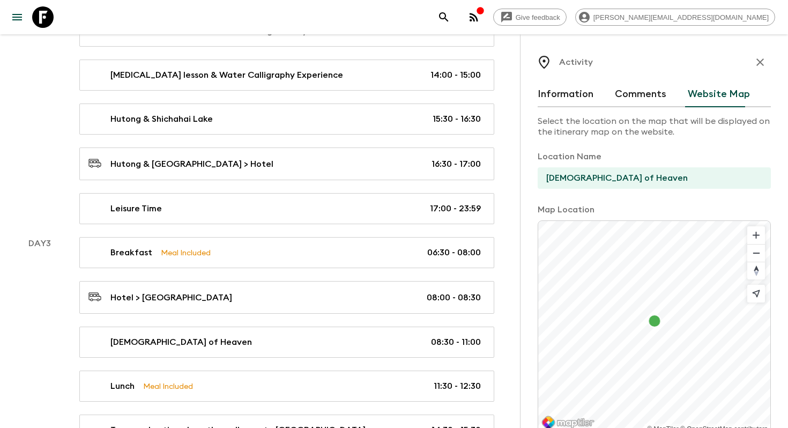
click at [576, 93] on button "Information" at bounding box center [566, 94] width 56 height 26
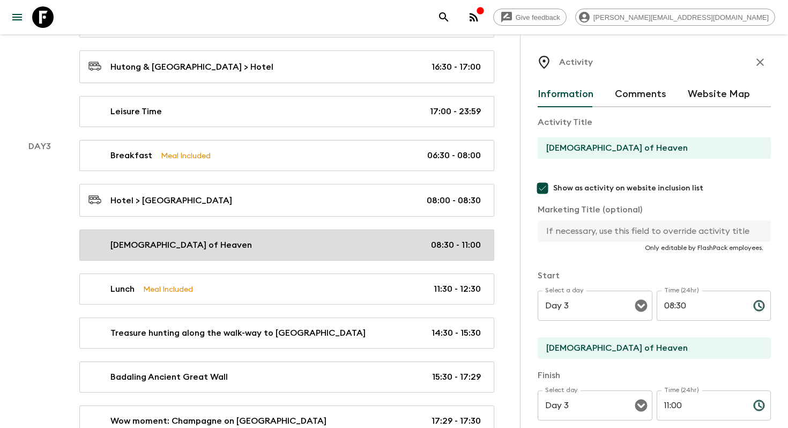
scroll to position [781, 0]
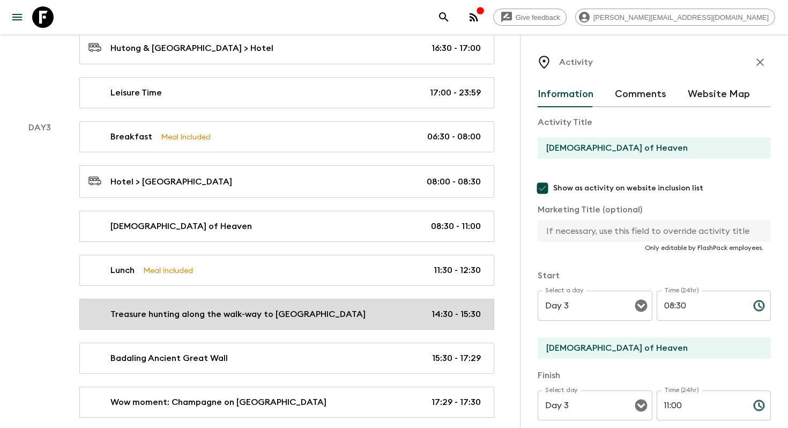
click at [296, 299] on link "Treasure hunting along the walk-way to Badaling Ancient Great Wall 14:30 - 15:30" at bounding box center [286, 314] width 415 height 31
type input "Treasure hunting along the walk-way to [GEOGRAPHIC_DATA]"
checkbox input "false"
type input "along the walk-way to [GEOGRAPHIC_DATA]"
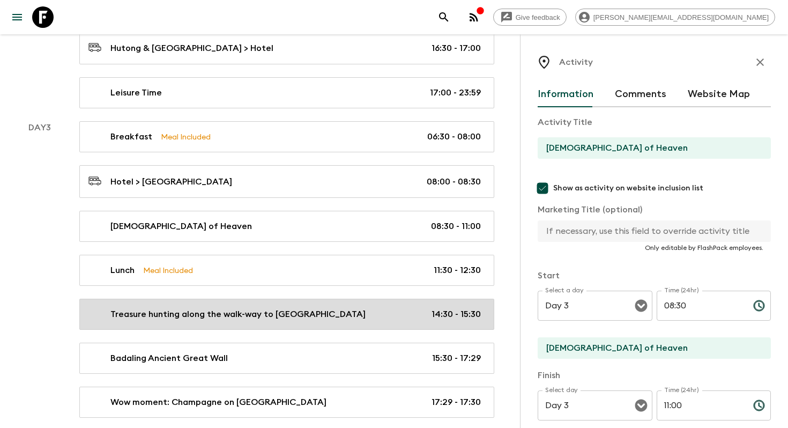
type textarea "Guests will search for the "treasures" buried on both sides of the road on thei…"
type input "14:30"
type input "15:30"
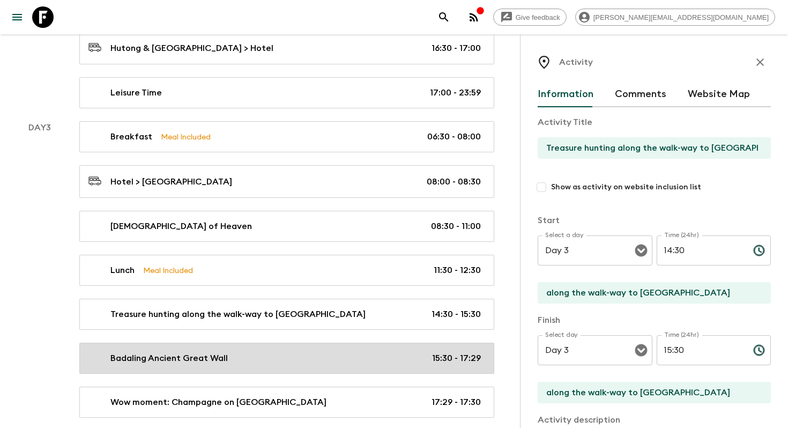
click at [289, 346] on link "Badaling Ancient Great Wall 15:30 - 17:29" at bounding box center [286, 357] width 415 height 31
type input "Badaling Ancient Great Wall"
checkbox input "true"
type input "Badaling Ancient Great Wall tree planting"
type input "Badaling Ancient Great Wall"
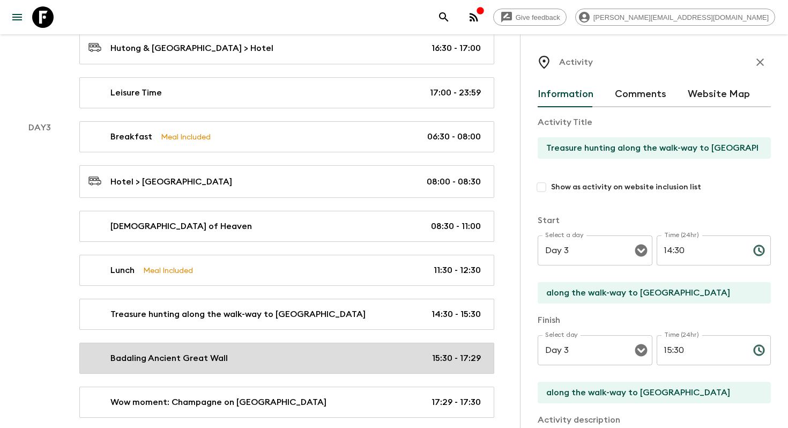
type textarea "This Ancient Great Wall (UNESCO) is 7-8 miles from Badaling main scenic area, w…"
type input "15:30"
type input "17:29"
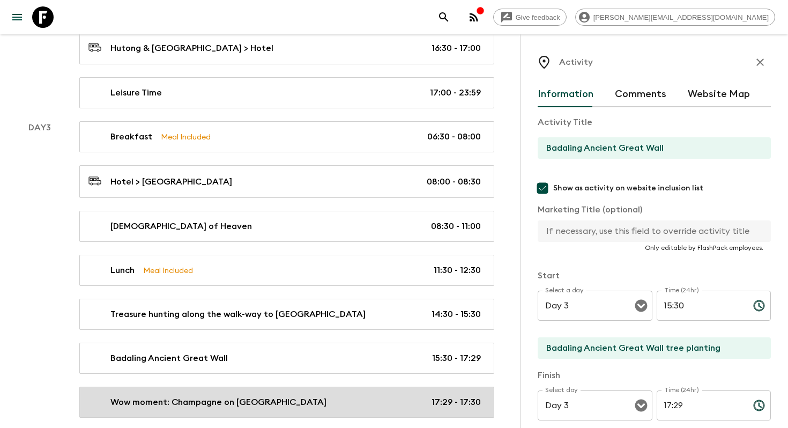
click at [292, 396] on p "Wow moment: Champagne on [GEOGRAPHIC_DATA]" at bounding box center [218, 402] width 216 height 13
type input "Wow moment: Champagne on [GEOGRAPHIC_DATA]"
checkbox input "false"
type input "Badaling Ancient [GEOGRAPHIC_DATA]"
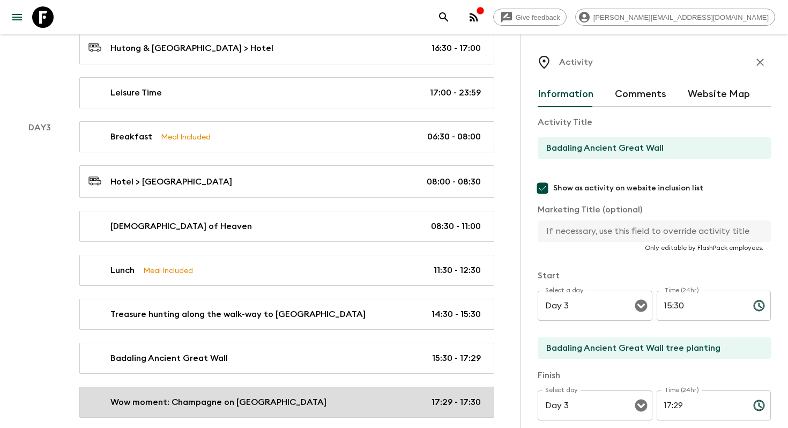
type textarea "On Great Wall, we'll prepare Champagne on [GEOGRAPHIC_DATA]. You'll enjoy one c…"
type input "17:29"
type input "17:30"
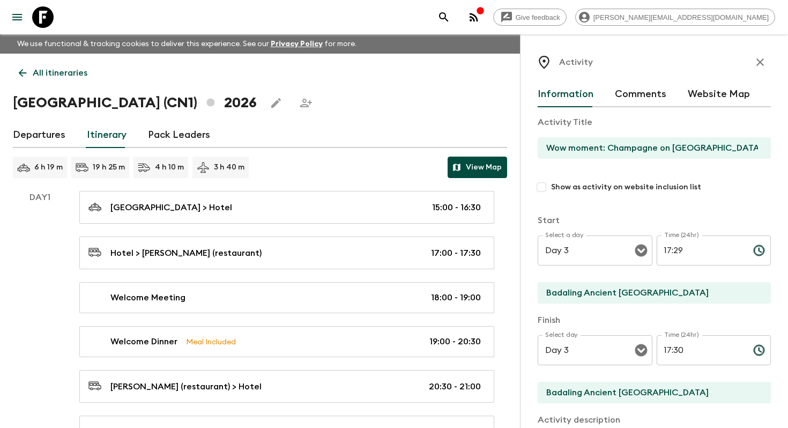
click at [473, 165] on button "View Map" at bounding box center [477, 166] width 59 height 21
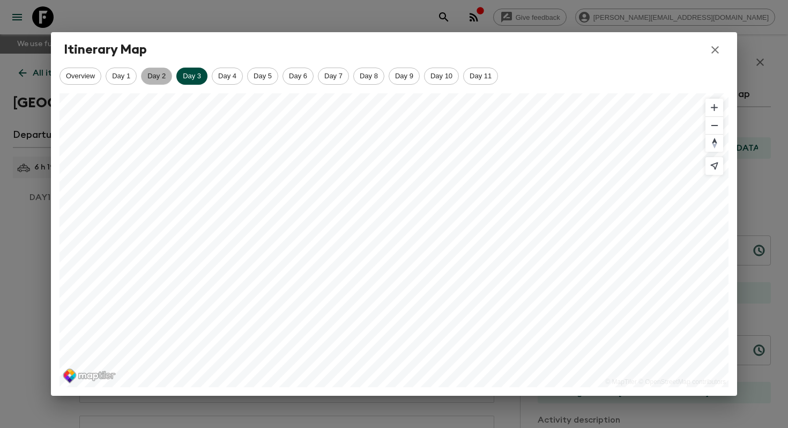
click at [162, 68] on div "Day 2" at bounding box center [156, 76] width 31 height 17
click at [196, 76] on span "Day 3" at bounding box center [192, 76] width 30 height 8
click at [236, 77] on span "Day 4" at bounding box center [227, 76] width 30 height 8
click at [270, 77] on span "Day 5" at bounding box center [263, 76] width 30 height 8
click at [302, 77] on span "Day 6" at bounding box center [298, 76] width 30 height 8
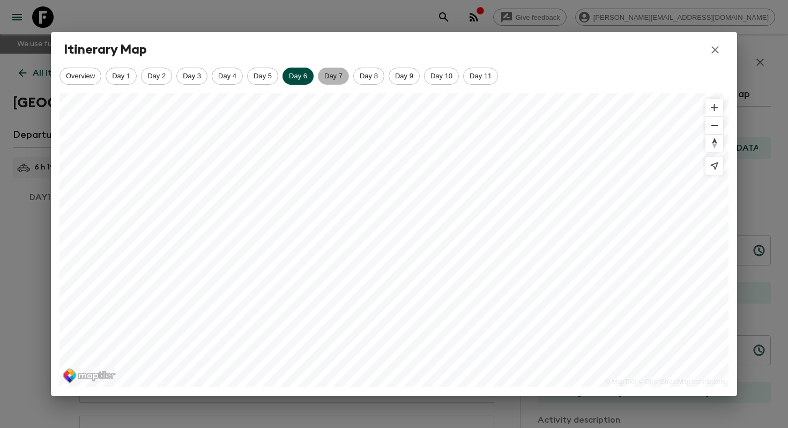
click at [335, 77] on span "Day 7" at bounding box center [333, 76] width 30 height 8
click at [377, 77] on span "Day 8" at bounding box center [369, 76] width 30 height 8
click at [712, 49] on icon "button" at bounding box center [715, 49] width 13 height 13
